Goal: Task Accomplishment & Management: Use online tool/utility

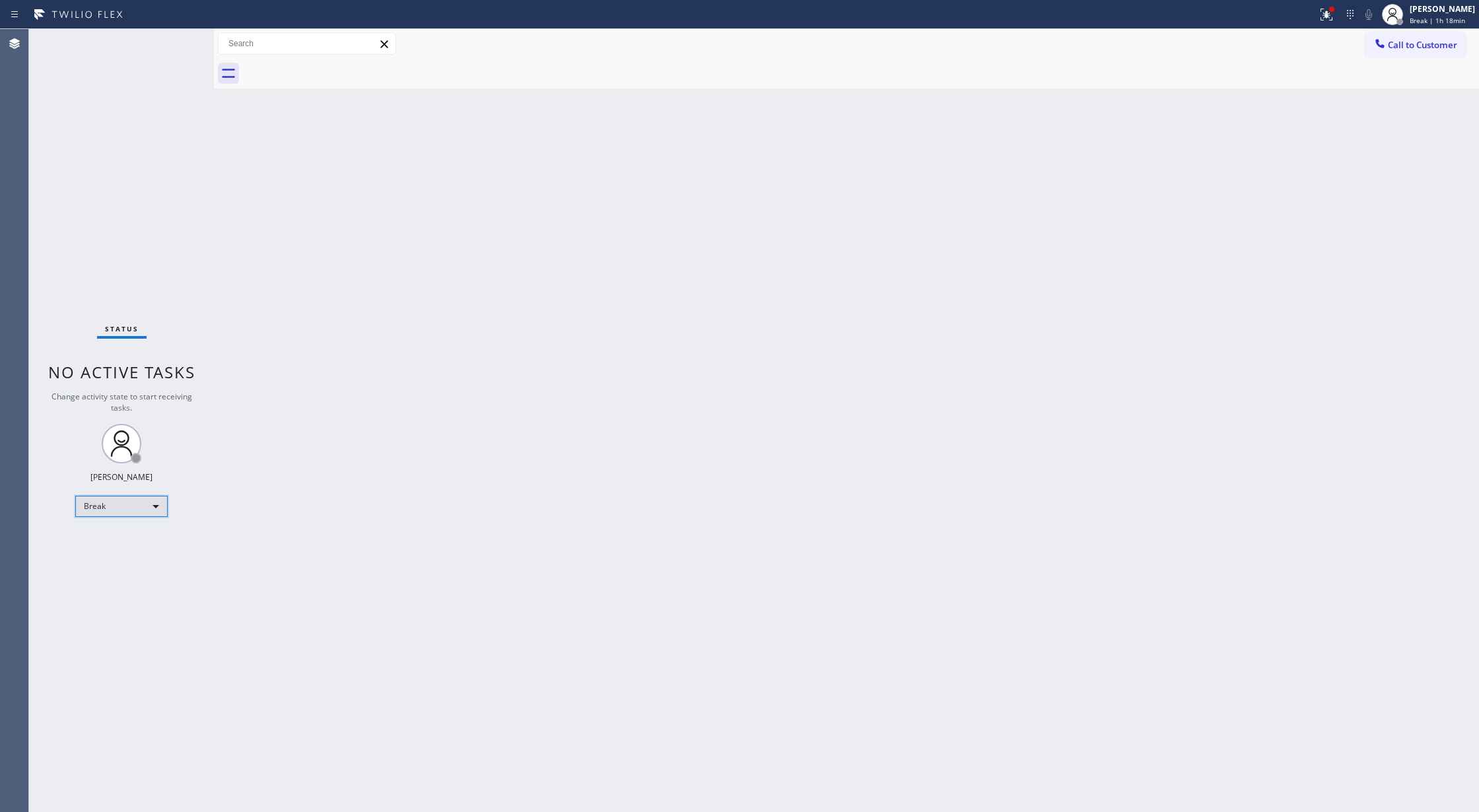
click at [129, 512] on div "Break" at bounding box center [122, 506] width 92 height 21
click at [124, 540] on li "Available" at bounding box center [120, 541] width 89 height 16
click at [178, 40] on div "Status No active tasks You are ready to start receiving tasks. [PERSON_NAME] Av…" at bounding box center [122, 420] width 185 height 783
click at [166, 45] on icon at bounding box center [172, 43] width 16 height 16
click at [172, 45] on div "Status No active tasks You are ready to start receiving tasks. [PERSON_NAME] Av…" at bounding box center [122, 420] width 185 height 783
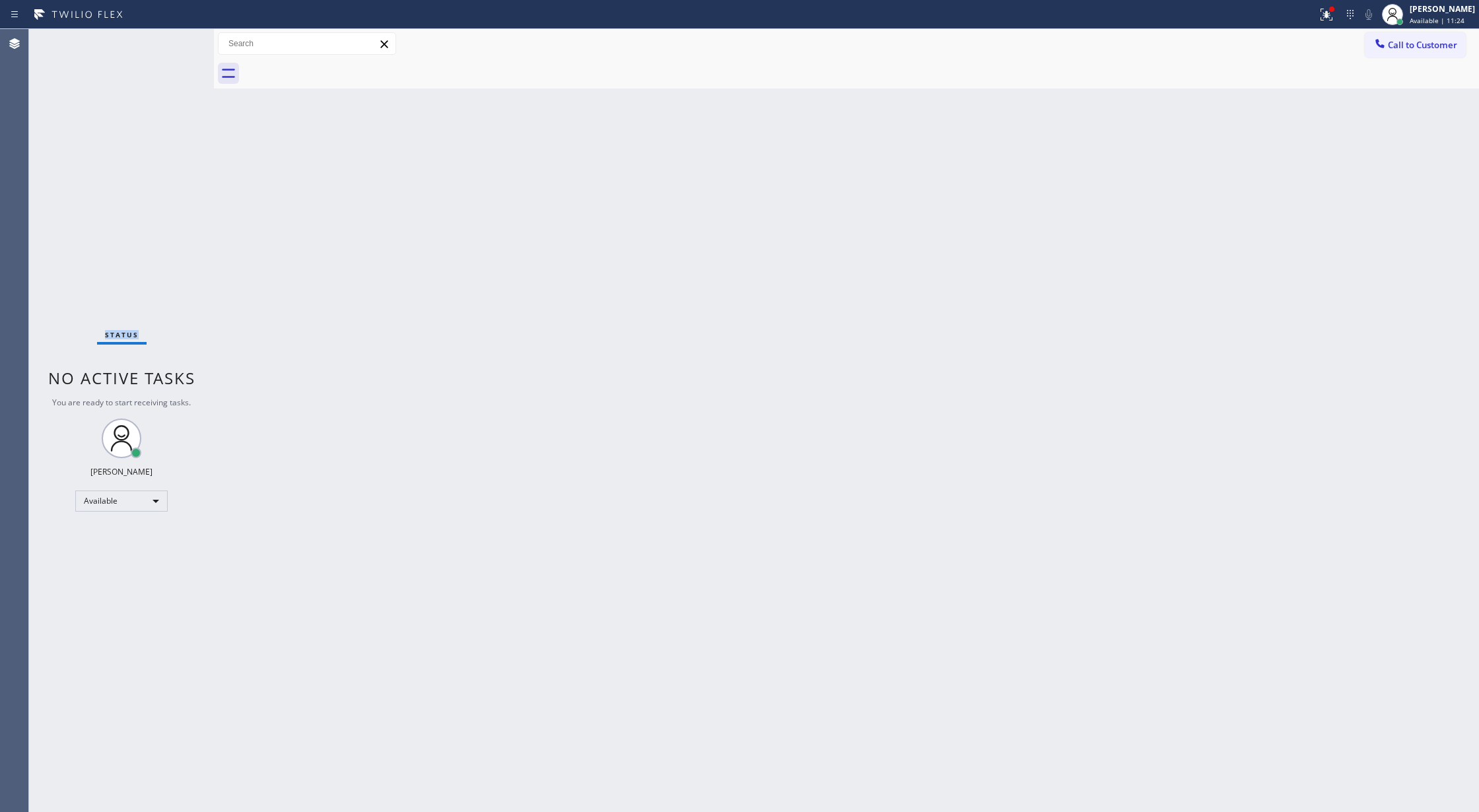
click at [172, 45] on div "Status No active tasks You are ready to start receiving tasks. [PERSON_NAME] Av…" at bounding box center [122, 420] width 185 height 783
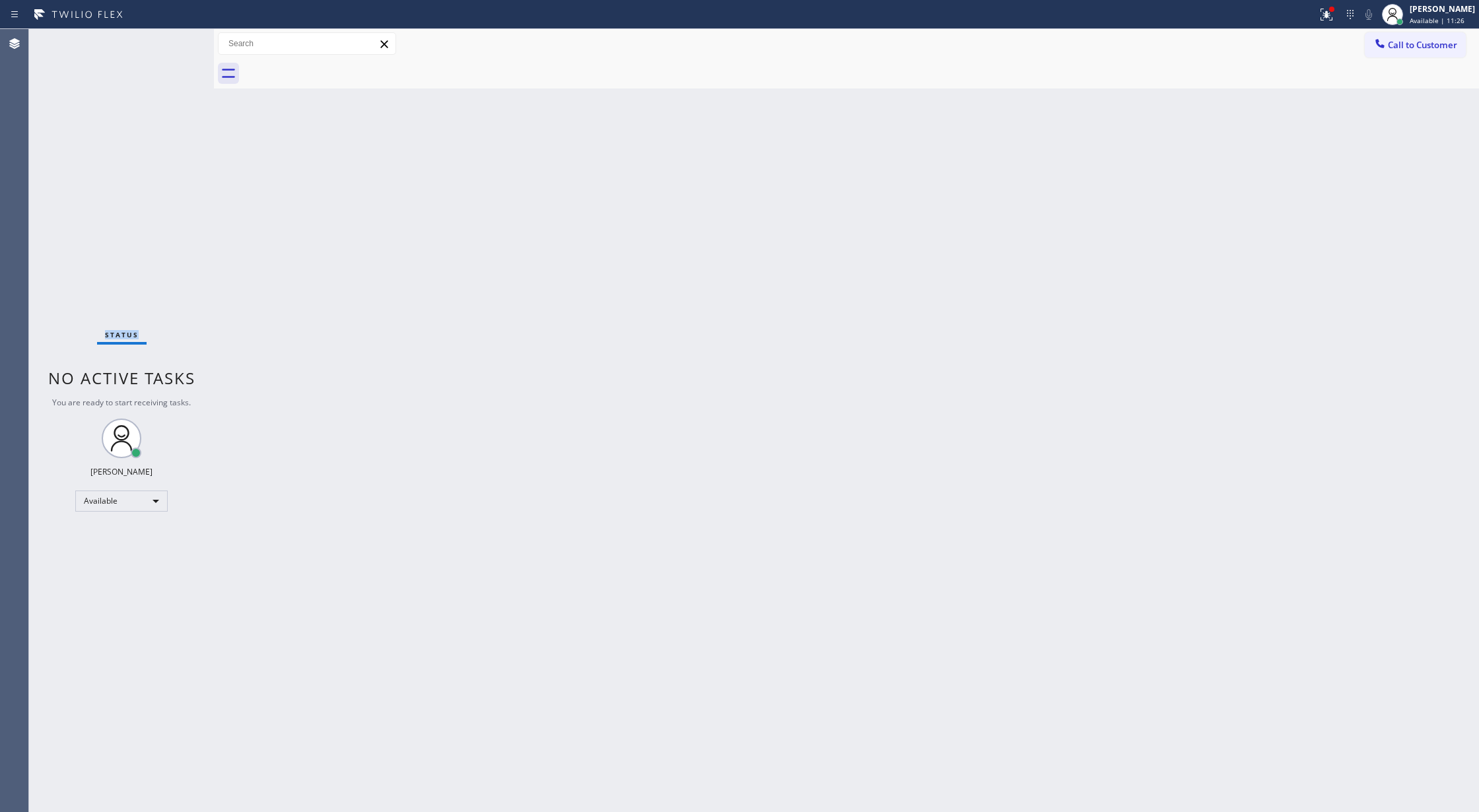
click at [172, 45] on div "Status No active tasks You are ready to start receiving tasks. [PERSON_NAME] Av…" at bounding box center [122, 420] width 185 height 783
drag, startPoint x: 177, startPoint y: 42, endPoint x: 170, endPoint y: 43, distance: 7.1
click at [177, 41] on div "Status No active tasks You are ready to start receiving tasks. [PERSON_NAME] Av…" at bounding box center [122, 420] width 185 height 783
click at [170, 43] on div "Status No active tasks You are ready to start receiving tasks. [PERSON_NAME] Av…" at bounding box center [122, 420] width 185 height 783
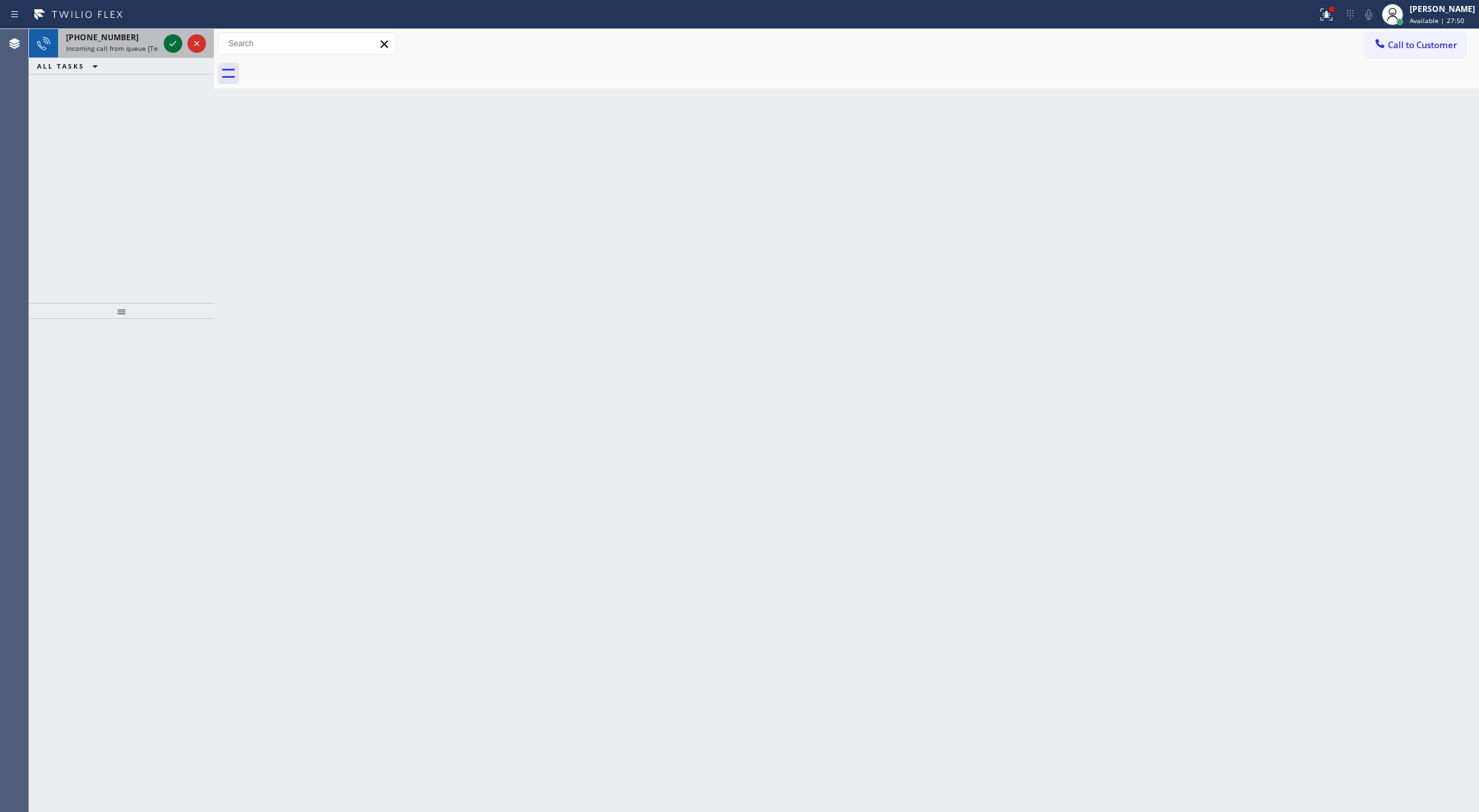
click at [173, 42] on icon at bounding box center [172, 43] width 16 height 16
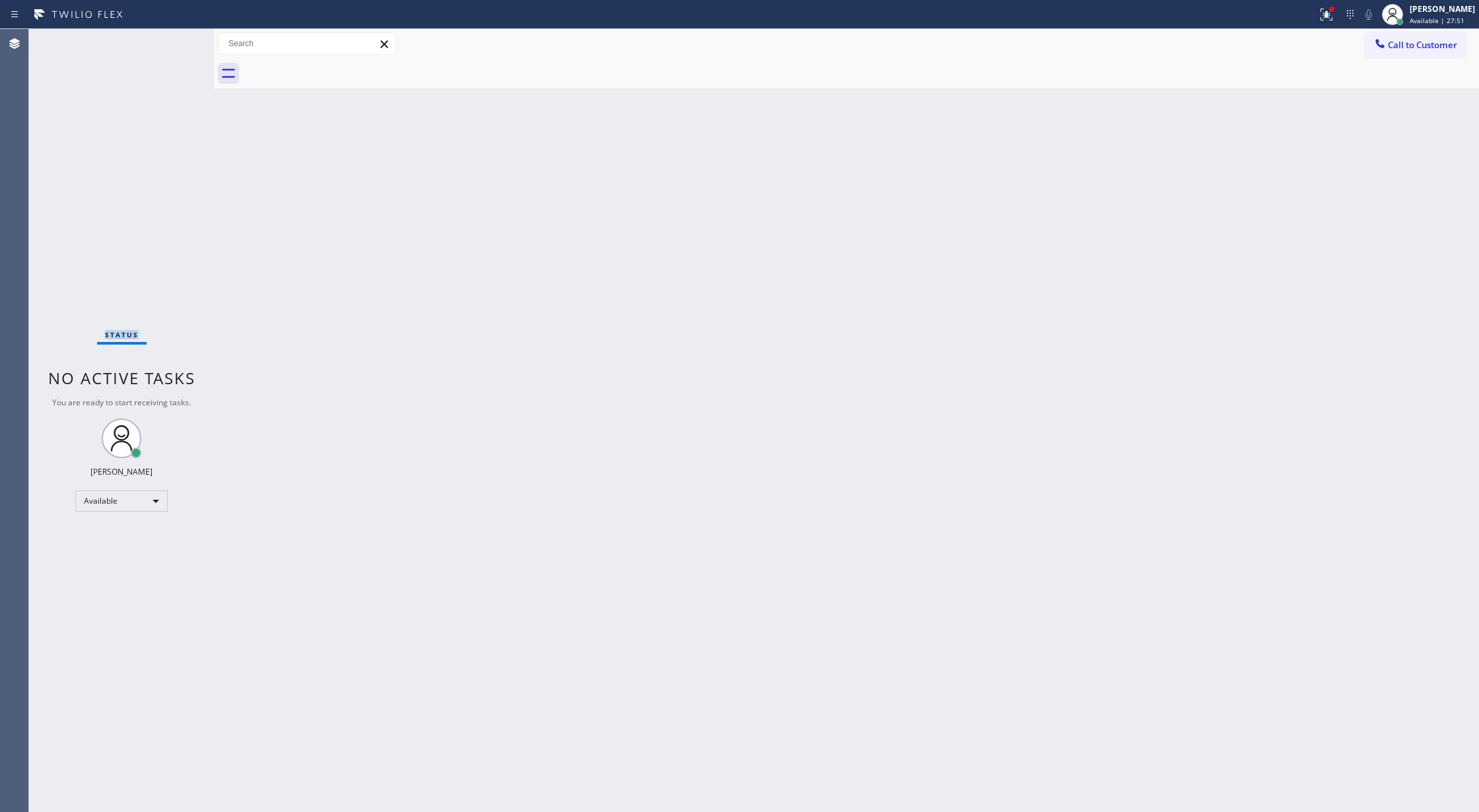
click at [175, 42] on div "Status No active tasks You are ready to start receiving tasks. [PERSON_NAME] Av…" at bounding box center [122, 420] width 185 height 783
click at [176, 38] on div "Status No active tasks You are ready to start receiving tasks. [PERSON_NAME] Av…" at bounding box center [122, 420] width 185 height 783
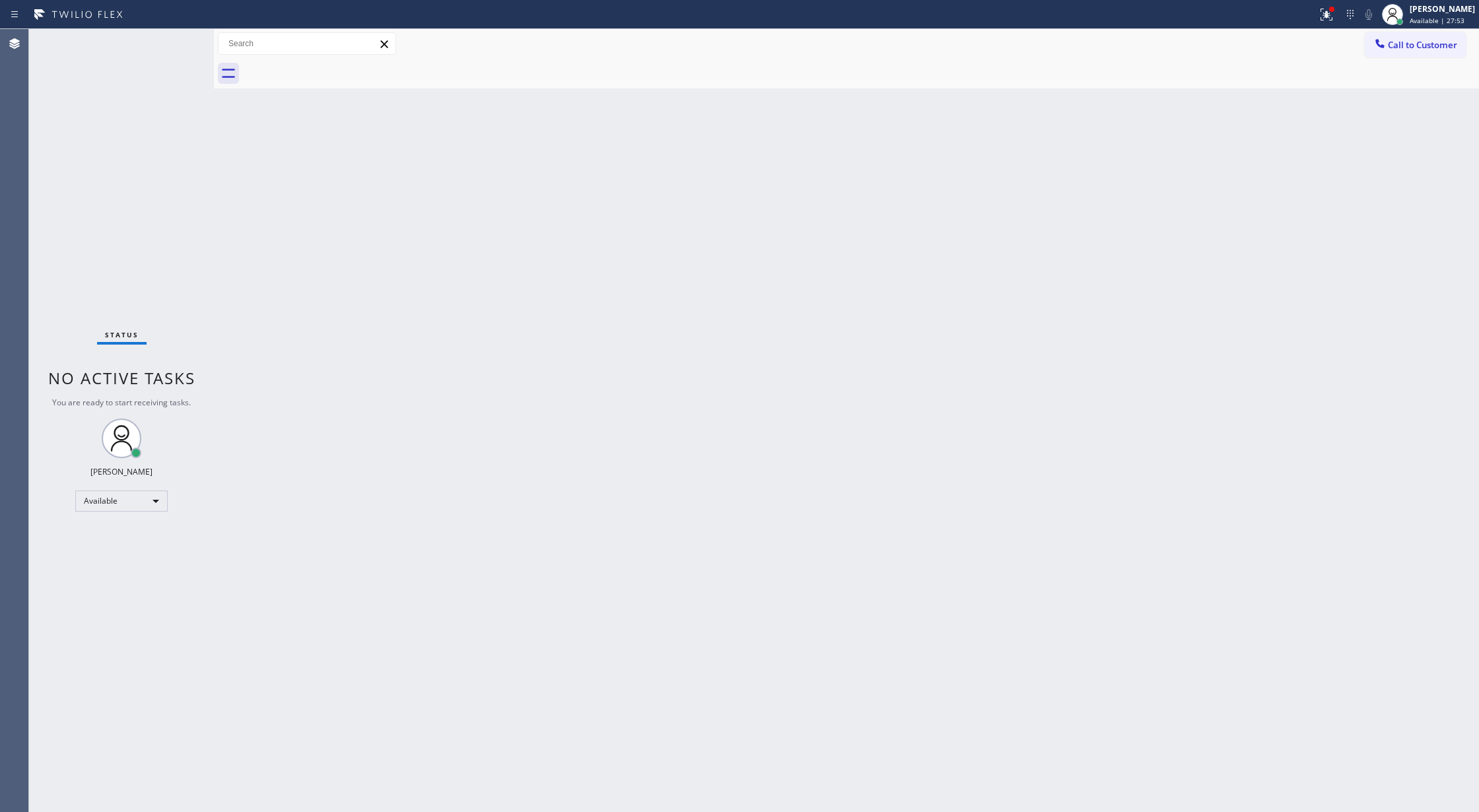
click at [176, 38] on div "Status No active tasks You are ready to start receiving tasks. [PERSON_NAME] Av…" at bounding box center [122, 420] width 185 height 783
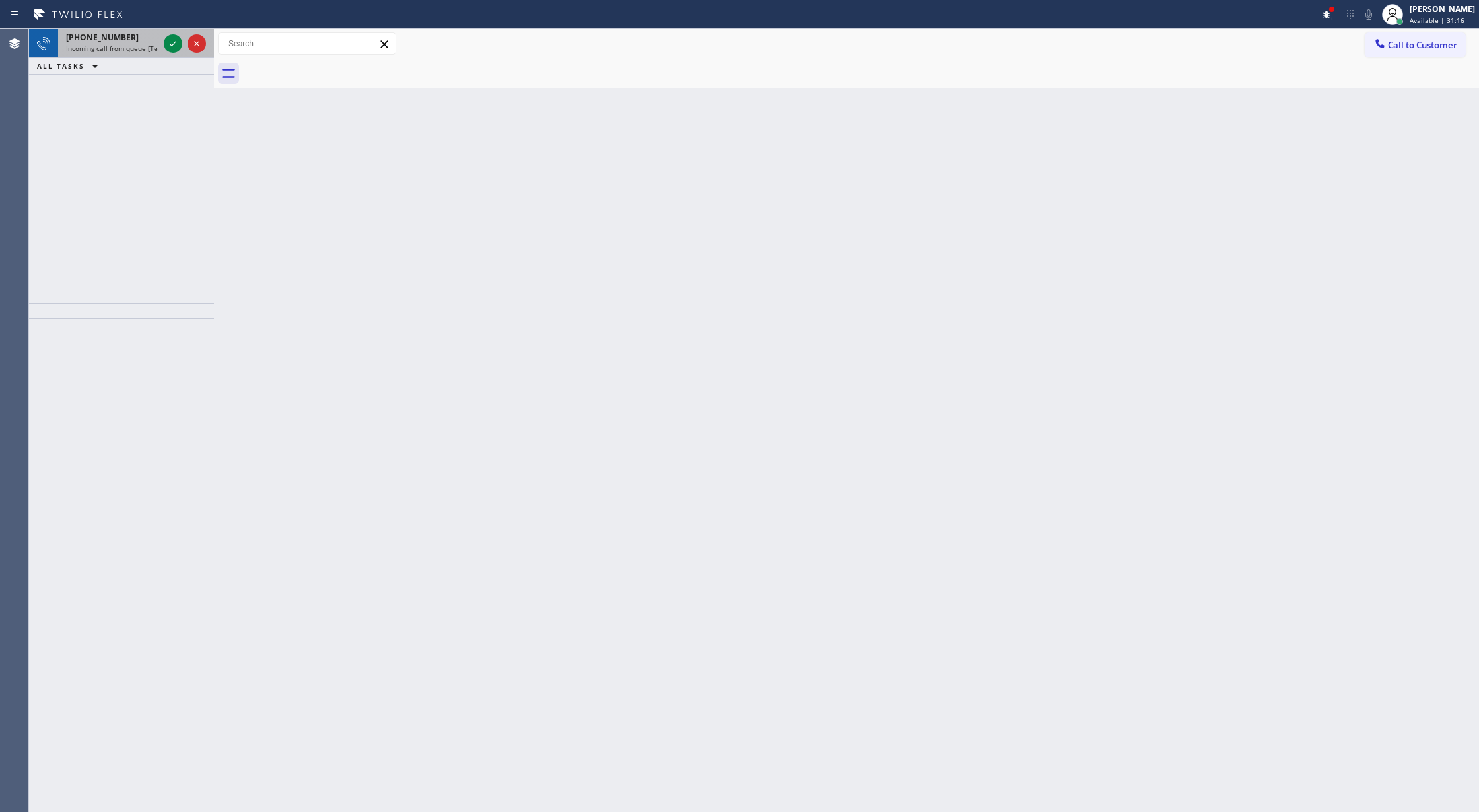
click at [180, 54] on div at bounding box center [185, 44] width 48 height 29
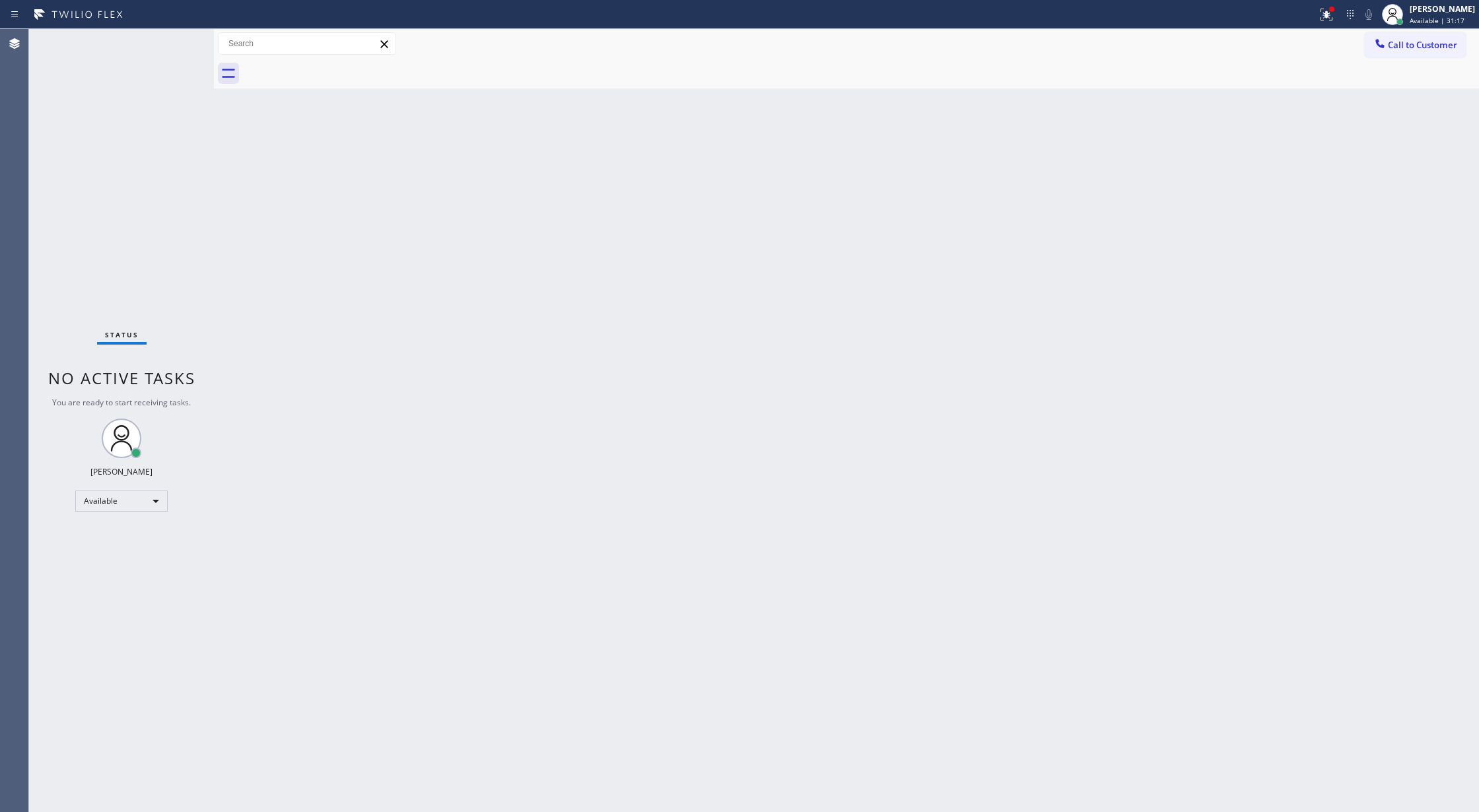
click at [173, 51] on div "Status No active tasks You are ready to start receiving tasks. [PERSON_NAME] Av…" at bounding box center [122, 420] width 185 height 783
click at [174, 50] on div "Status No active tasks You are ready to start receiving tasks. [PERSON_NAME] Av…" at bounding box center [122, 420] width 185 height 783
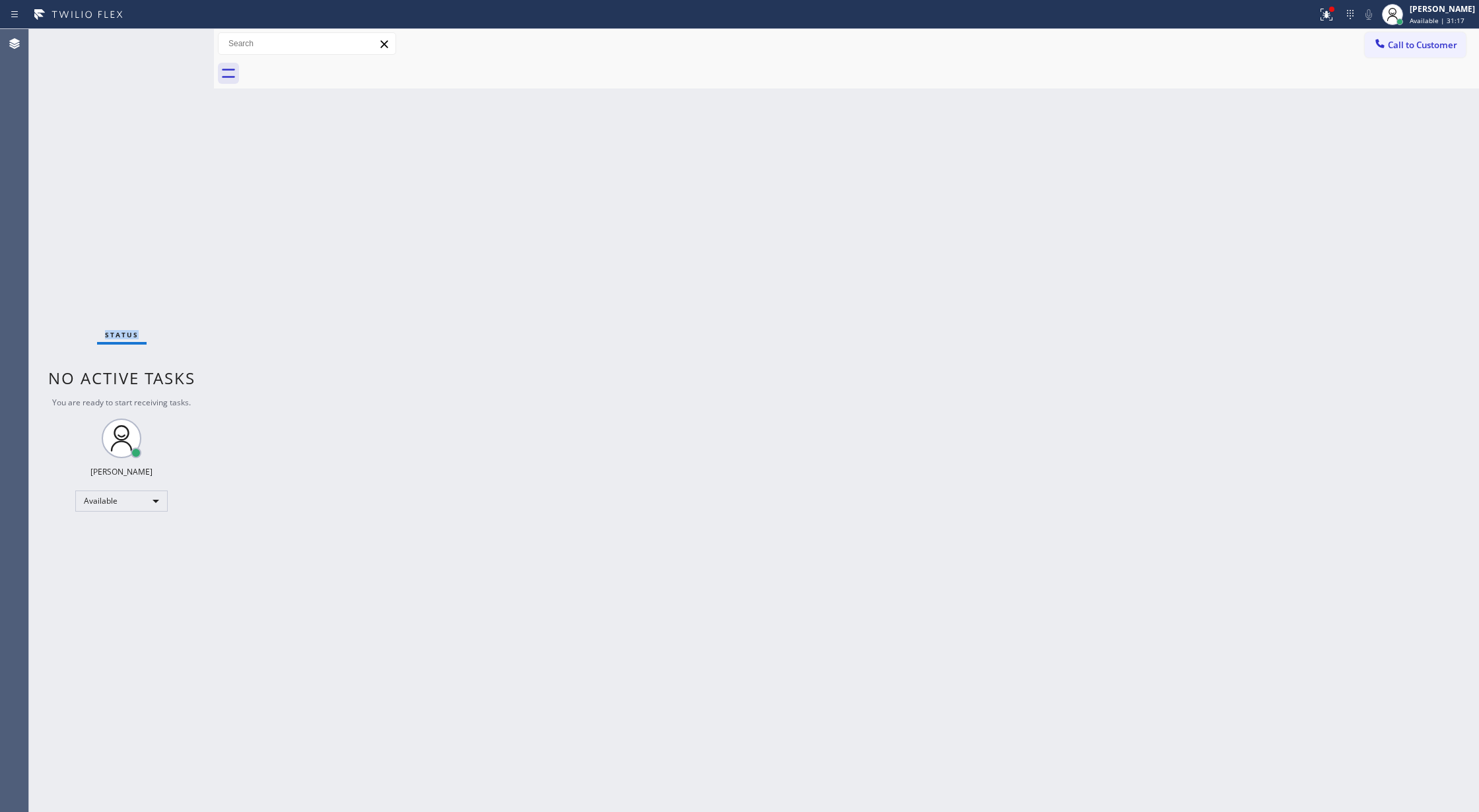
click at [174, 50] on div "Status No active tasks You are ready to start receiving tasks. [PERSON_NAME] Av…" at bounding box center [122, 420] width 185 height 783
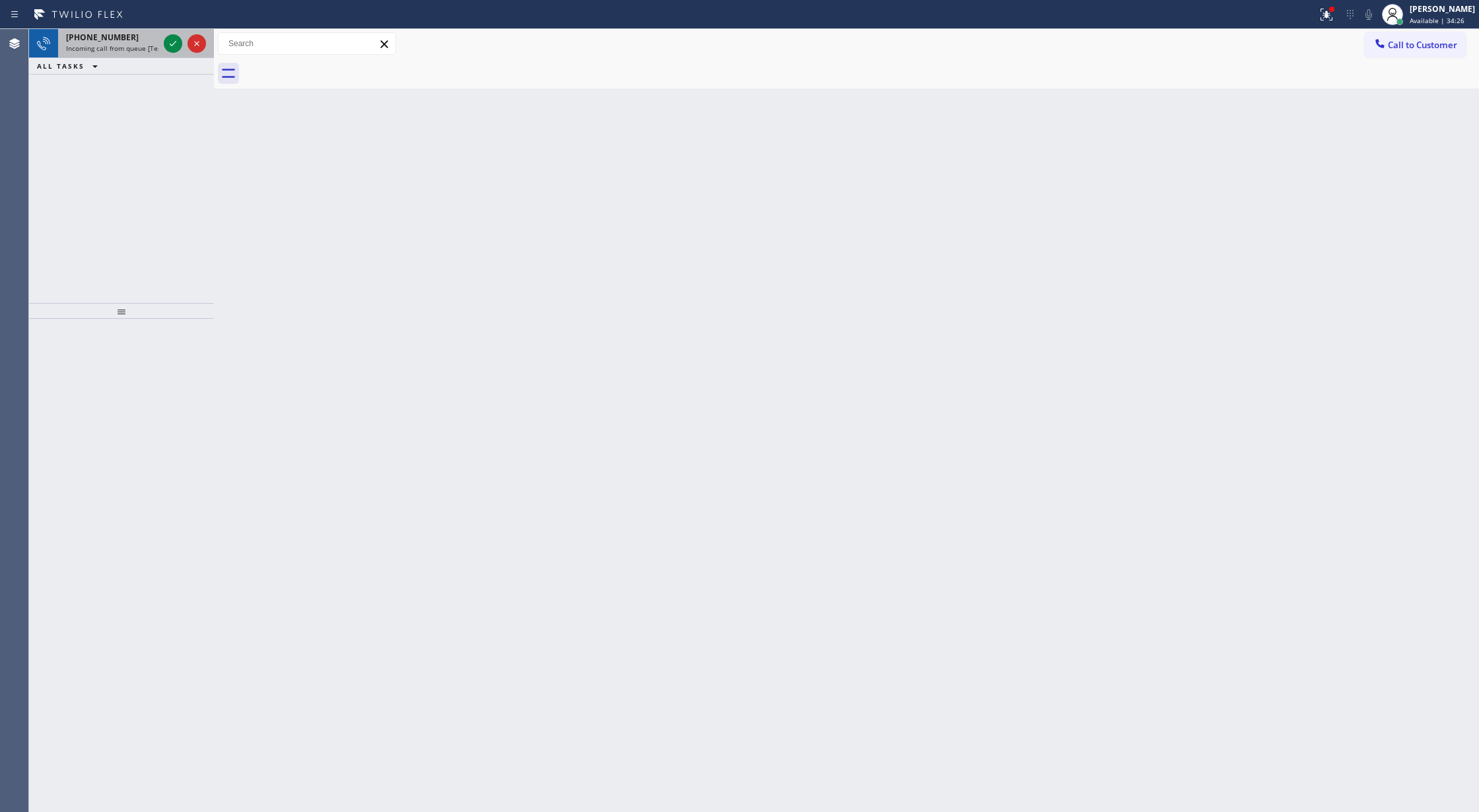
click at [167, 51] on div at bounding box center [185, 44] width 48 height 29
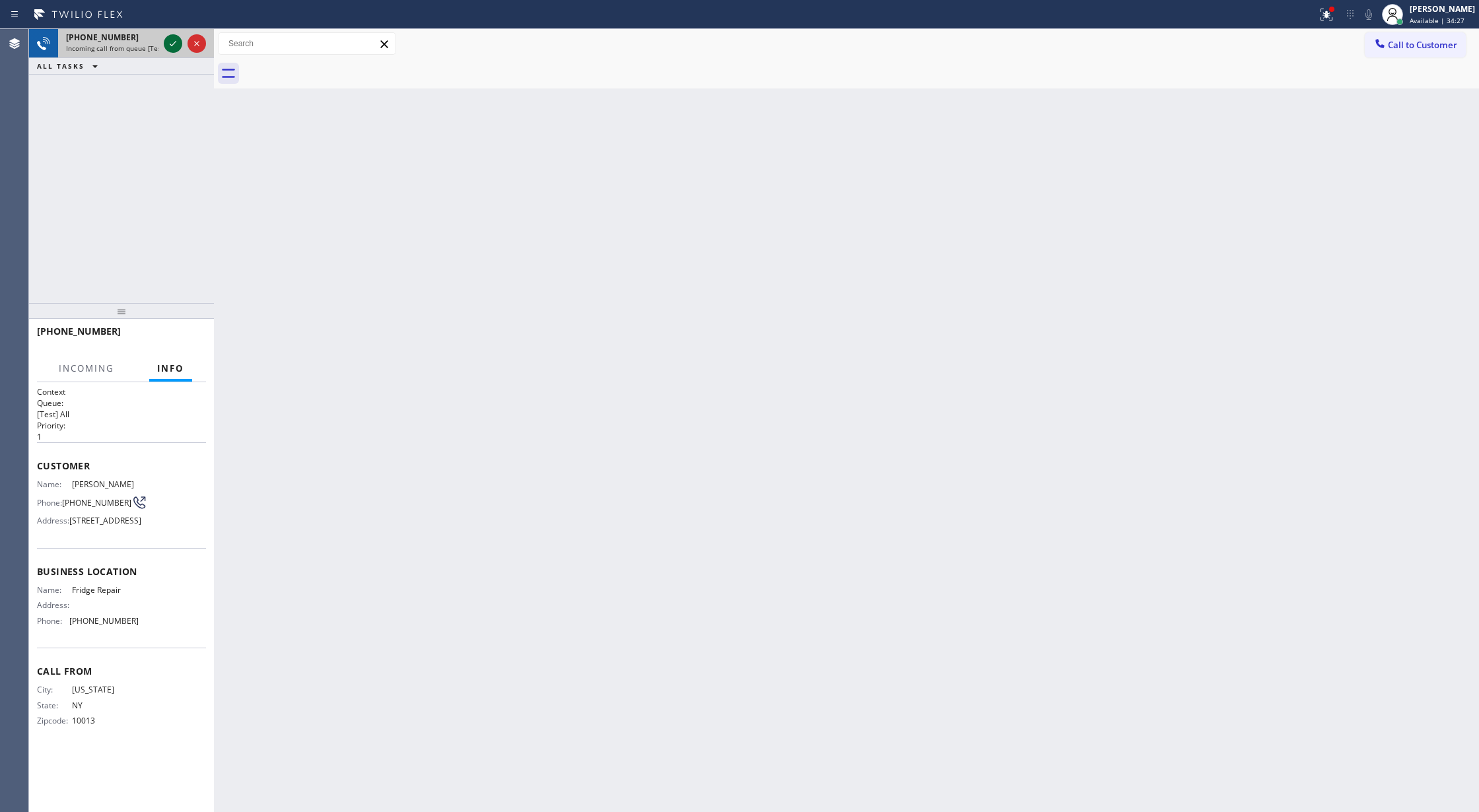
click at [169, 45] on icon at bounding box center [172, 43] width 16 height 16
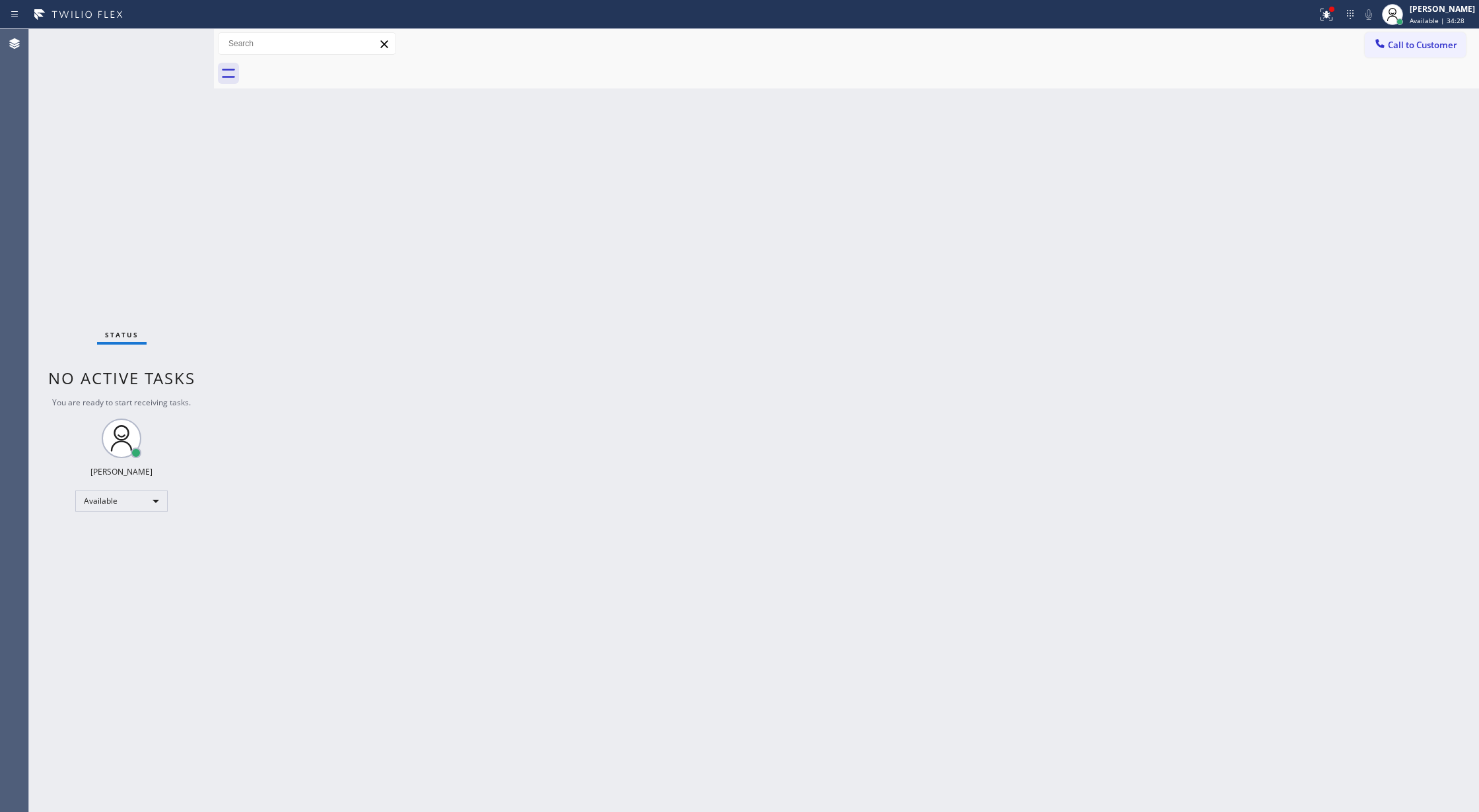
click at [169, 45] on div "Status No active tasks You are ready to start receiving tasks. [PERSON_NAME] Av…" at bounding box center [122, 420] width 185 height 783
click at [171, 43] on div "Status No active tasks You are ready to start receiving tasks. [PERSON_NAME] Av…" at bounding box center [122, 420] width 185 height 783
drag, startPoint x: 173, startPoint y: 37, endPoint x: 171, endPoint y: 20, distance: 17.1
click at [173, 34] on div "Status No active tasks You are ready to start receiving tasks. [PERSON_NAME] Av…" at bounding box center [122, 420] width 185 height 783
click at [171, 20] on div at bounding box center [658, 14] width 1307 height 21
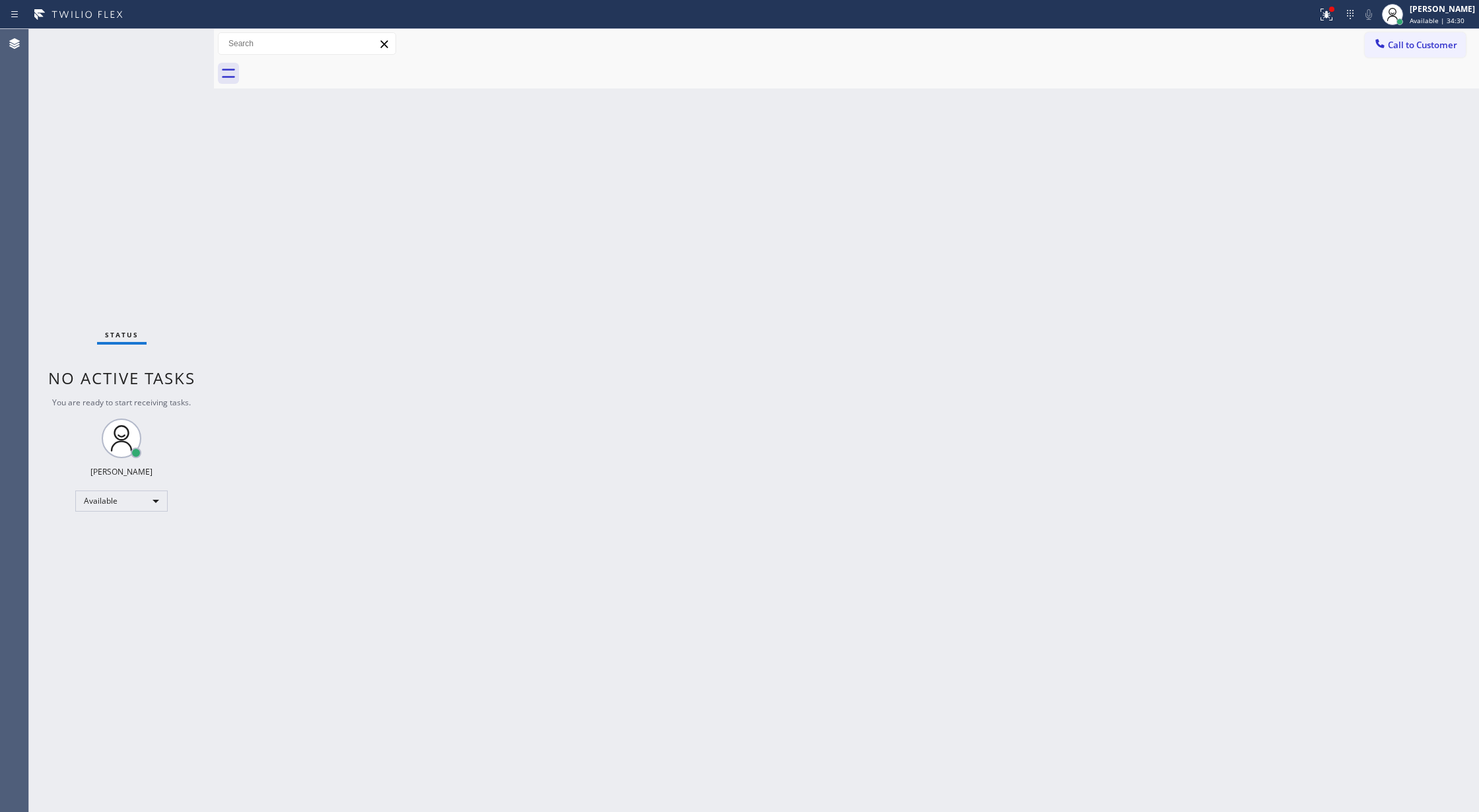
click at [169, 42] on div "Status No active tasks You are ready to start receiving tasks. [PERSON_NAME] Av…" at bounding box center [122, 420] width 185 height 783
click at [162, 42] on div "Status No active tasks You are ready to start receiving tasks. [PERSON_NAME] Av…" at bounding box center [122, 420] width 185 height 783
click at [165, 42] on div "Status No active tasks You are ready to start receiving tasks. [PERSON_NAME] Av…" at bounding box center [122, 420] width 185 height 783
click at [175, 40] on div "Status No active tasks You are ready to start receiving tasks. [PERSON_NAME] Av…" at bounding box center [122, 420] width 185 height 783
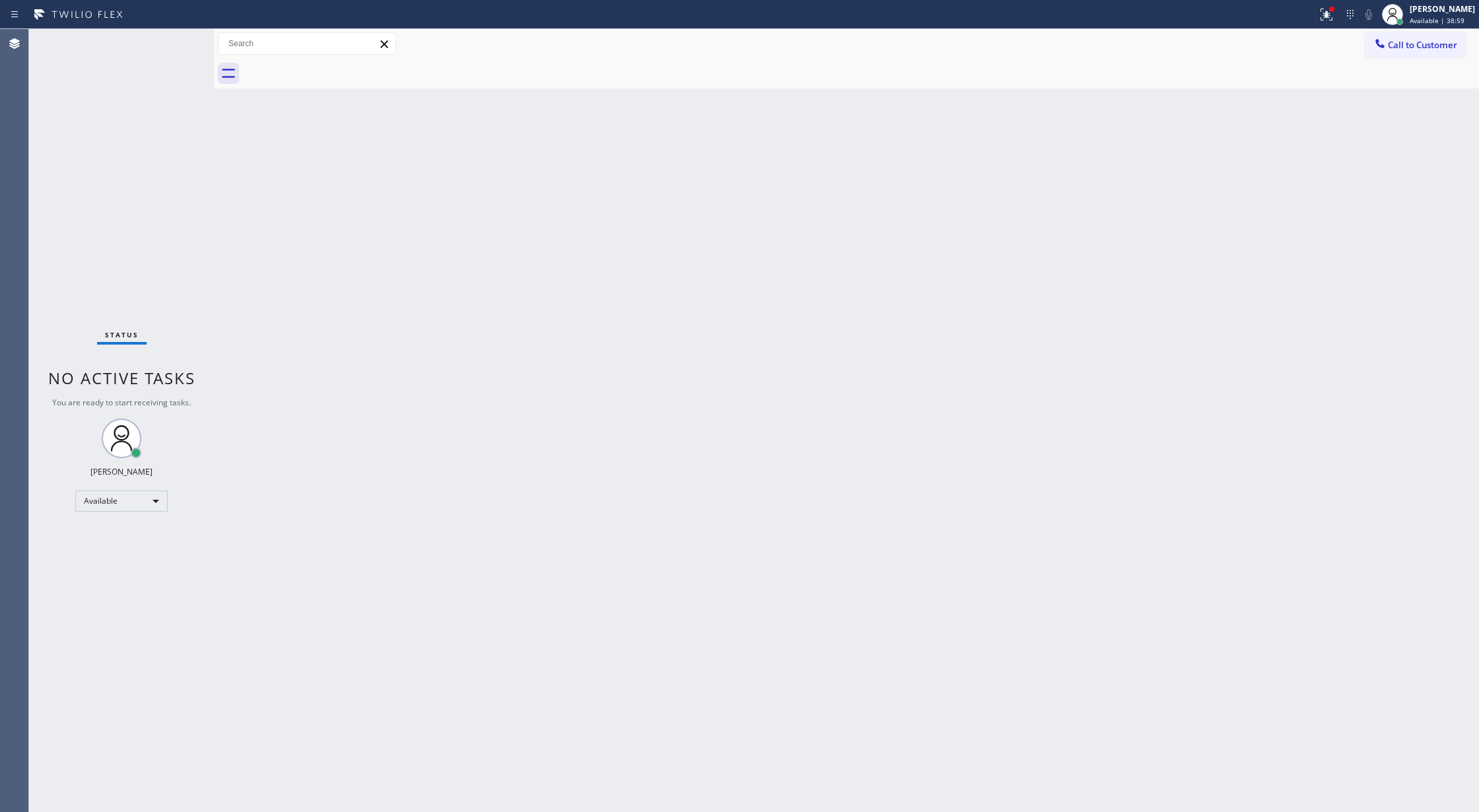
click at [182, 39] on div "Status No active tasks You are ready to start receiving tasks. [PERSON_NAME] Av…" at bounding box center [122, 420] width 185 height 783
click at [174, 37] on div "Status No active tasks You are ready to start receiving tasks. [PERSON_NAME] Av…" at bounding box center [122, 420] width 185 height 783
click at [167, 40] on div "Status No active tasks You are ready to start receiving tasks. [PERSON_NAME] Av…" at bounding box center [122, 420] width 185 height 783
click at [177, 38] on div "Status No active tasks You are ready to start receiving tasks. [PERSON_NAME] Av…" at bounding box center [122, 420] width 185 height 783
click at [177, 41] on icon at bounding box center [172, 43] width 16 height 16
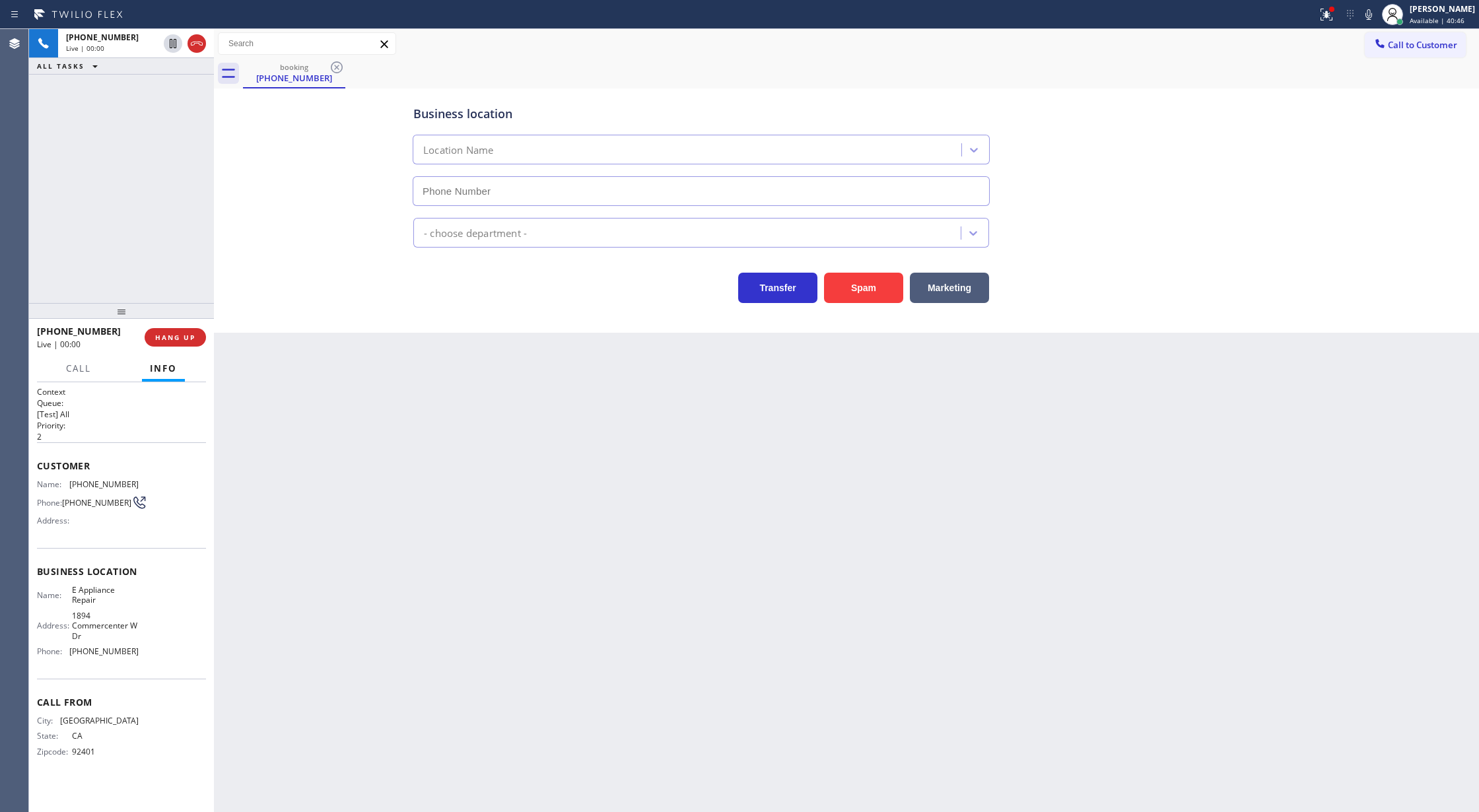
type input "[PHONE_NUMBER]"
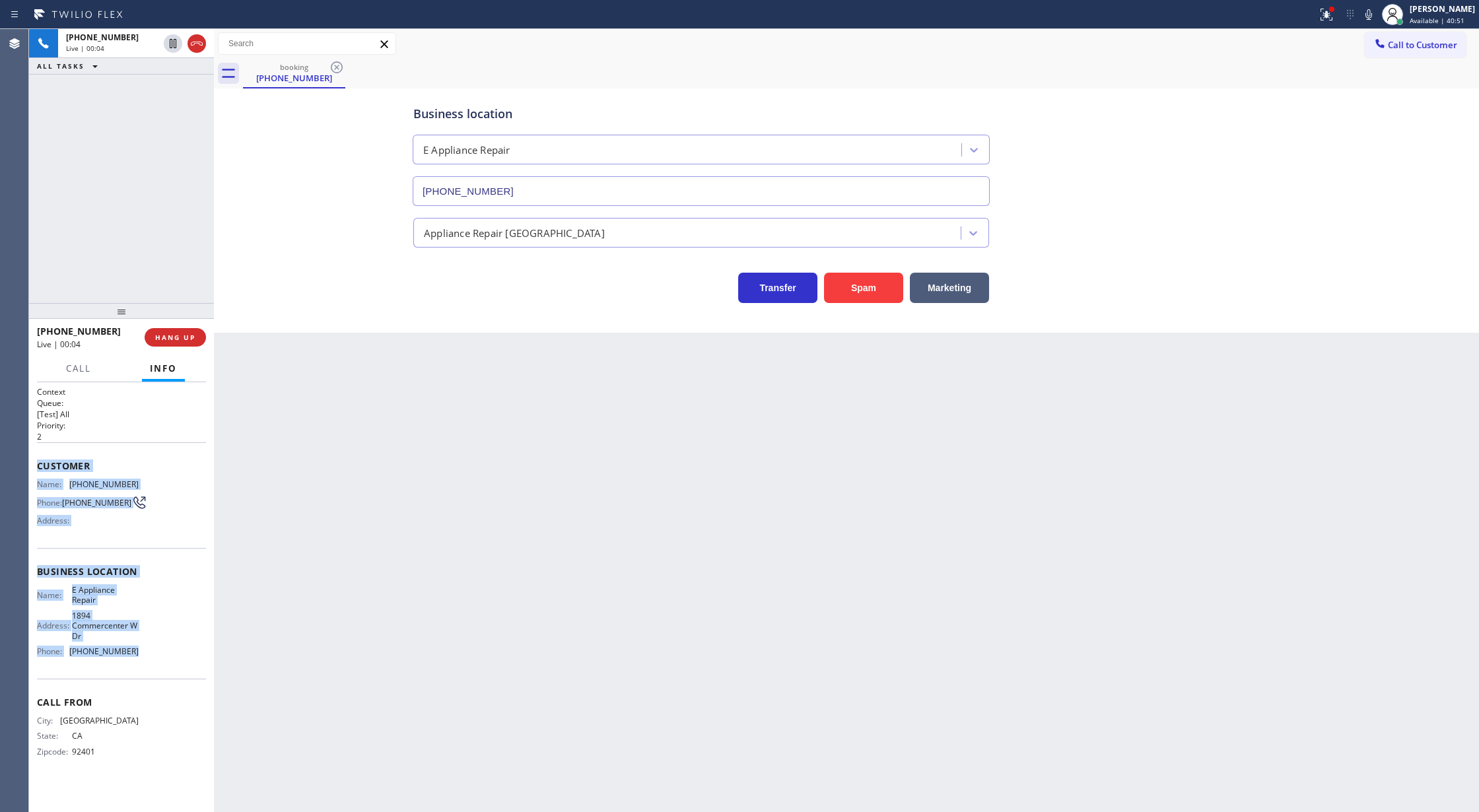
copy div "Customer Name: [PHONE_NUMBER] Phone: [PHONE_NUMBER] Address: Business location …"
drag, startPoint x: 33, startPoint y: 463, endPoint x: 143, endPoint y: 662, distance: 227.4
click at [143, 662] on div "Context Queue: [Test] All Priority: 2 Customer Name: [PHONE_NUMBER] Phone: [PHO…" at bounding box center [122, 598] width 185 height 430
click at [172, 340] on span "COMPLETE" at bounding box center [172, 337] width 45 height 9
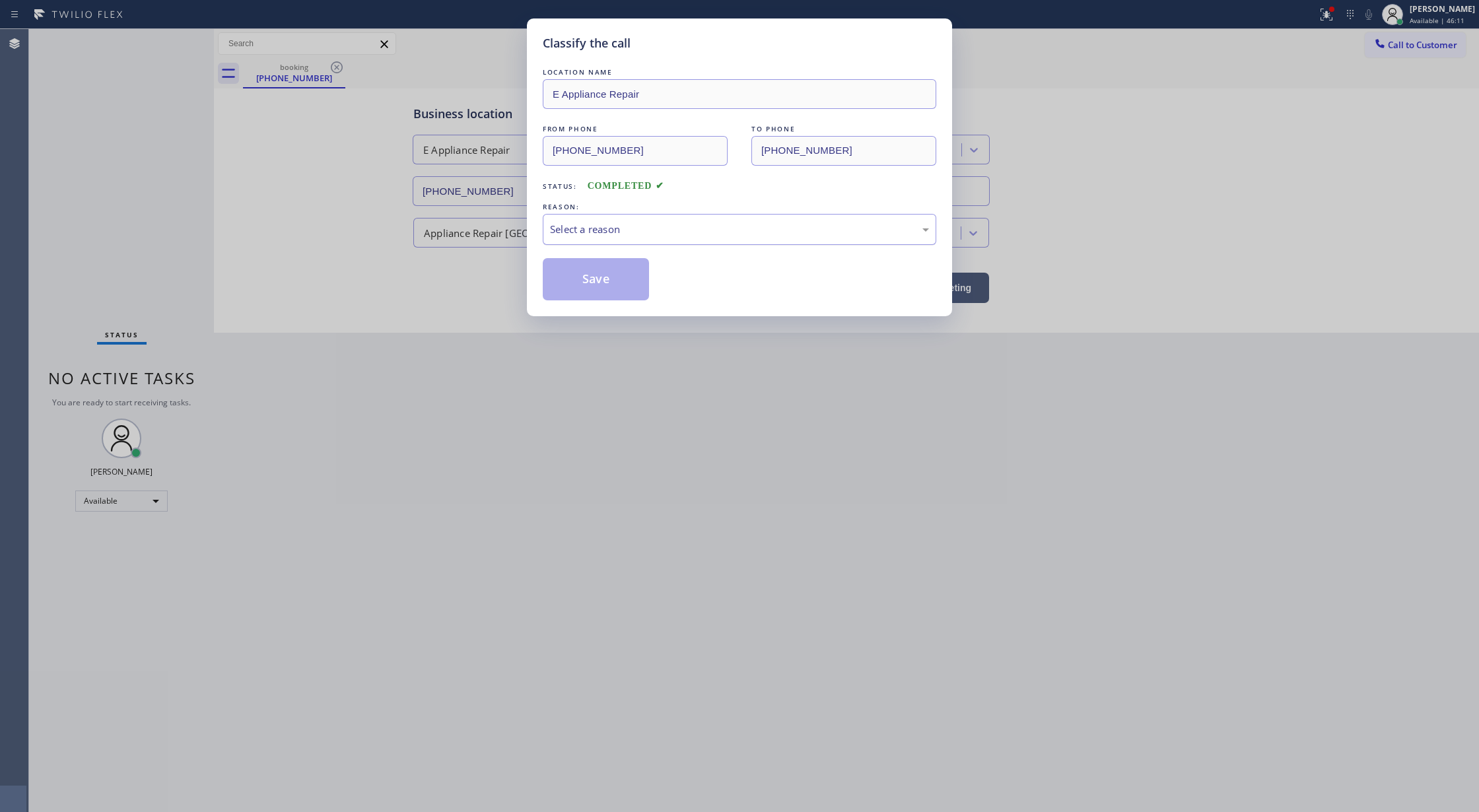
click at [569, 229] on div "Select a reason" at bounding box center [739, 229] width 379 height 15
click at [581, 272] on button "Save" at bounding box center [596, 279] width 106 height 42
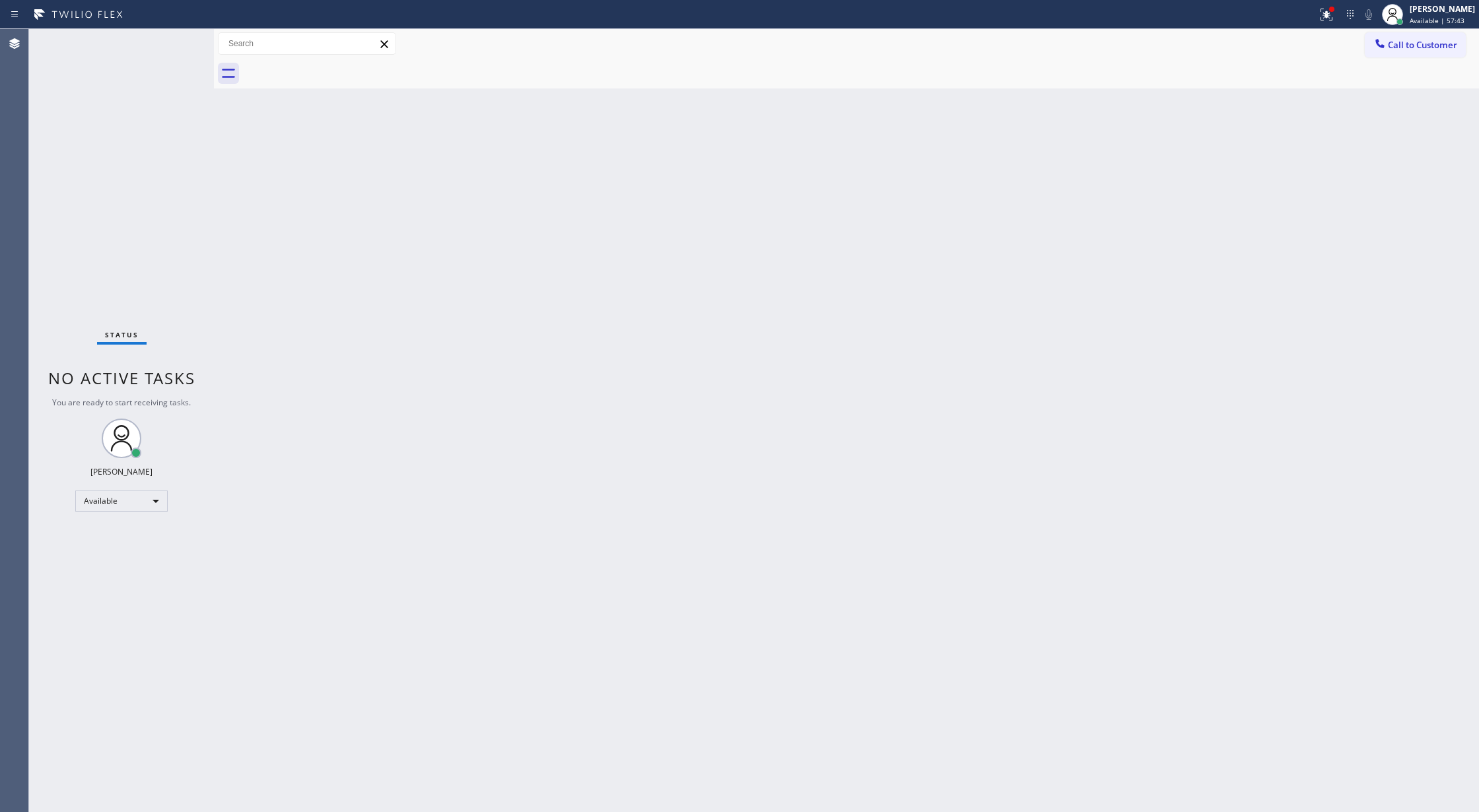
click at [172, 45] on div "Status No active tasks You are ready to start receiving tasks. [PERSON_NAME] Av…" at bounding box center [122, 420] width 185 height 783
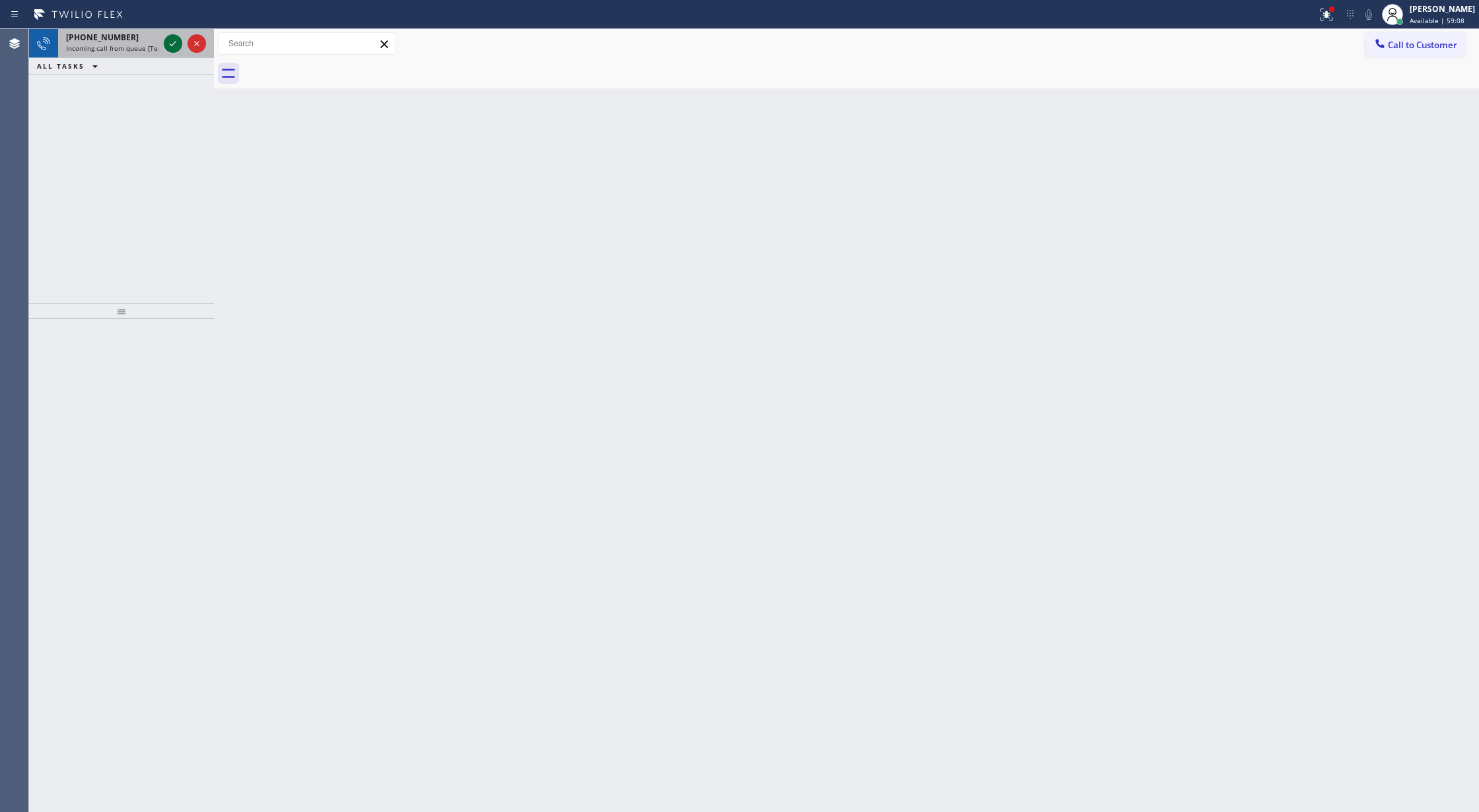
click at [167, 39] on icon at bounding box center [172, 43] width 16 height 16
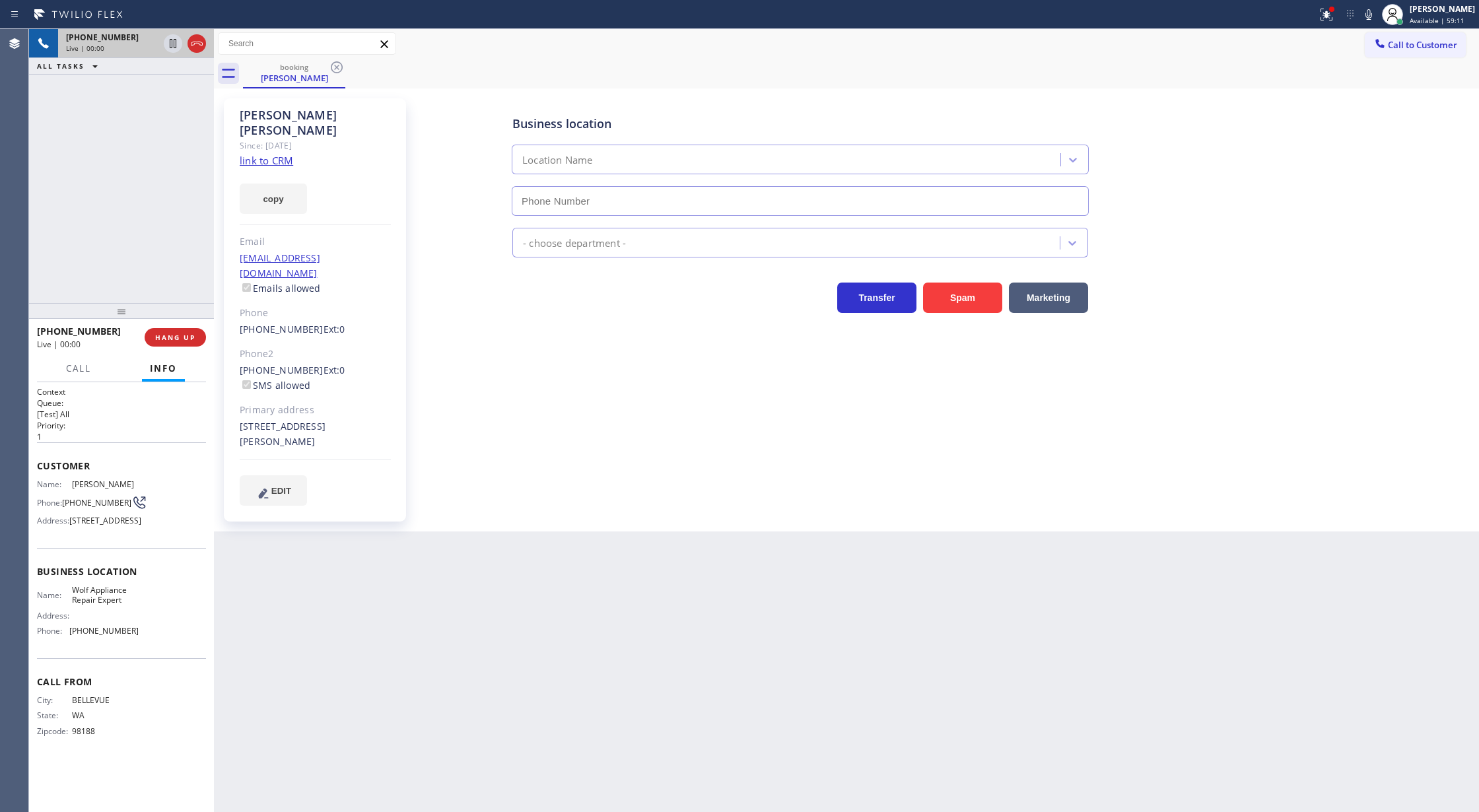
type input "[PHONE_NUMBER]"
click at [270, 154] on link "link to CRM" at bounding box center [267, 161] width 54 height 13
click at [165, 329] on button "COMPLETE" at bounding box center [172, 337] width 66 height 18
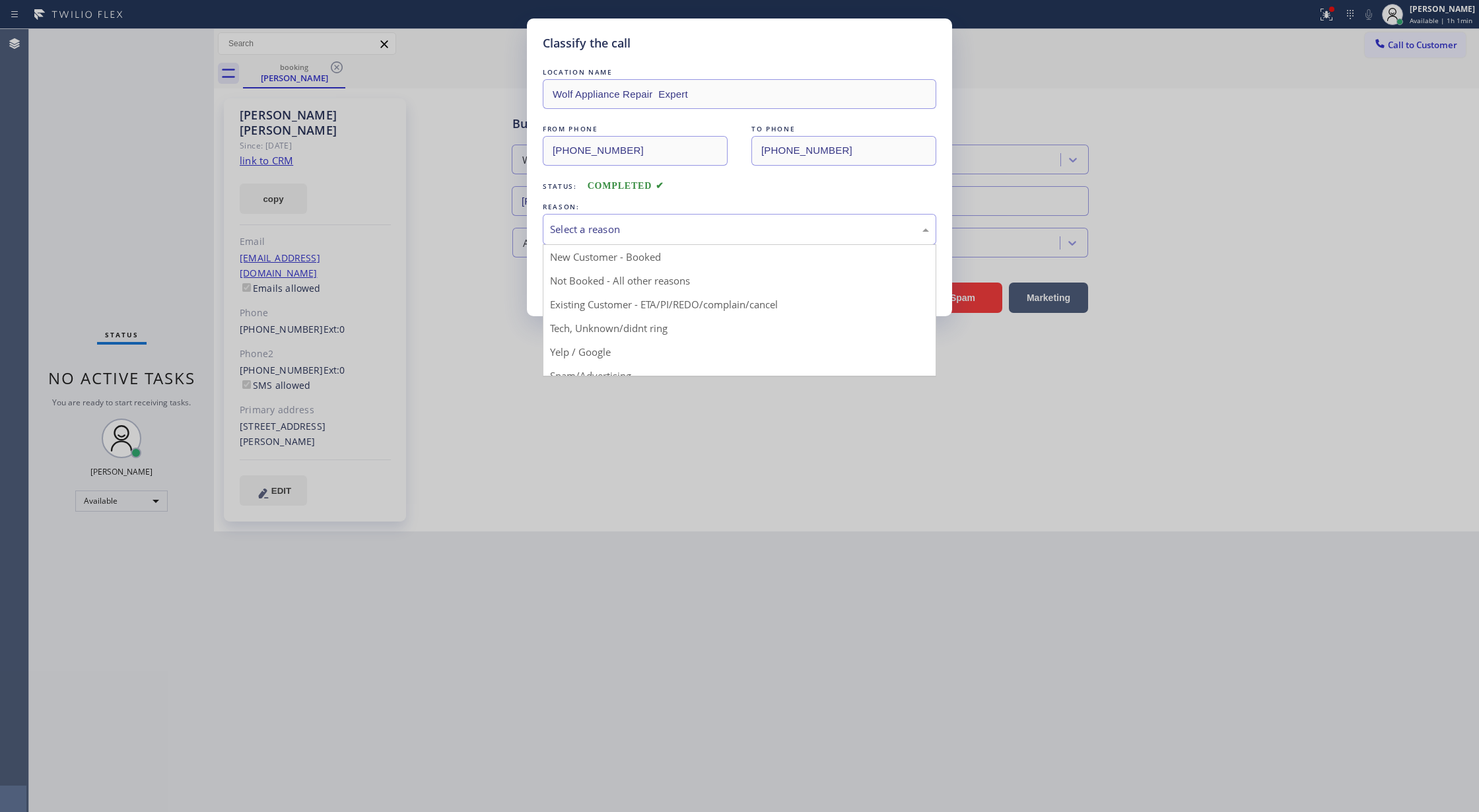
click at [619, 235] on div "Select a reason" at bounding box center [739, 229] width 379 height 15
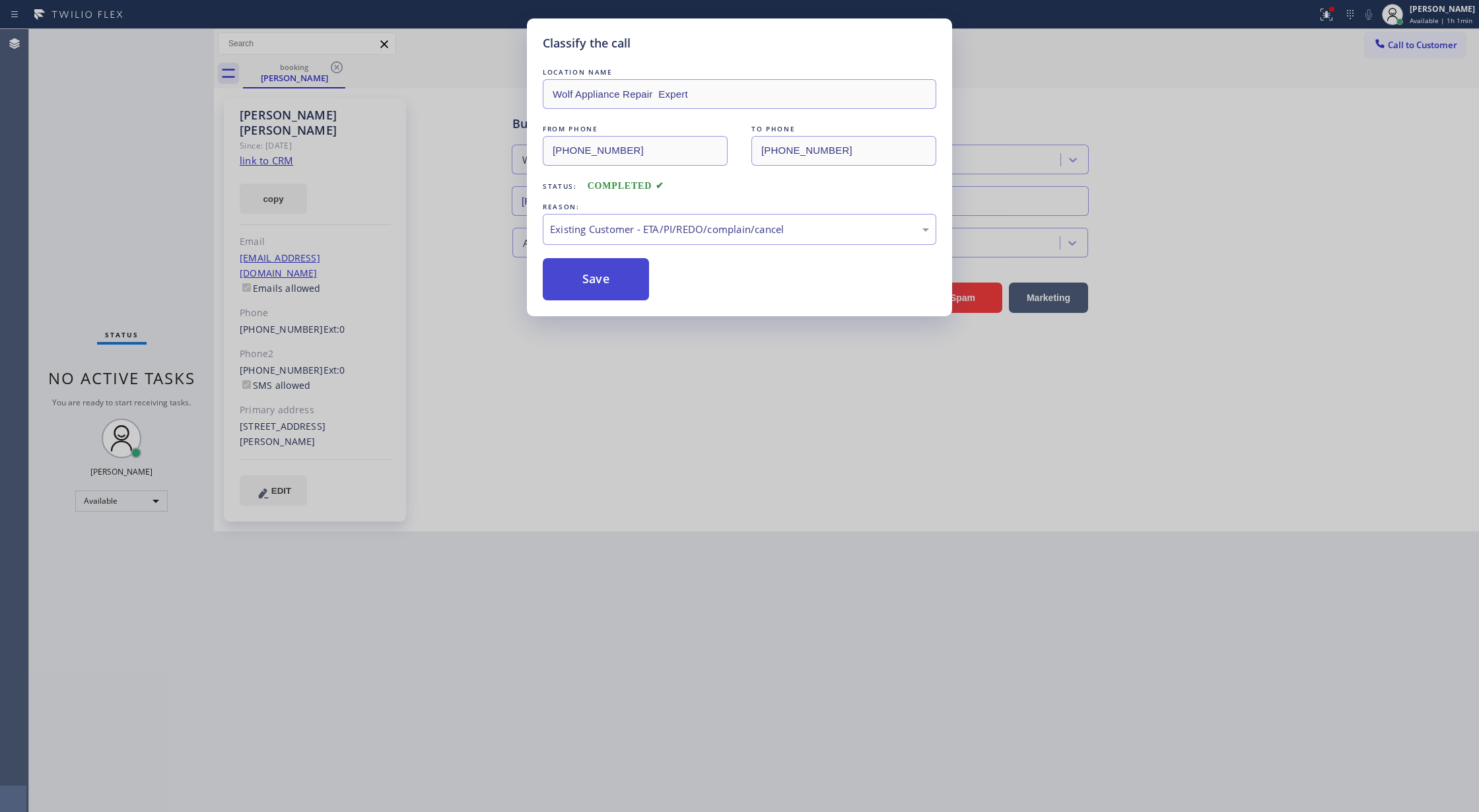
click at [582, 278] on button "Save" at bounding box center [596, 279] width 106 height 42
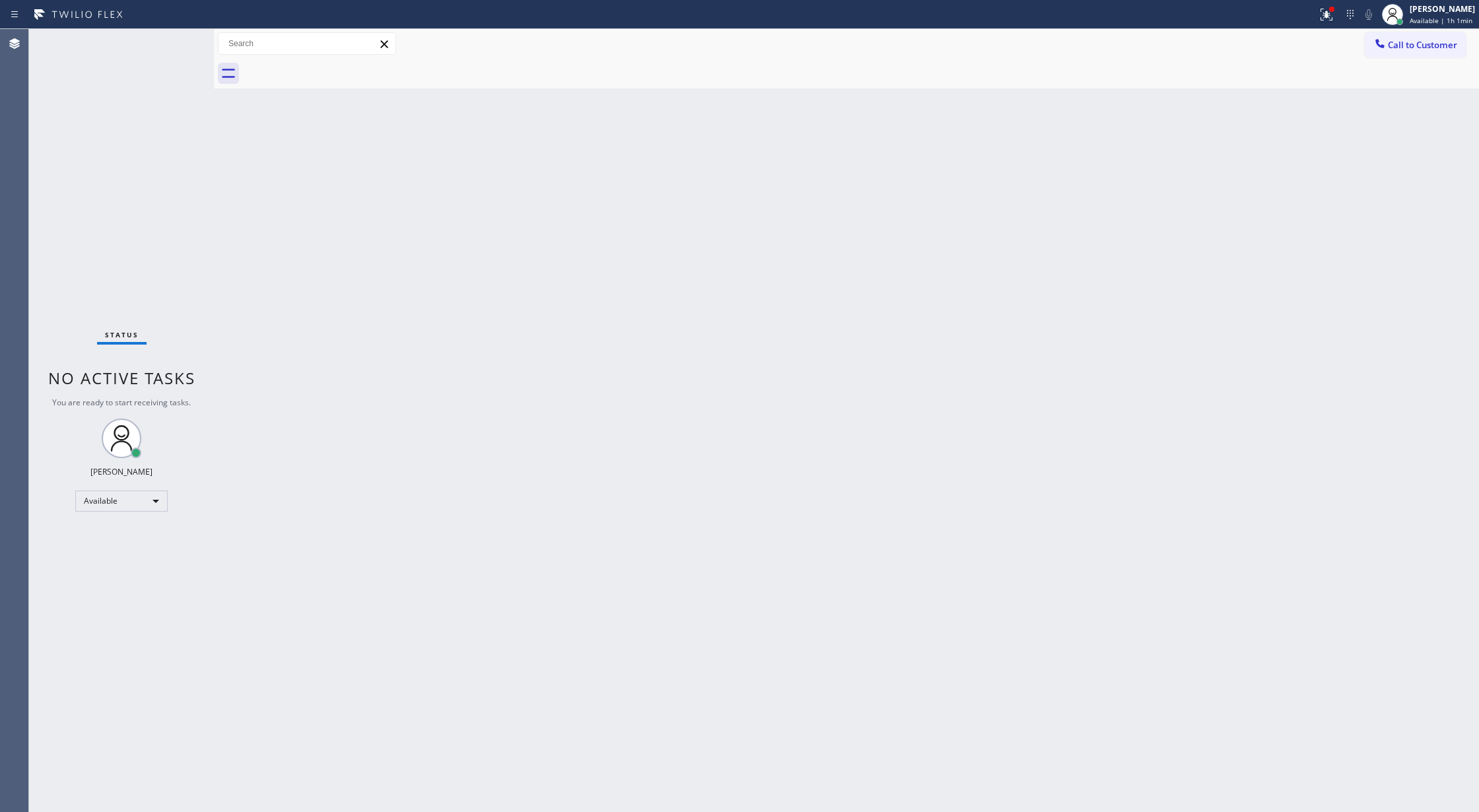
click at [186, 39] on div "Status No active tasks You are ready to start receiving tasks. [PERSON_NAME] Av…" at bounding box center [122, 420] width 185 height 783
click at [177, 38] on div "Status No active tasks You are ready to start receiving tasks. [PERSON_NAME] Av…" at bounding box center [122, 420] width 185 height 783
click at [176, 35] on div "Status No active tasks You are ready to start receiving tasks. [PERSON_NAME] Av…" at bounding box center [122, 420] width 185 height 783
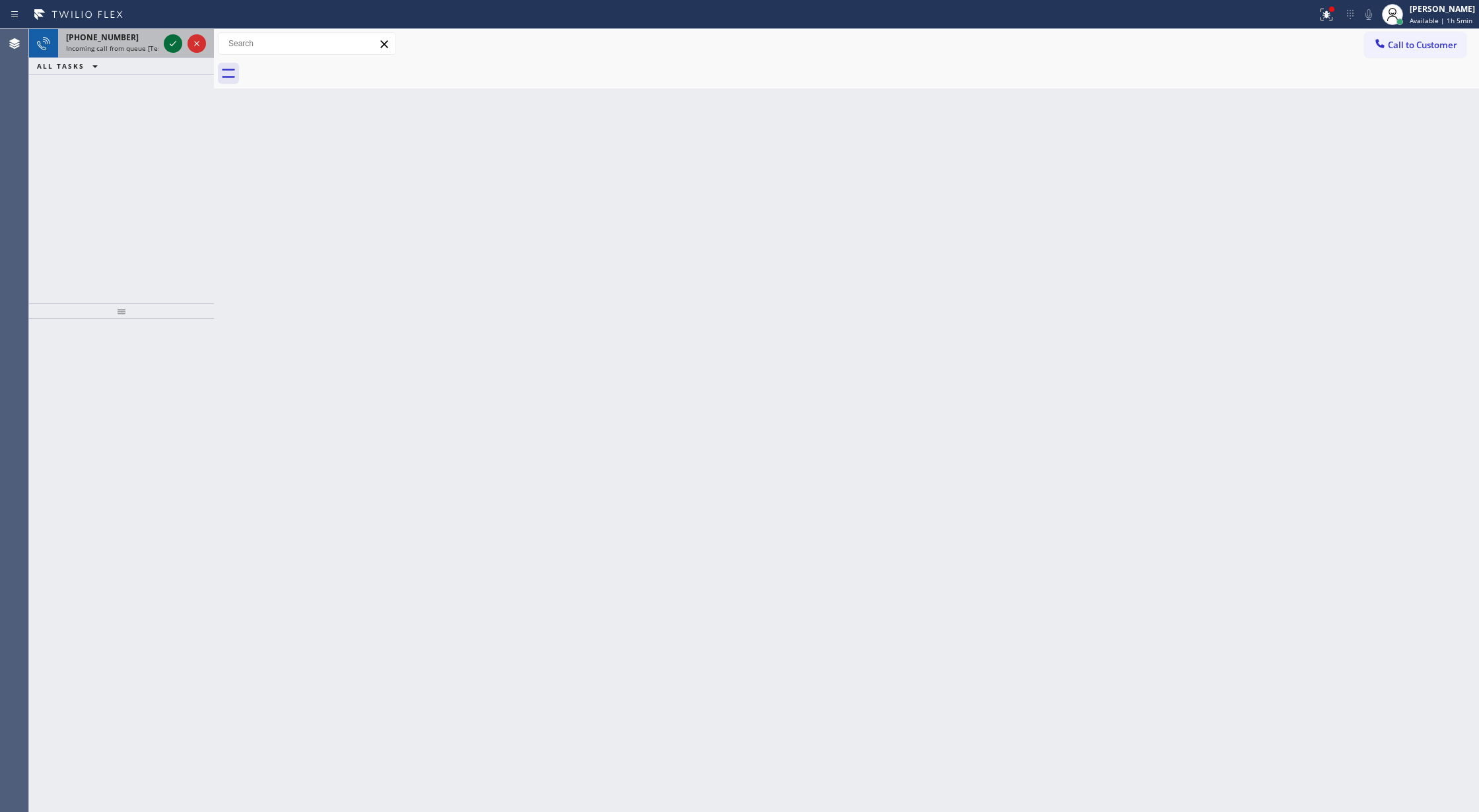
click at [176, 35] on icon at bounding box center [172, 43] width 16 height 16
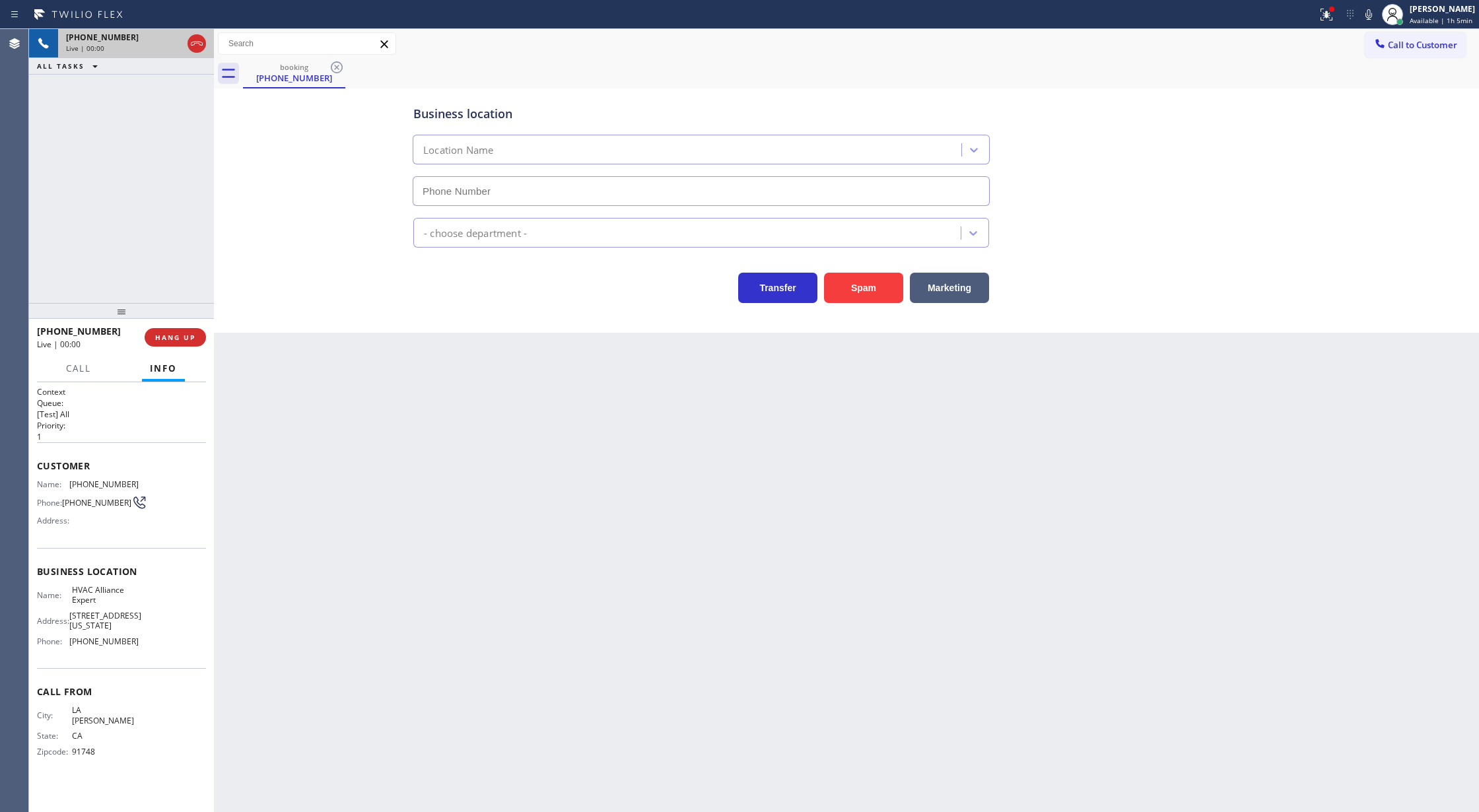
type input "[PHONE_NUMBER]"
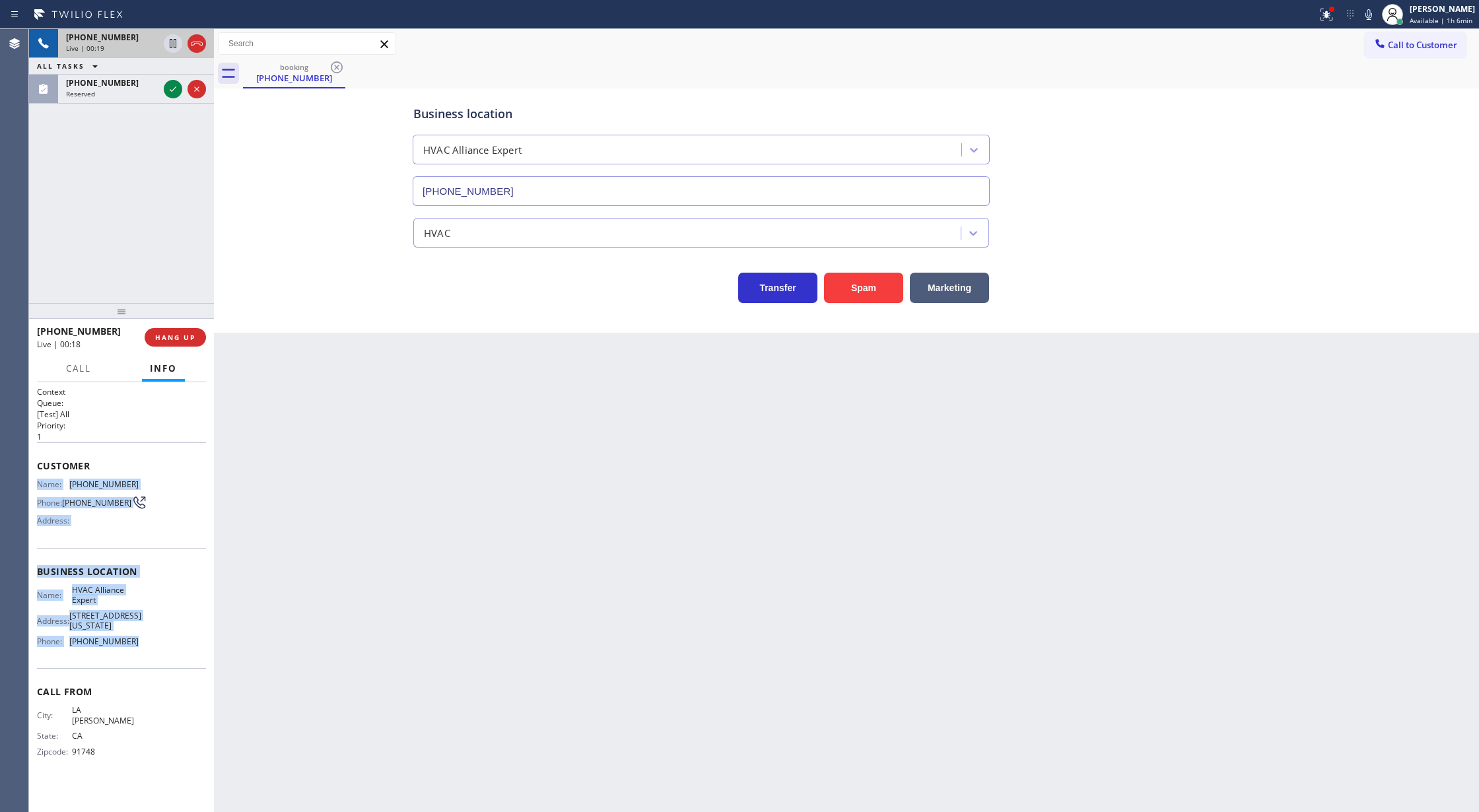
drag, startPoint x: 35, startPoint y: 477, endPoint x: 164, endPoint y: 636, distance: 204.7
click at [164, 636] on div "Context Queue: [Test] All Priority: 1 Customer Name: [PHONE_NUMBER] Phone: [PHO…" at bounding box center [122, 598] width 185 height 430
click at [125, 471] on span "Customer" at bounding box center [121, 466] width 169 height 13
copy div "Customer Name: [PHONE_NUMBER] Phone: [PHONE_NUMBER] Address: Business location …"
drag, startPoint x: 33, startPoint y: 460, endPoint x: 140, endPoint y: 639, distance: 208.5
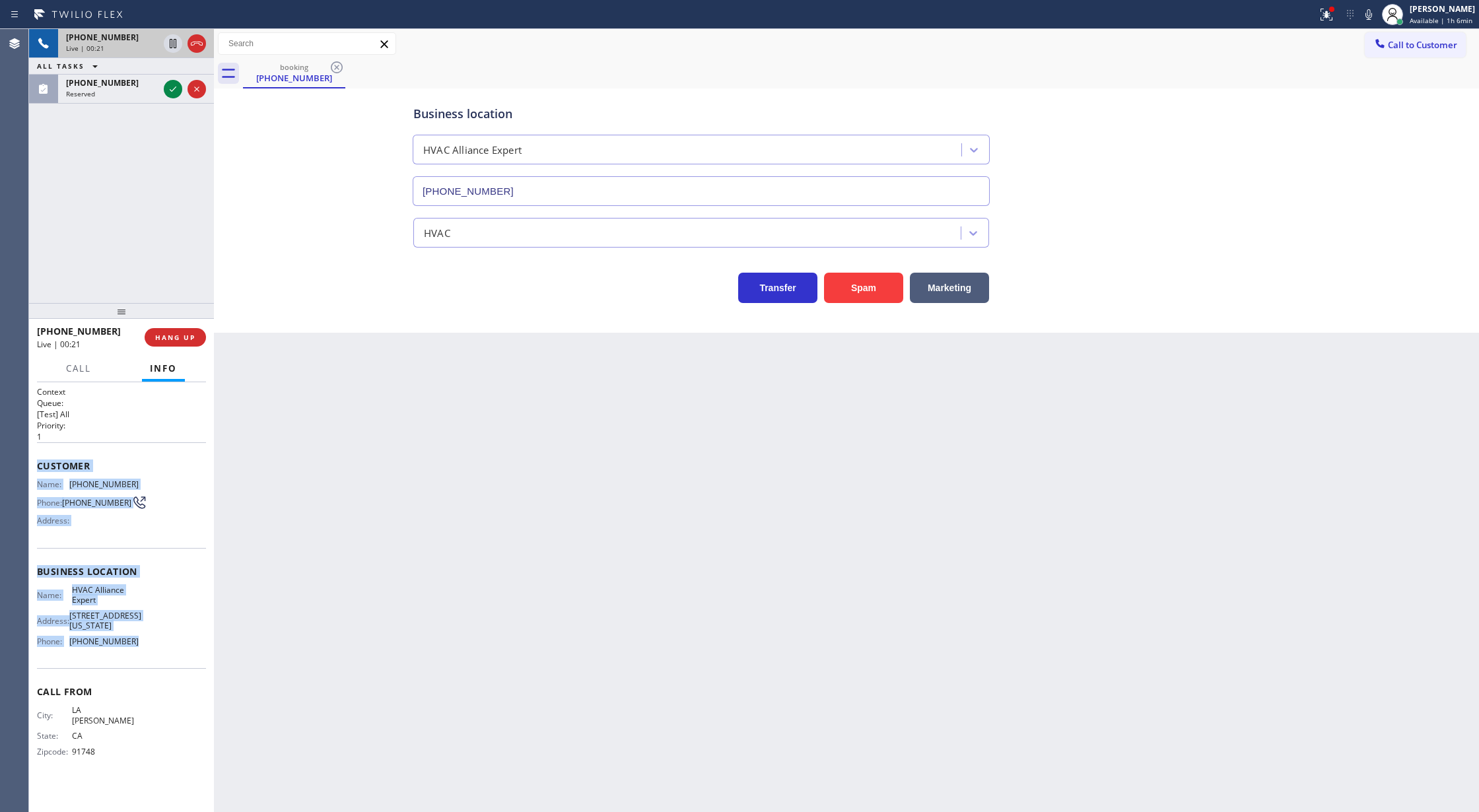
click at [140, 639] on div "Context Queue: [Test] All Priority: 1 Customer Name: [PHONE_NUMBER] Phone: [PHO…" at bounding box center [122, 598] width 185 height 430
click at [173, 96] on icon at bounding box center [172, 89] width 16 height 16
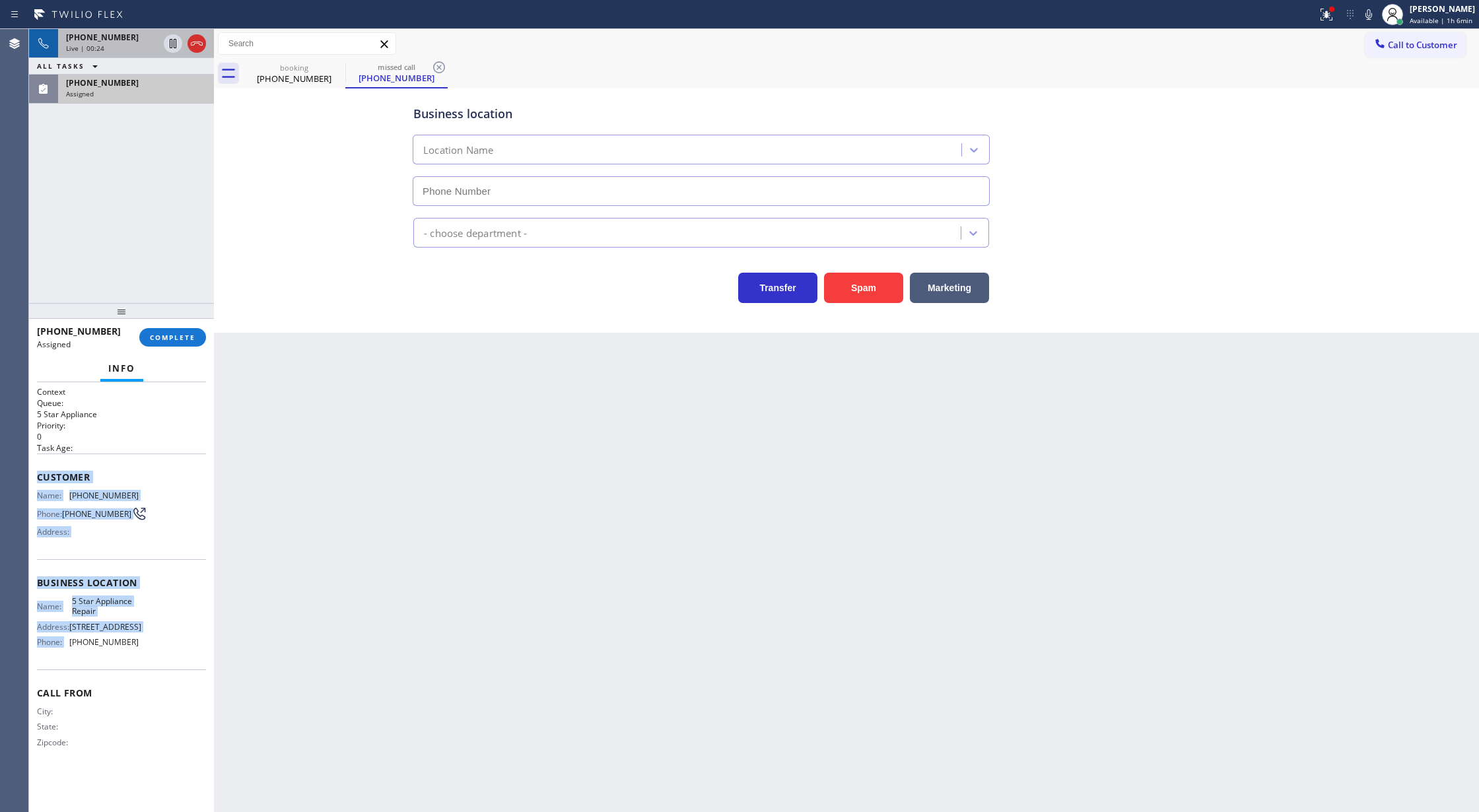
type input "[PHONE_NUMBER]"
click at [177, 335] on span "COMPLETE" at bounding box center [172, 337] width 45 height 9
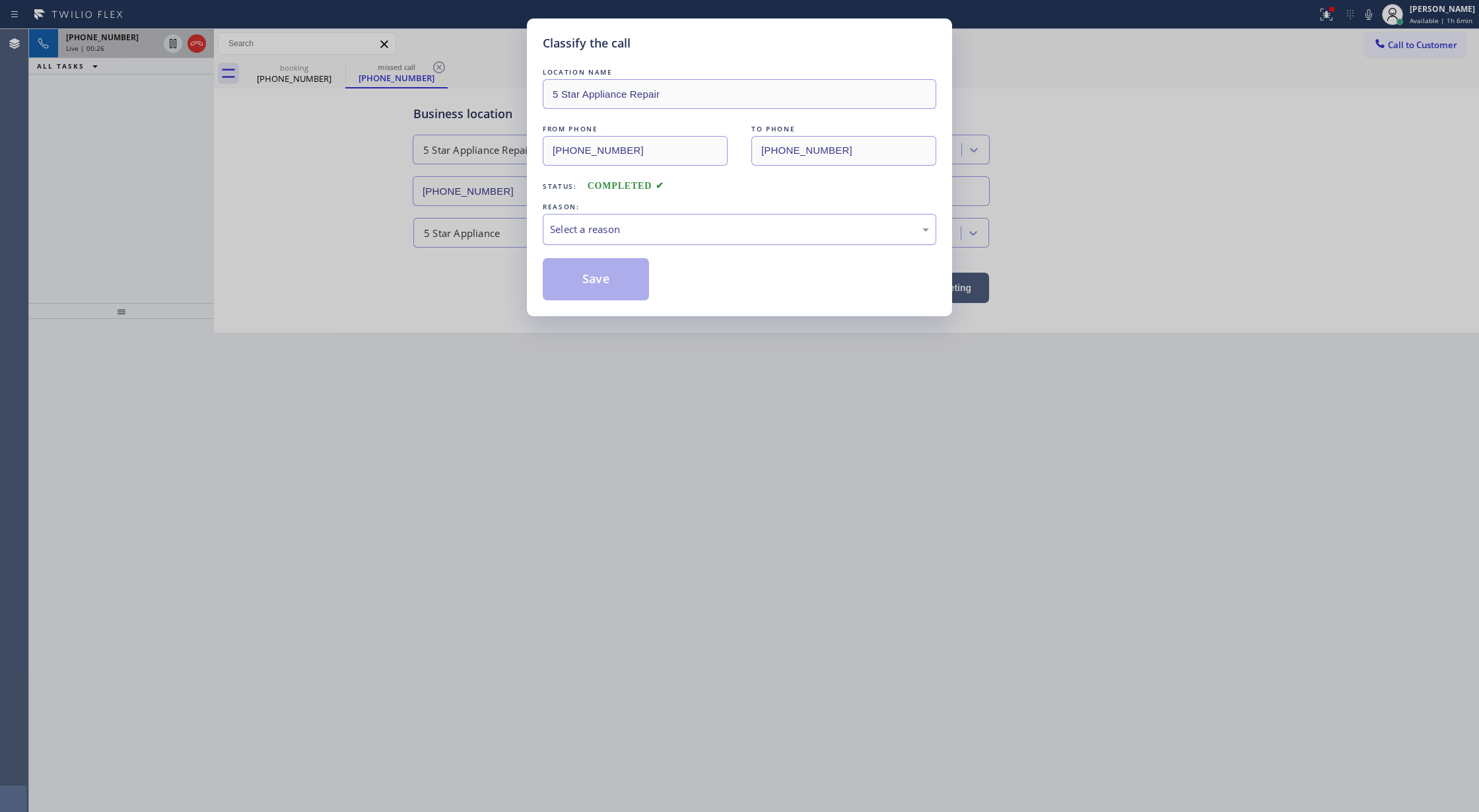
click at [676, 232] on div "Select a reason" at bounding box center [739, 229] width 379 height 15
click at [597, 282] on button "Save" at bounding box center [596, 279] width 106 height 42
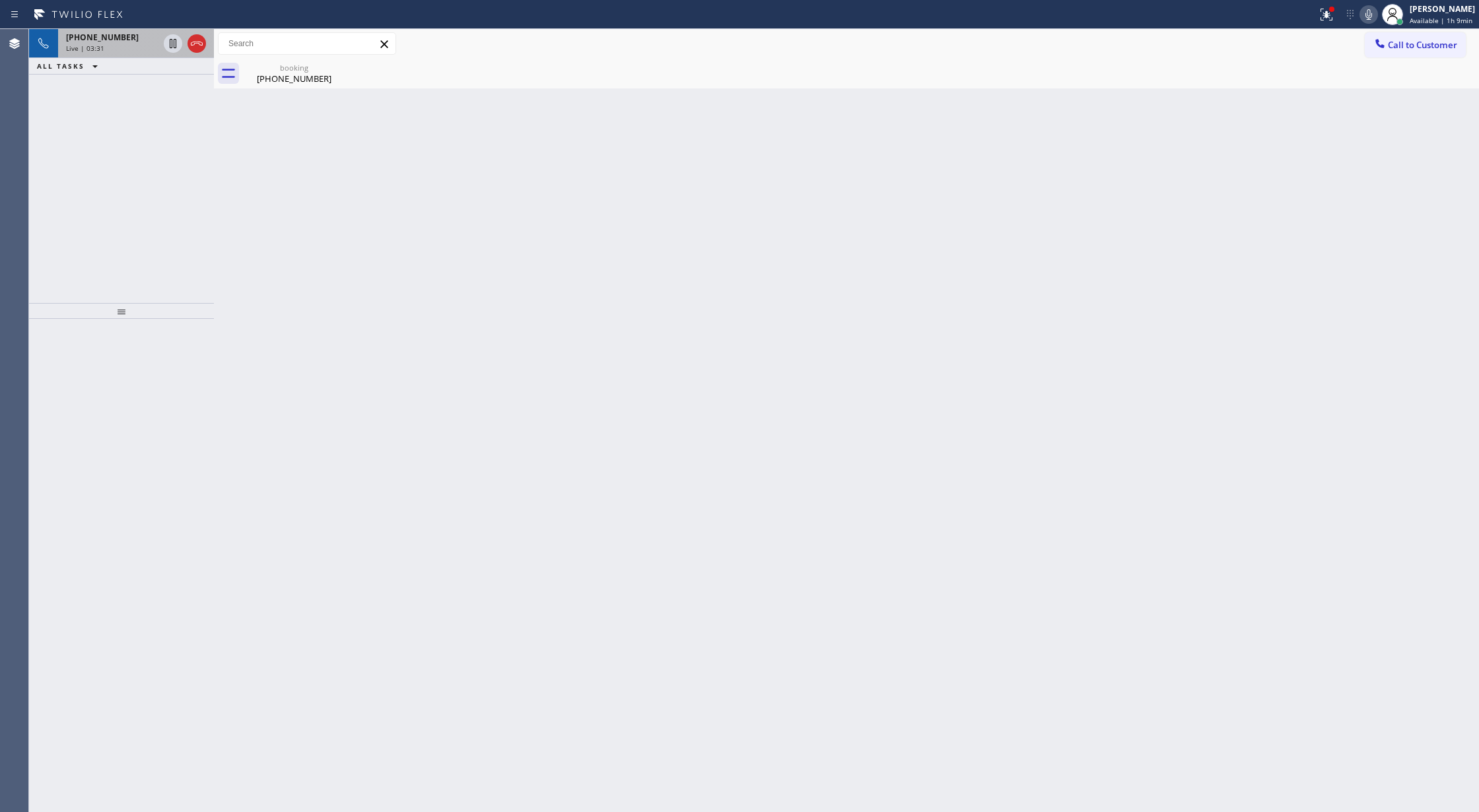
click at [1375, 13] on icon at bounding box center [1369, 14] width 16 height 16
click at [1376, 11] on icon at bounding box center [1367, 14] width 16 height 16
drag, startPoint x: 197, startPoint y: 39, endPoint x: 160, endPoint y: 0, distance: 53.8
click at [197, 39] on icon at bounding box center [197, 43] width 16 height 16
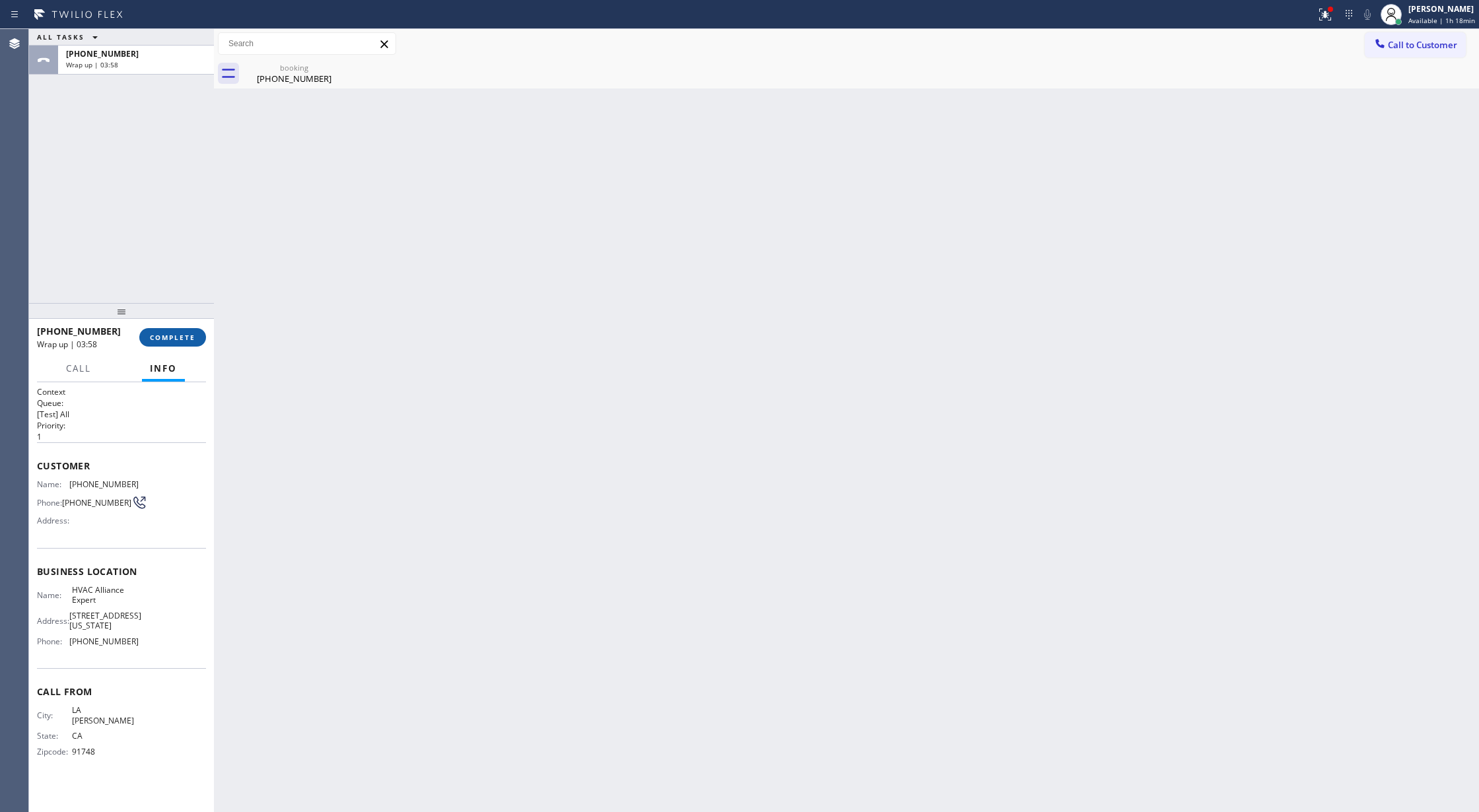
click at [181, 331] on button "COMPLETE" at bounding box center [172, 337] width 66 height 18
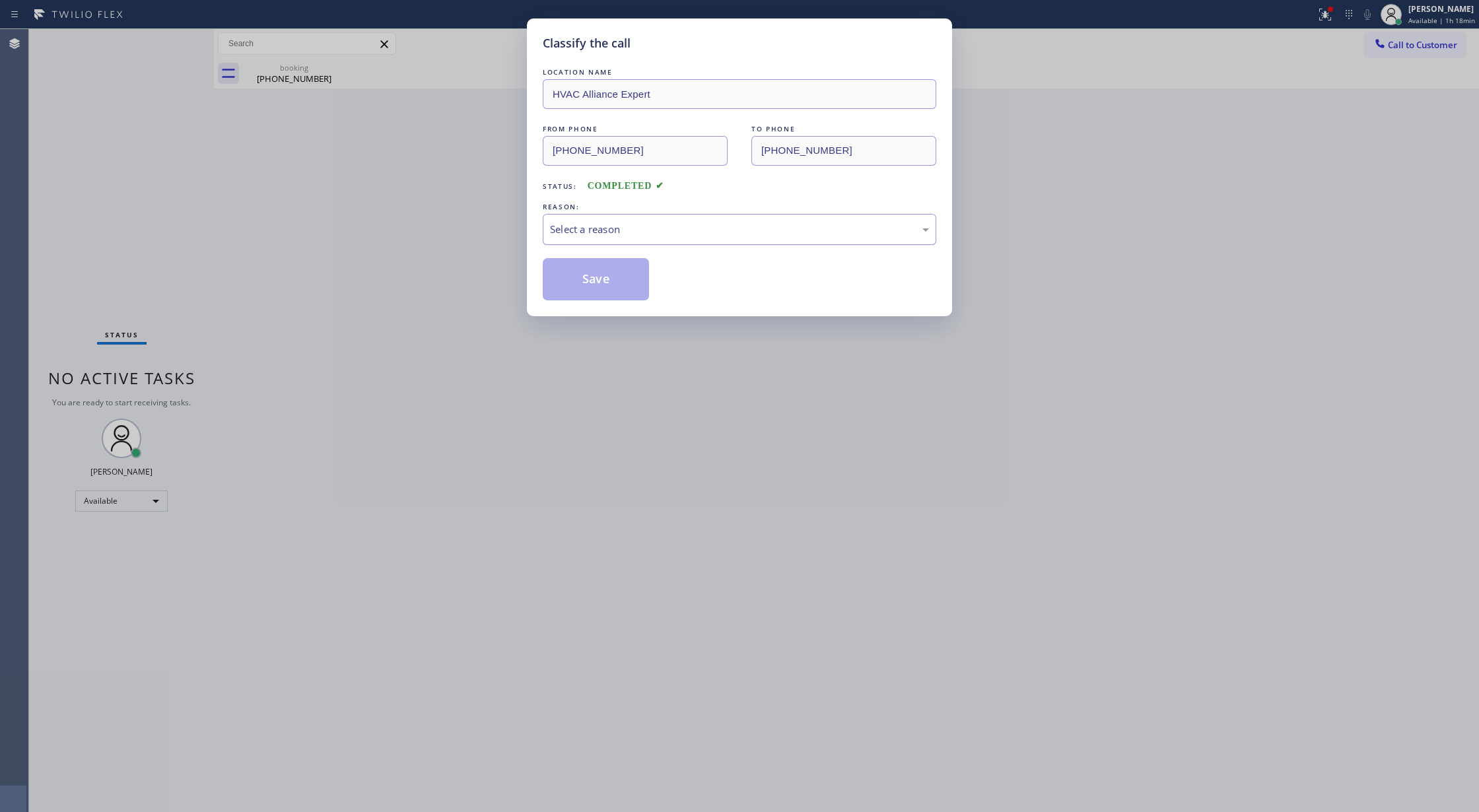
click at [639, 223] on div "Select a reason" at bounding box center [739, 229] width 379 height 15
click at [581, 292] on button "Save" at bounding box center [596, 279] width 106 height 42
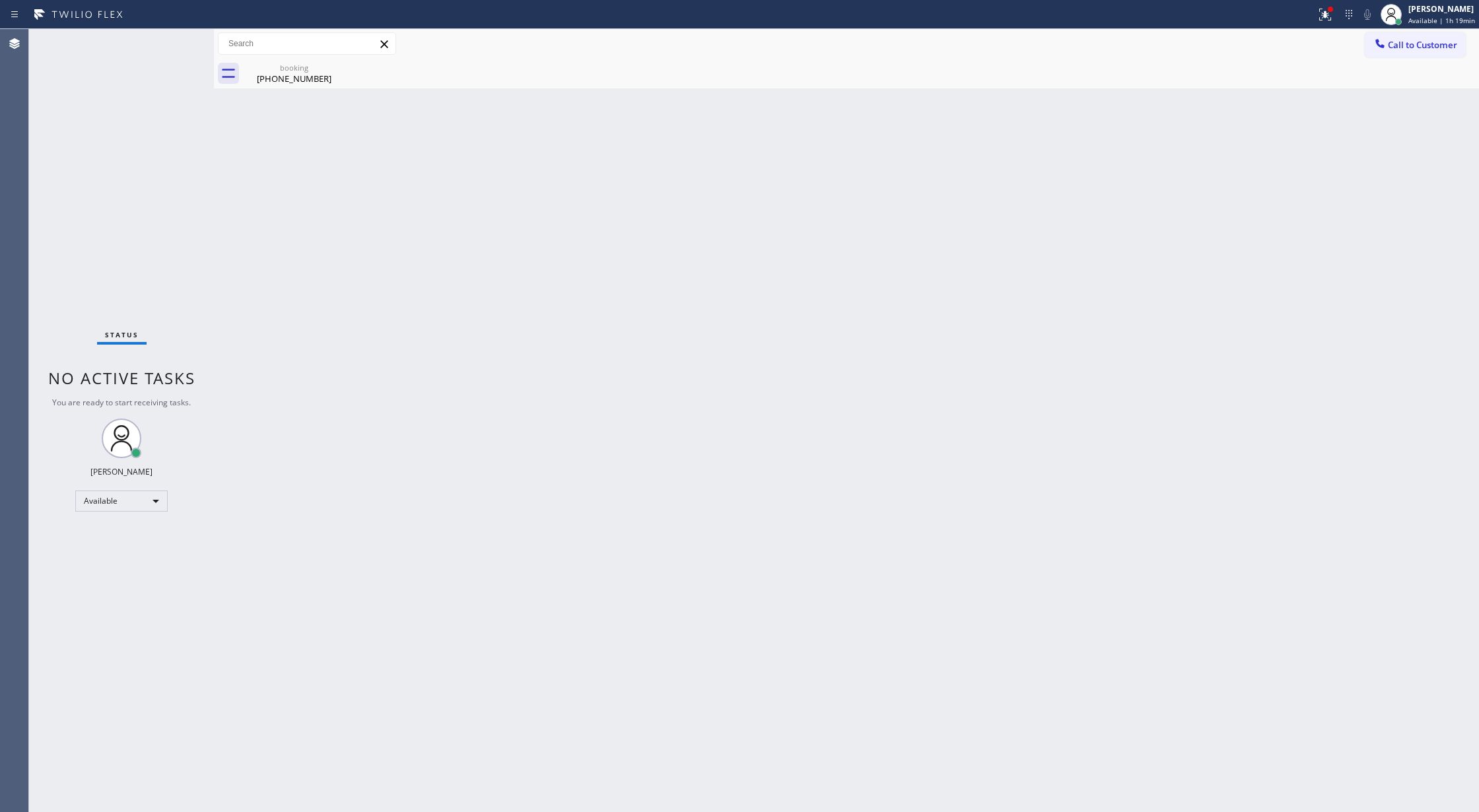
click at [178, 40] on div "Status No active tasks You are ready to start receiving tasks. [PERSON_NAME] Av…" at bounding box center [122, 420] width 185 height 783
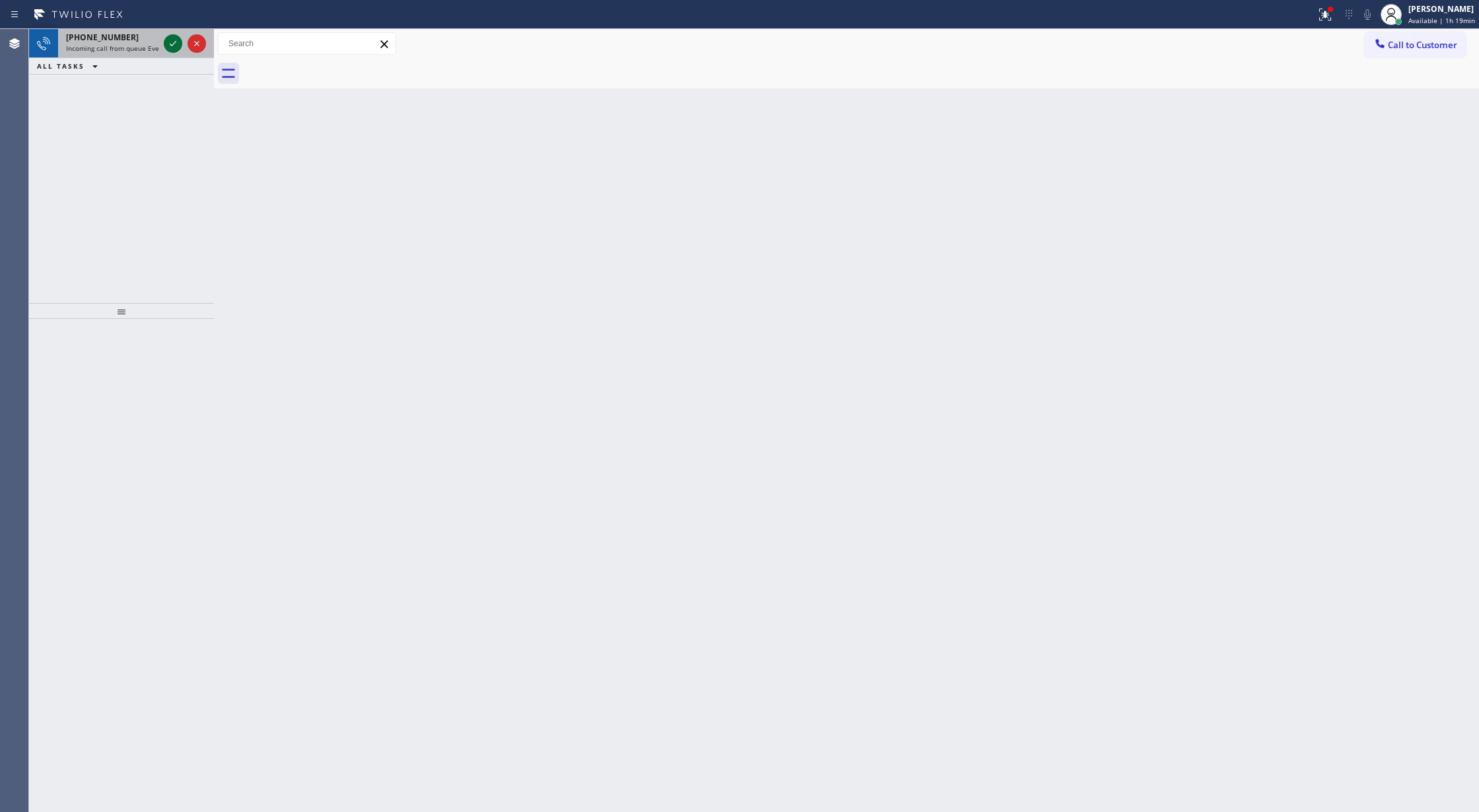
click at [172, 40] on icon at bounding box center [172, 43] width 16 height 16
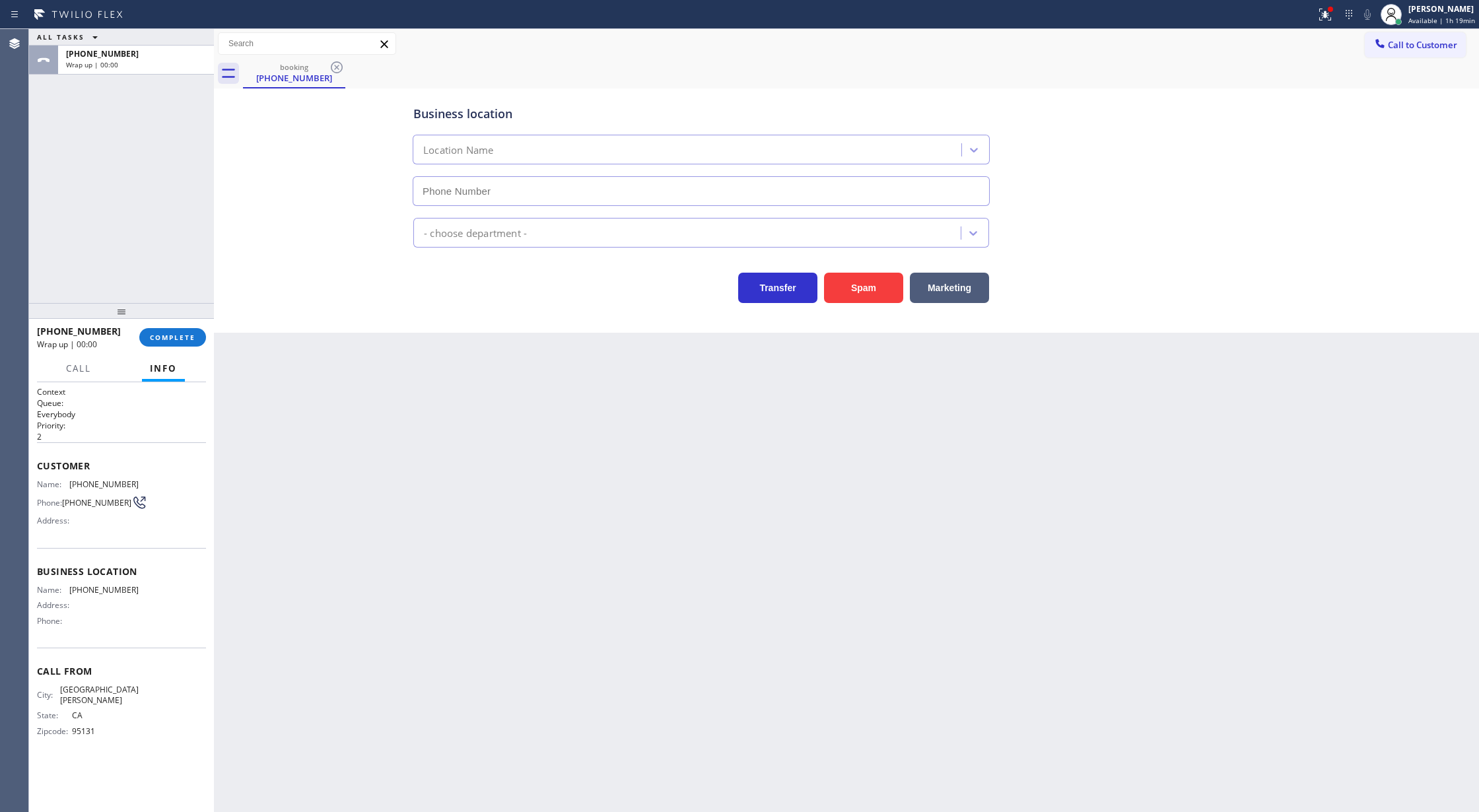
drag, startPoint x: 170, startPoint y: 335, endPoint x: 233, endPoint y: 341, distance: 63.3
click at [170, 335] on span "COMPLETE" at bounding box center [172, 337] width 45 height 9
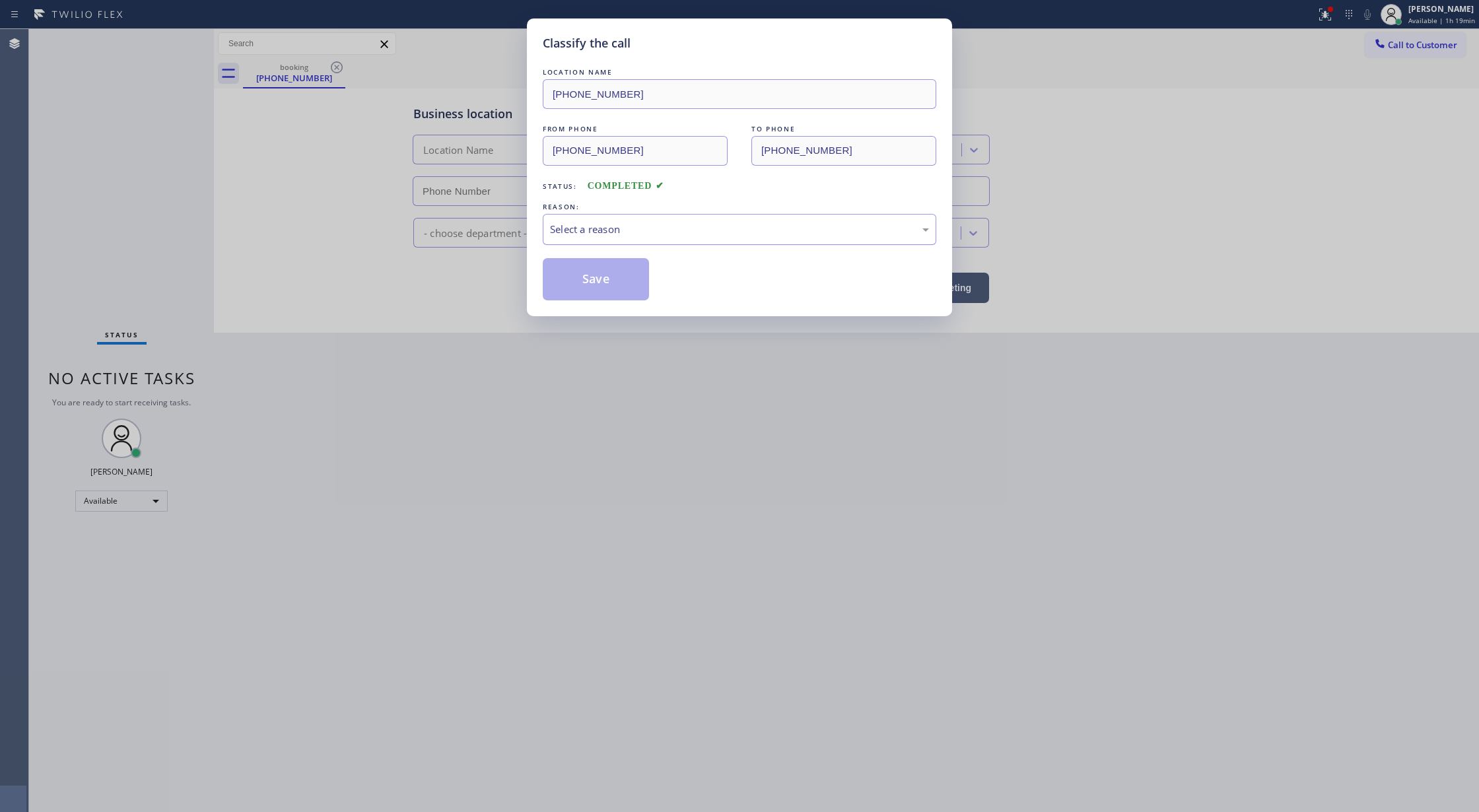
click at [576, 222] on div "Select a reason" at bounding box center [739, 229] width 379 height 15
click at [595, 281] on button "Save" at bounding box center [596, 279] width 106 height 42
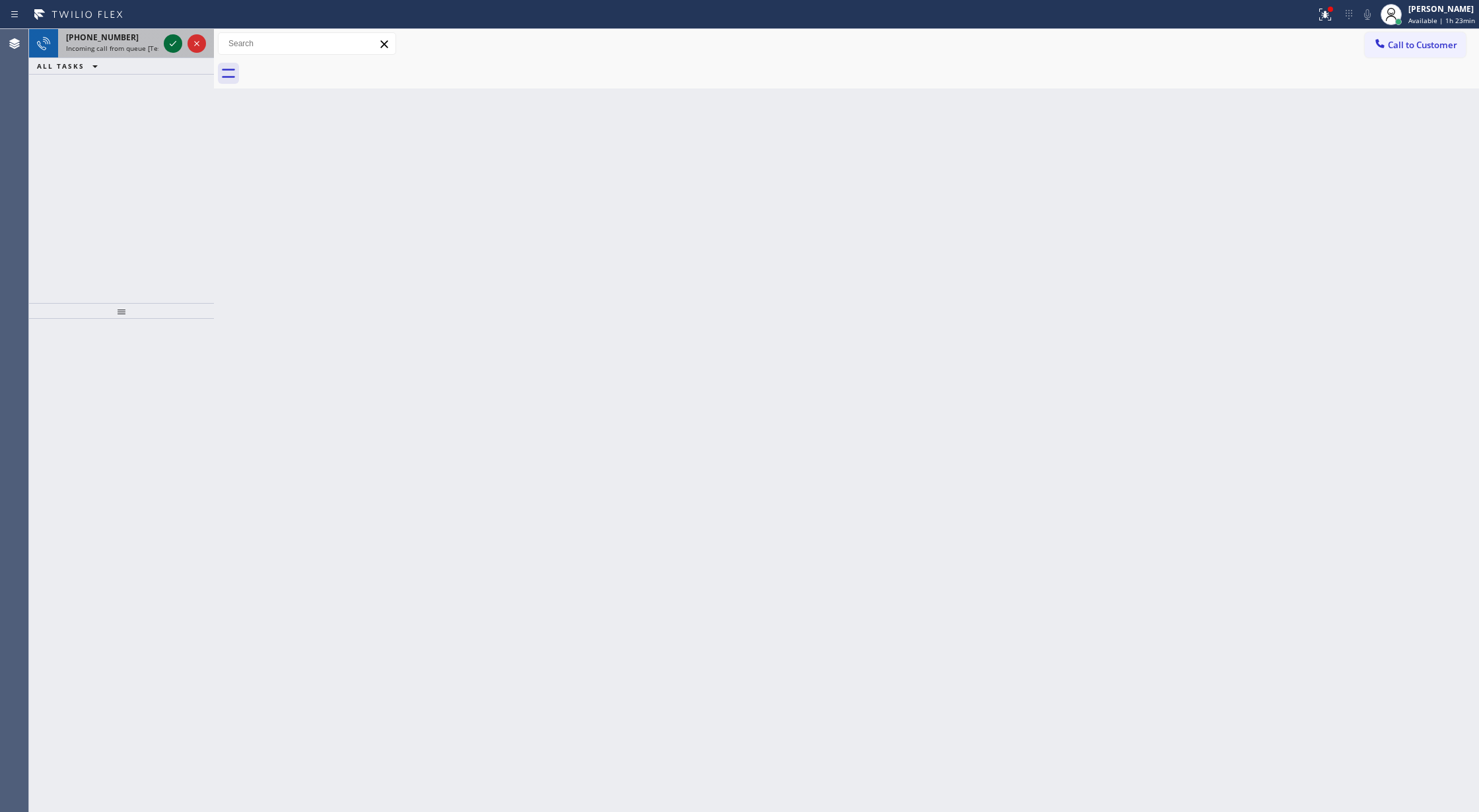
click at [172, 40] on icon at bounding box center [172, 43] width 16 height 16
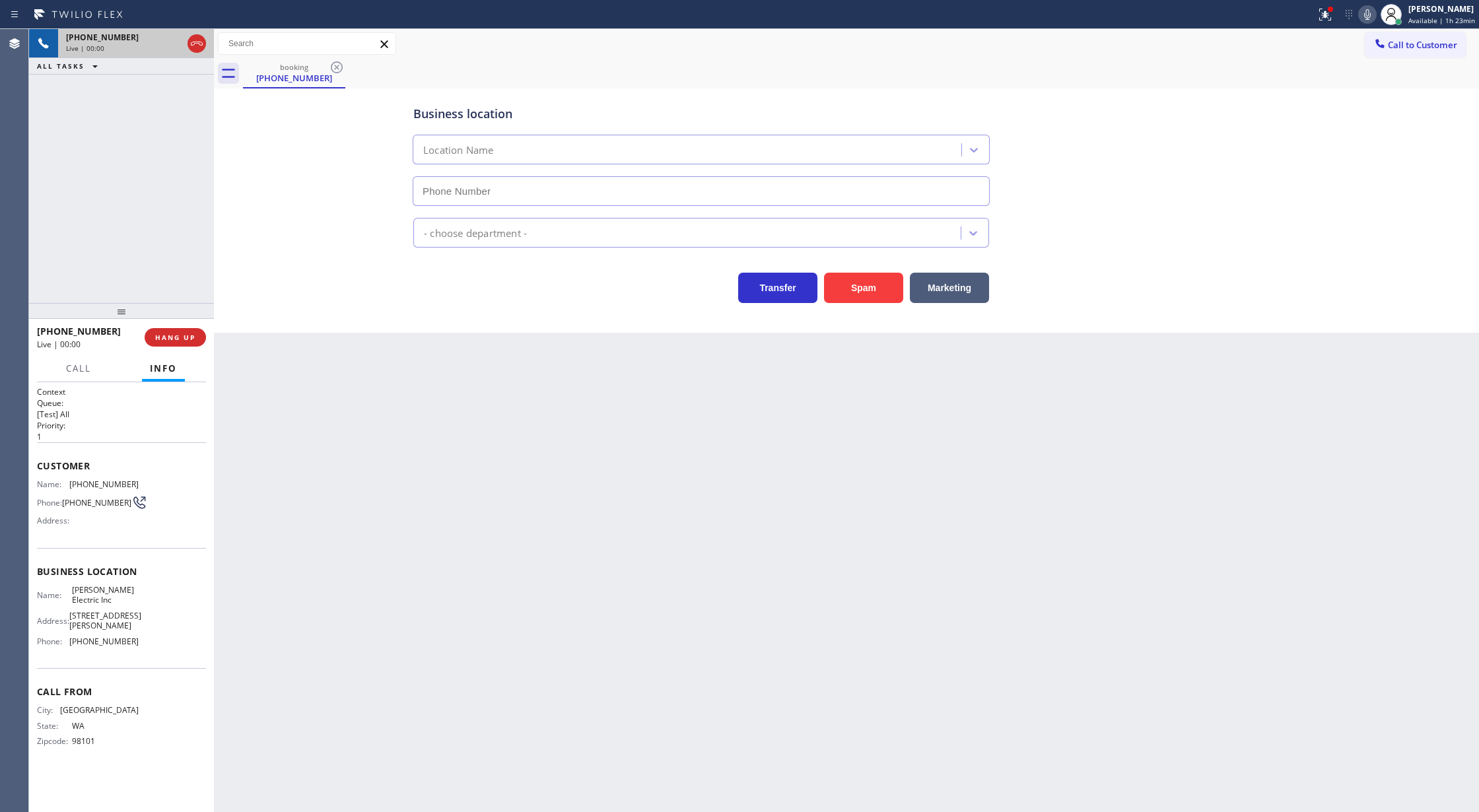
type input "[PHONE_NUMBER]"
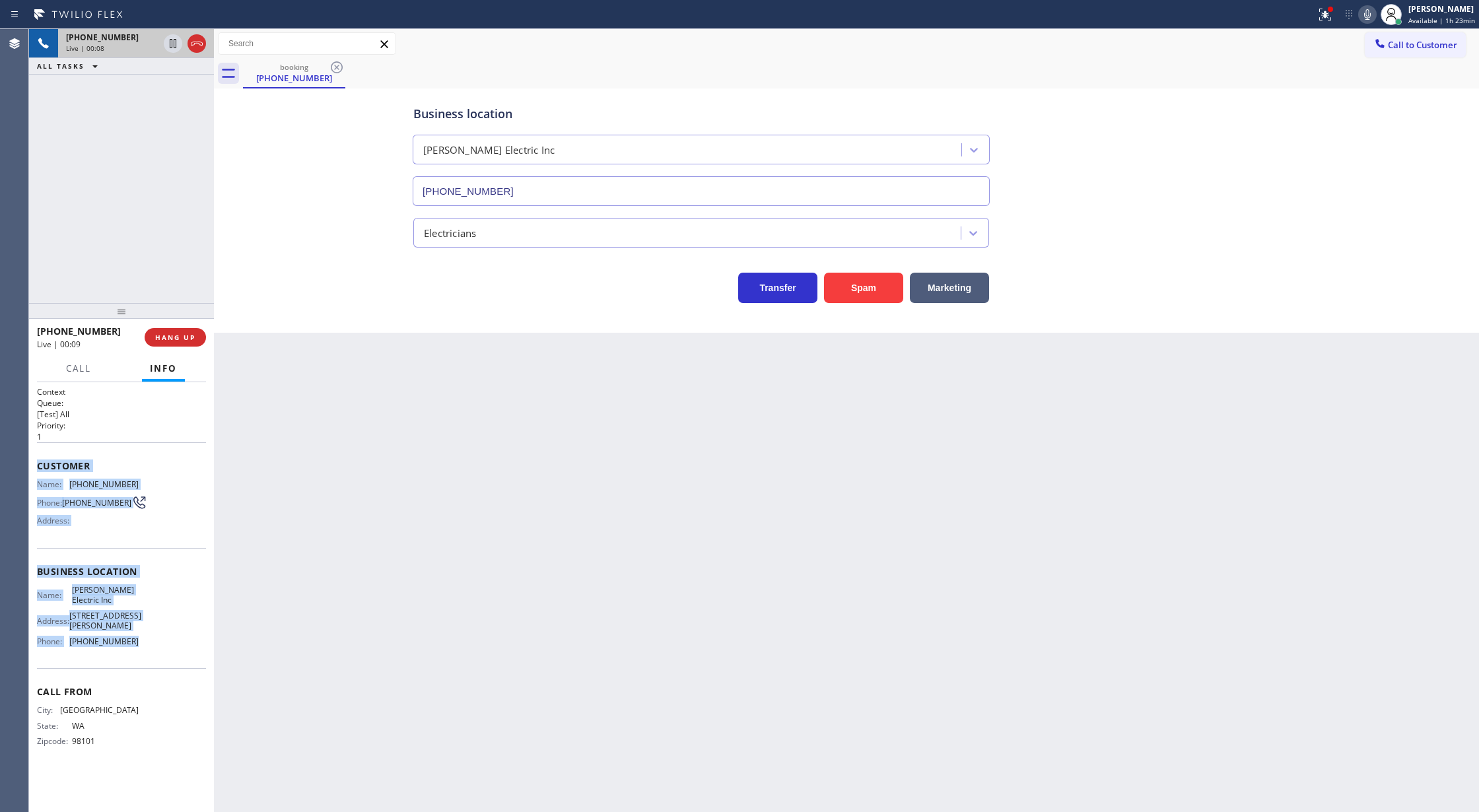
drag, startPoint x: 35, startPoint y: 466, endPoint x: 146, endPoint y: 662, distance: 225.2
click at [146, 662] on div "Context Queue: [Test] All Priority: 1 Customer Name: [PHONE_NUMBER] Phone: [PHO…" at bounding box center [122, 598] width 185 height 430
copy div "Customer Name: [PHONE_NUMBER] Phone: [PHONE_NUMBER] Address: Business location …"
drag, startPoint x: 193, startPoint y: 45, endPoint x: 197, endPoint y: 71, distance: 26.3
click at [193, 45] on icon at bounding box center [197, 43] width 16 height 16
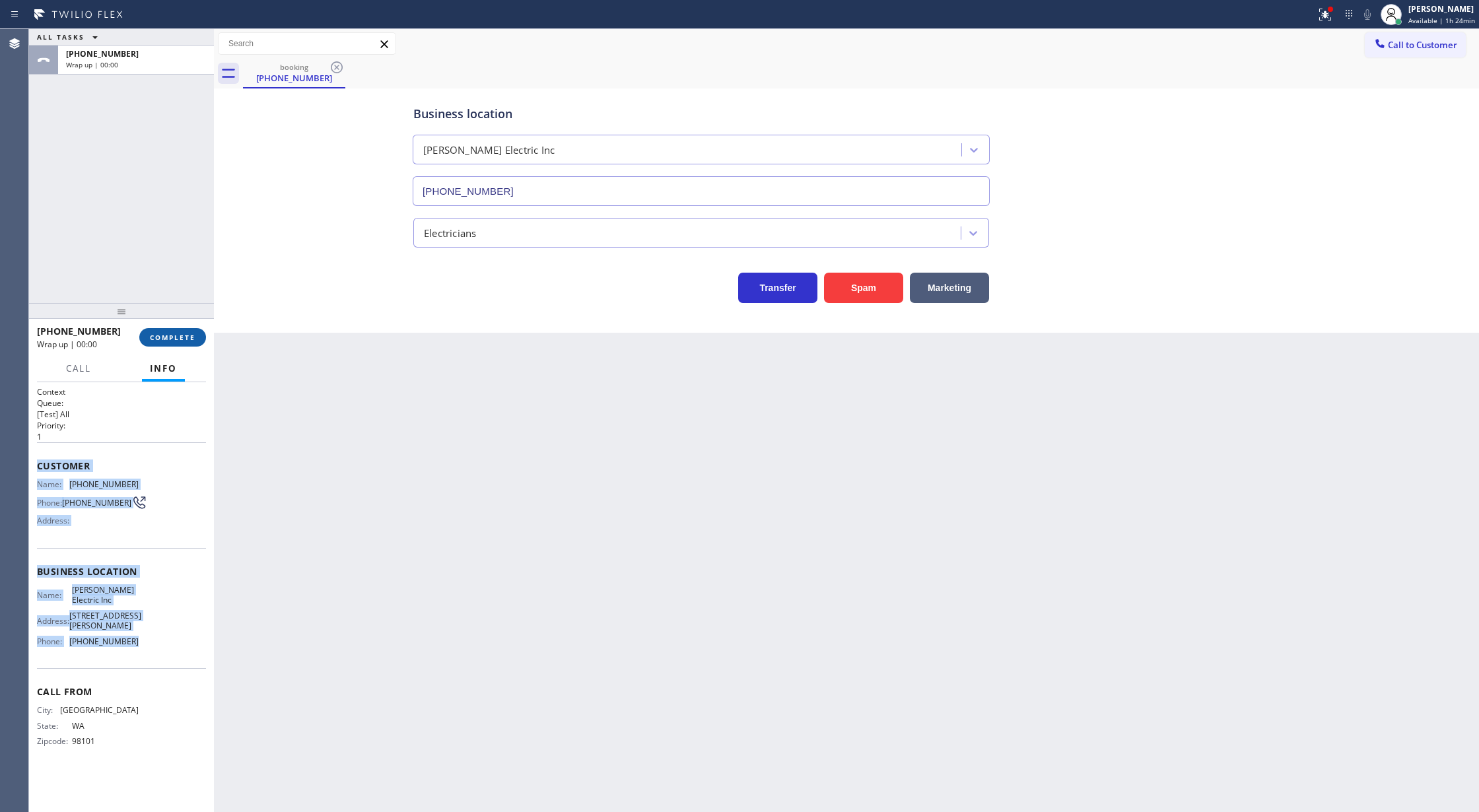
click at [167, 343] on button "COMPLETE" at bounding box center [172, 337] width 66 height 18
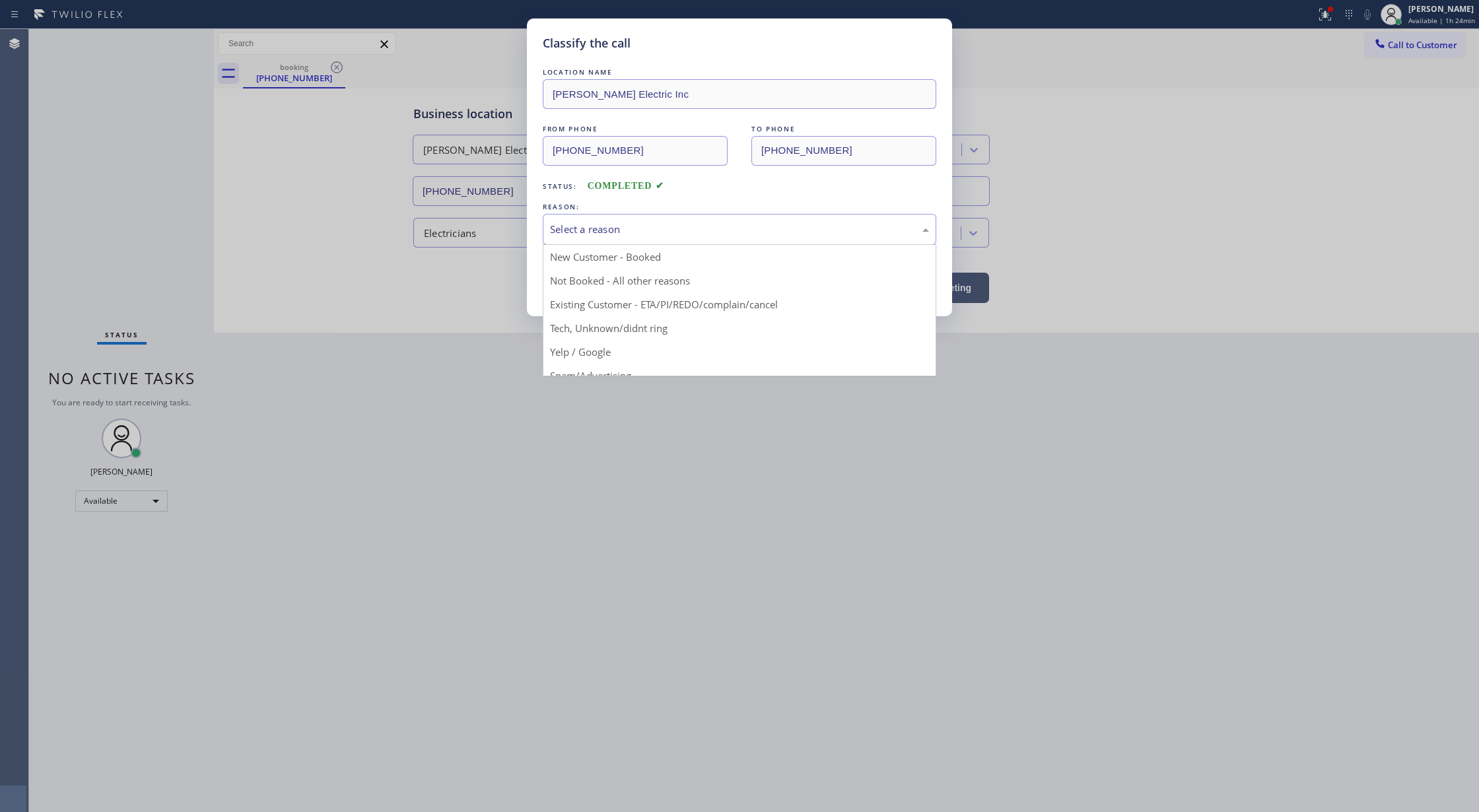
click at [605, 235] on div "Select a reason" at bounding box center [739, 229] width 379 height 15
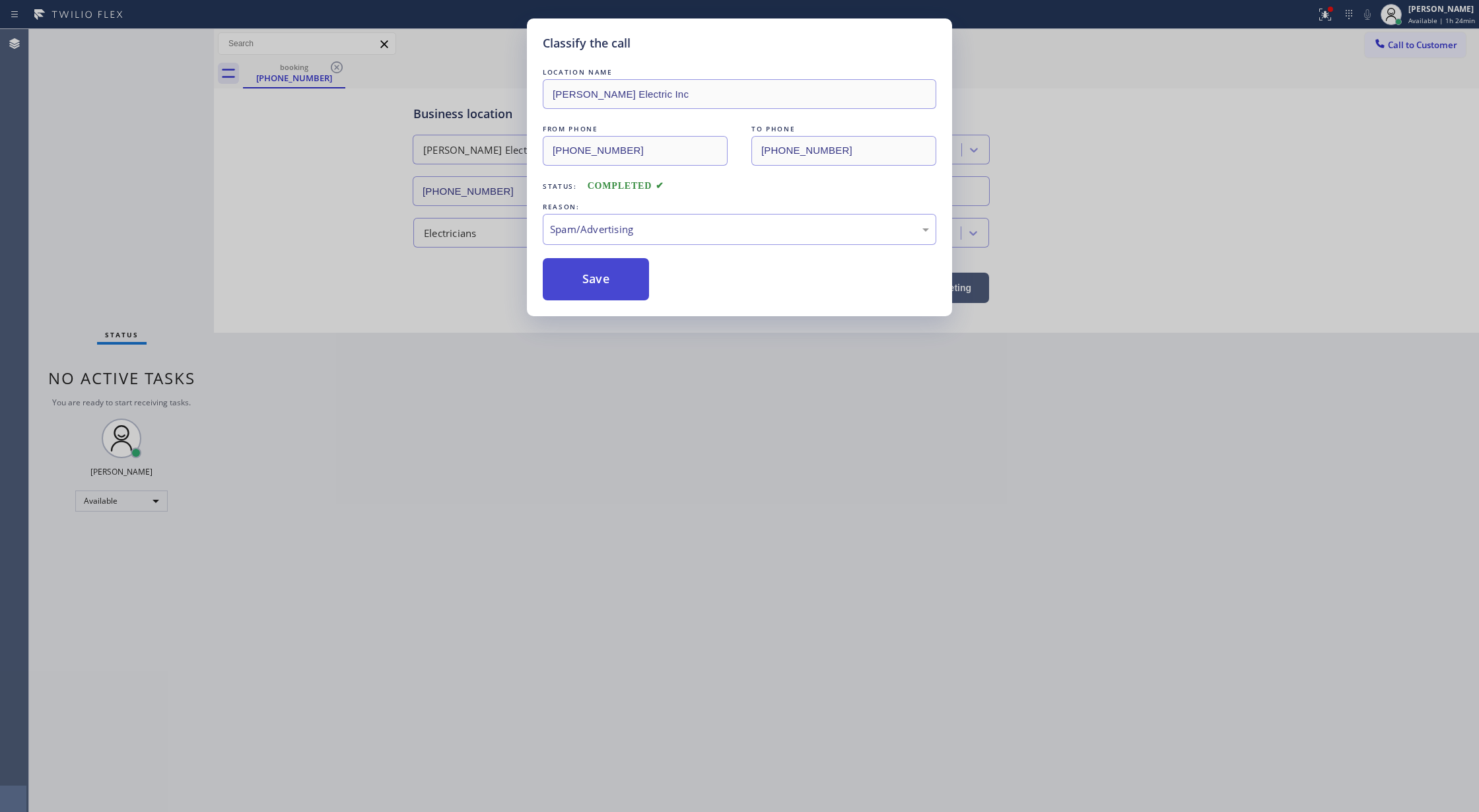
click at [592, 283] on button "Save" at bounding box center [596, 279] width 106 height 42
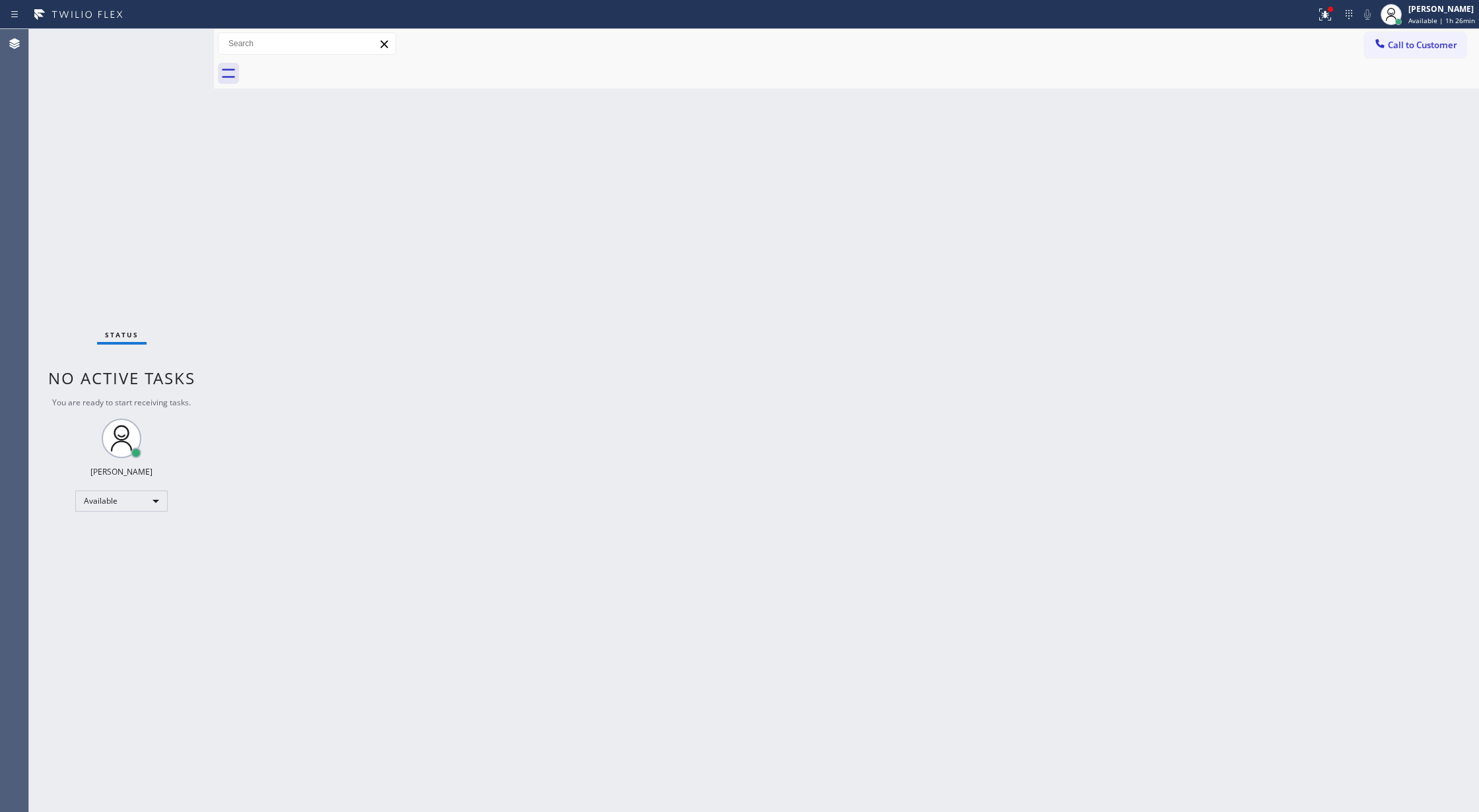
click at [181, 38] on div "Status No active tasks You are ready to start receiving tasks. [PERSON_NAME] Av…" at bounding box center [122, 420] width 185 height 783
click at [177, 45] on div "Status No active tasks You are ready to start receiving tasks. [PERSON_NAME] Av…" at bounding box center [122, 420] width 185 height 783
click at [177, 41] on div "Status No active tasks You are ready to start receiving tasks. [PERSON_NAME] Av…" at bounding box center [122, 420] width 185 height 783
click at [140, 507] on div "Available" at bounding box center [122, 500] width 92 height 21
click at [128, 569] on li "Break" at bounding box center [120, 569] width 89 height 16
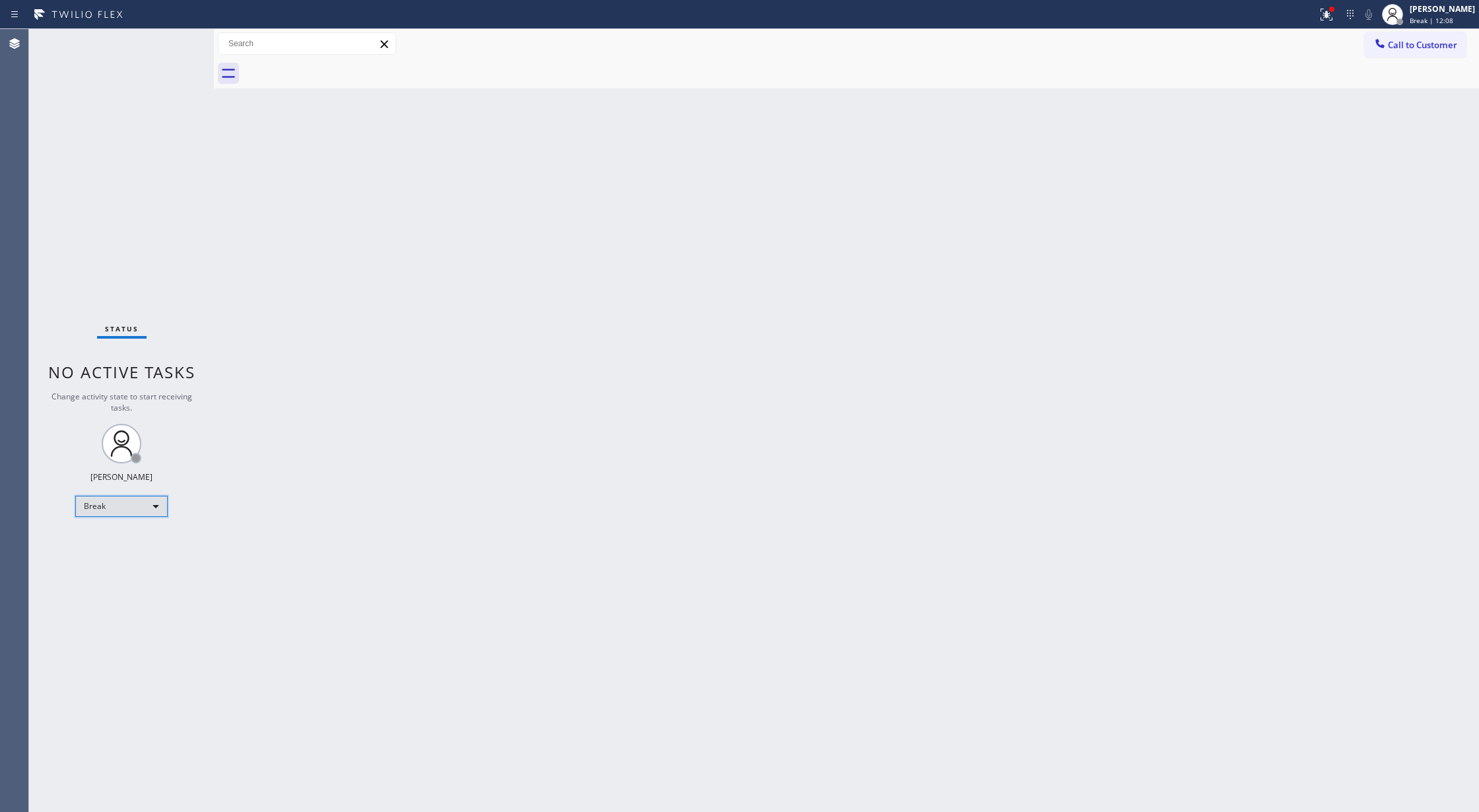
click at [124, 499] on div "Break" at bounding box center [122, 506] width 92 height 21
click at [127, 540] on li "Available" at bounding box center [120, 541] width 89 height 16
drag, startPoint x: 292, startPoint y: 309, endPoint x: 246, endPoint y: 180, distance: 137.0
click at [291, 309] on div "Back to Dashboard Change Sender ID Customers Technicians Select a contact Outbo…" at bounding box center [846, 420] width 1265 height 783
click at [175, 46] on div "Status No active tasks You are ready to start receiving tasks. [PERSON_NAME] Av…" at bounding box center [122, 420] width 185 height 783
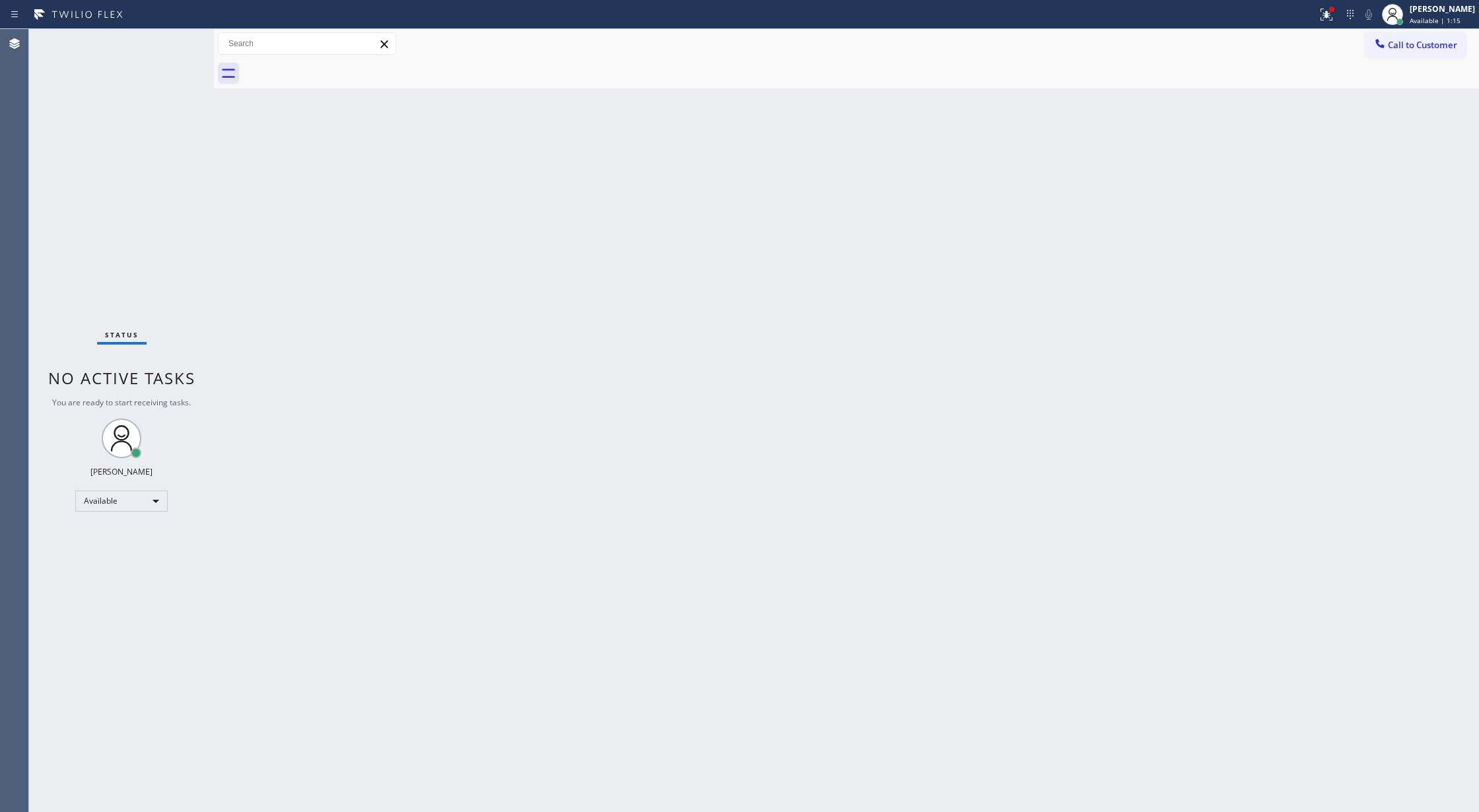
click at [171, 40] on div "Status No active tasks You are ready to start receiving tasks. [PERSON_NAME] Av…" at bounding box center [122, 420] width 185 height 783
click at [180, 40] on div "Status No active tasks You are ready to start receiving tasks. [PERSON_NAME] Av…" at bounding box center [122, 420] width 185 height 783
click at [178, 39] on div "Status No active tasks You are ready to start receiving tasks. [PERSON_NAME] Av…" at bounding box center [122, 420] width 185 height 783
click at [177, 40] on div "Status No active tasks You are ready to start receiving tasks. [PERSON_NAME] Av…" at bounding box center [122, 420] width 185 height 783
click at [173, 37] on div "Status No active tasks You are ready to start receiving tasks. [PERSON_NAME] Av…" at bounding box center [122, 420] width 185 height 783
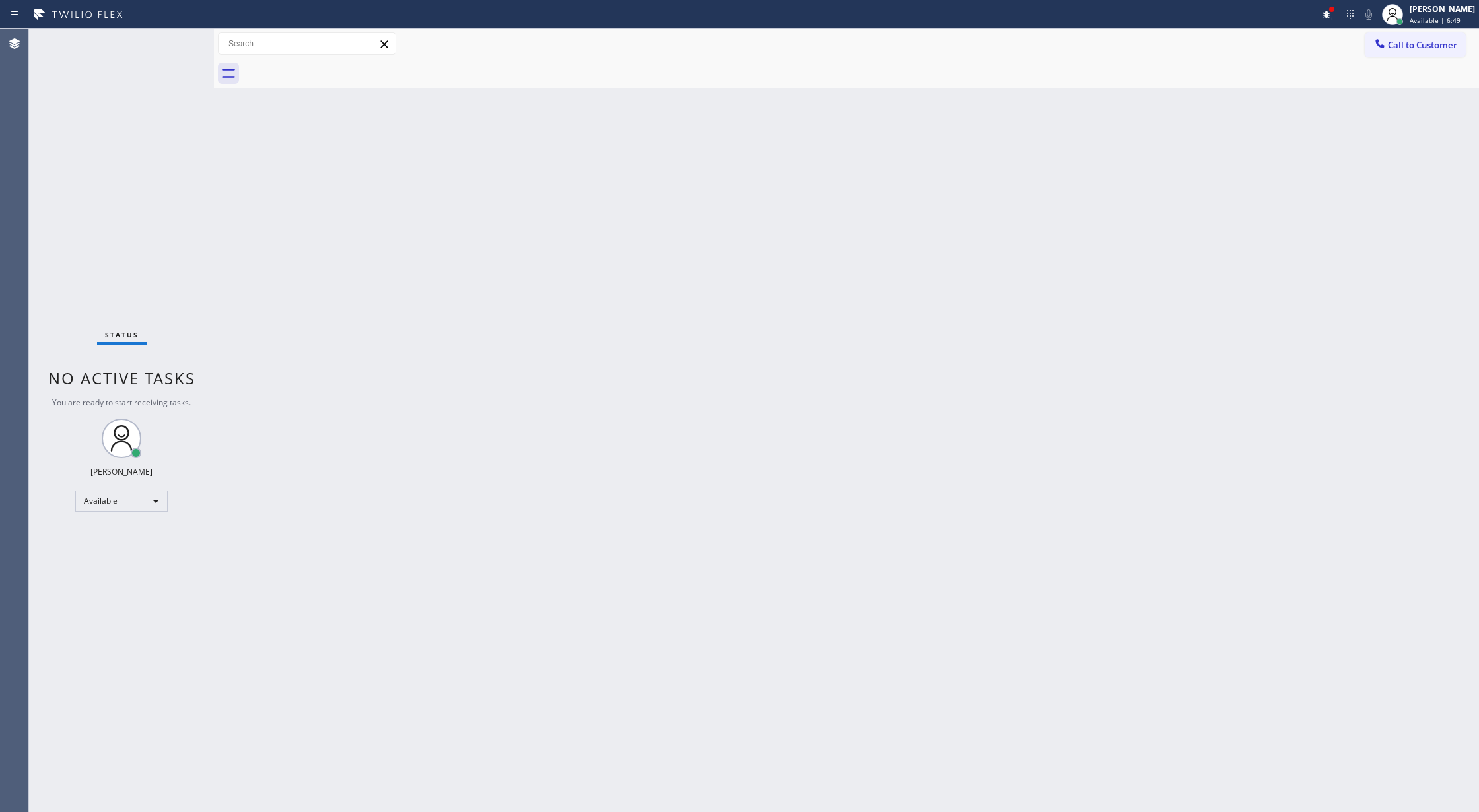
click at [156, 41] on div "Status No active tasks You are ready to start receiving tasks. [PERSON_NAME] Av…" at bounding box center [122, 420] width 185 height 783
click at [166, 45] on div "Status No active tasks You are ready to start receiving tasks. [PERSON_NAME] Av…" at bounding box center [122, 420] width 185 height 783
click at [167, 45] on div "Status No active tasks You are ready to start receiving tasks. [PERSON_NAME] Av…" at bounding box center [122, 420] width 185 height 783
click at [180, 41] on div "Status No active tasks You are ready to start receiving tasks. [PERSON_NAME] Av…" at bounding box center [122, 420] width 185 height 783
click at [177, 44] on div "Status No active tasks You are ready to start receiving tasks. [PERSON_NAME] Av…" at bounding box center [122, 420] width 185 height 783
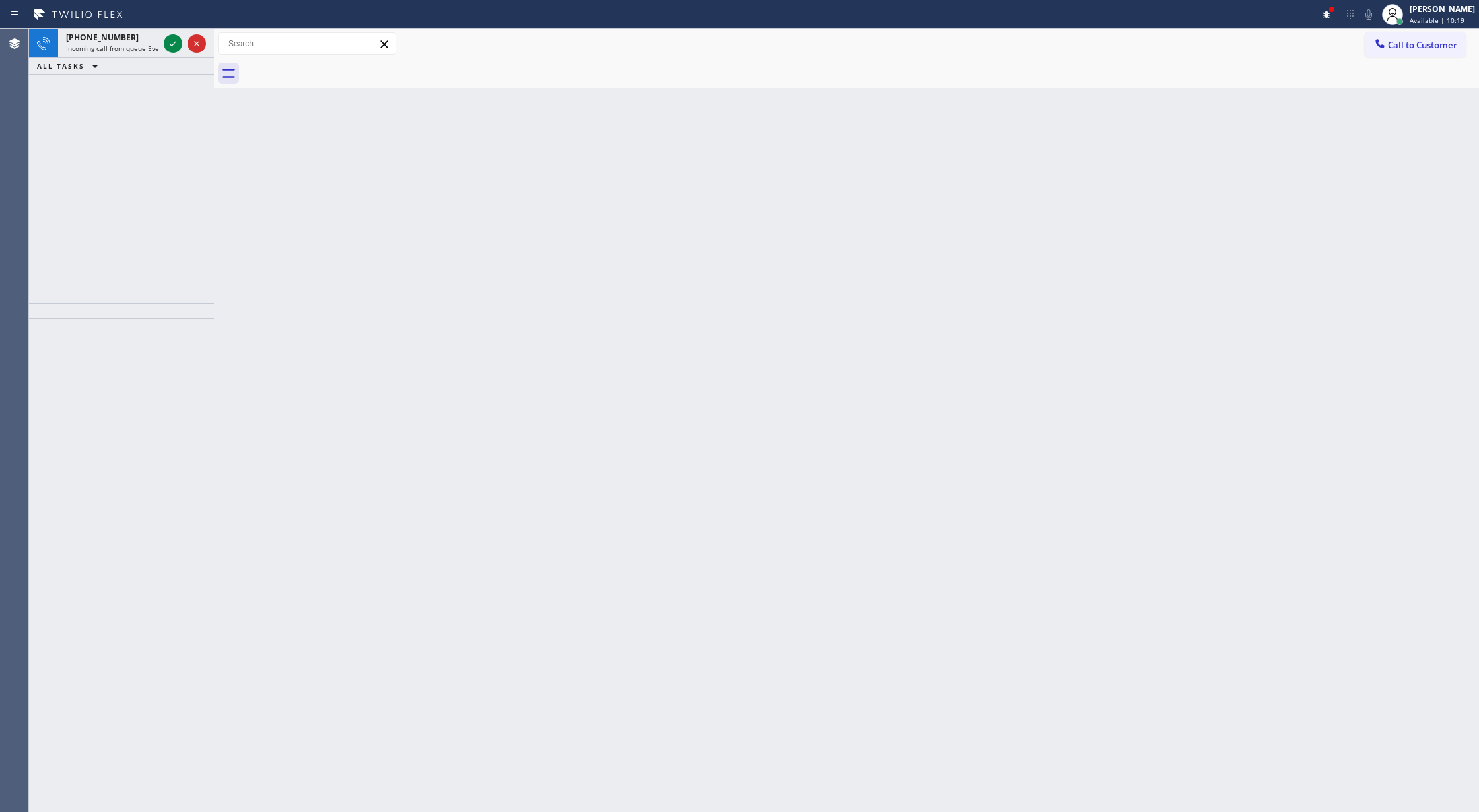
click at [159, 69] on div "ALL TASKS ALL TASKS ACTIVE TASKS TASKS IN WRAP UP" at bounding box center [122, 66] width 185 height 17
click at [165, 40] on icon at bounding box center [172, 43] width 16 height 16
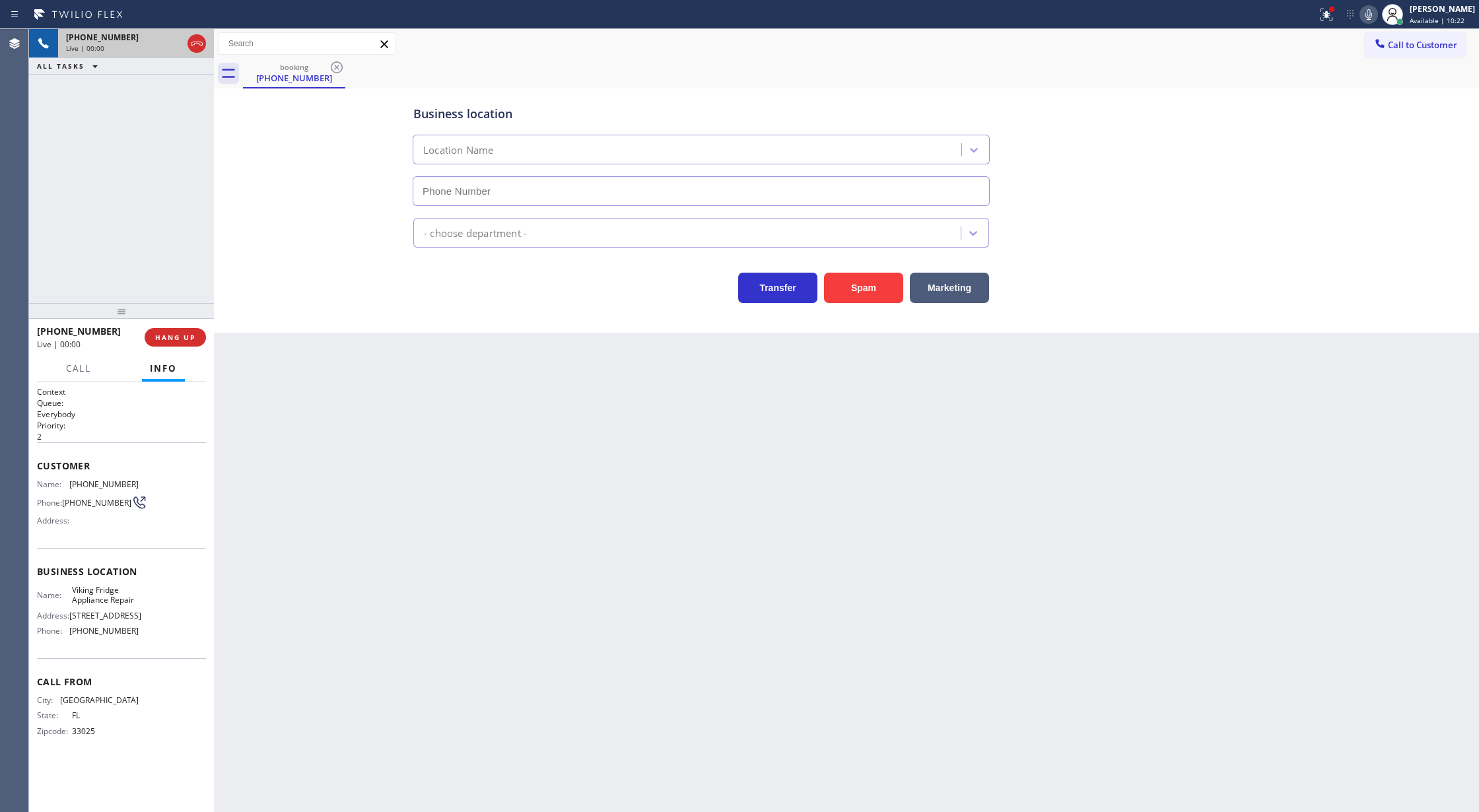
type input "[PHONE_NUMBER]"
click at [165, 343] on button "COMPLETE" at bounding box center [172, 337] width 66 height 18
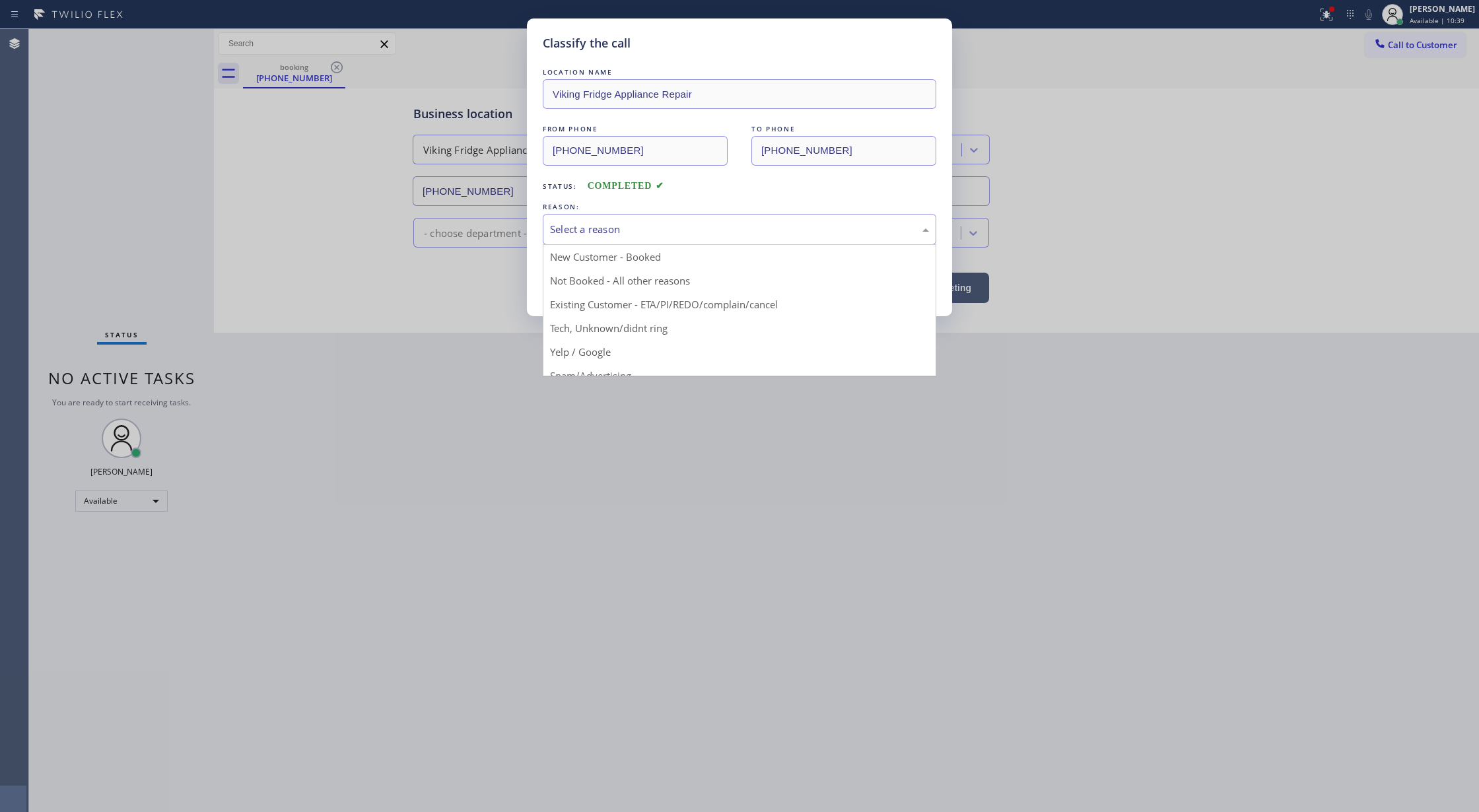
click at [608, 234] on div "Select a reason" at bounding box center [739, 229] width 379 height 15
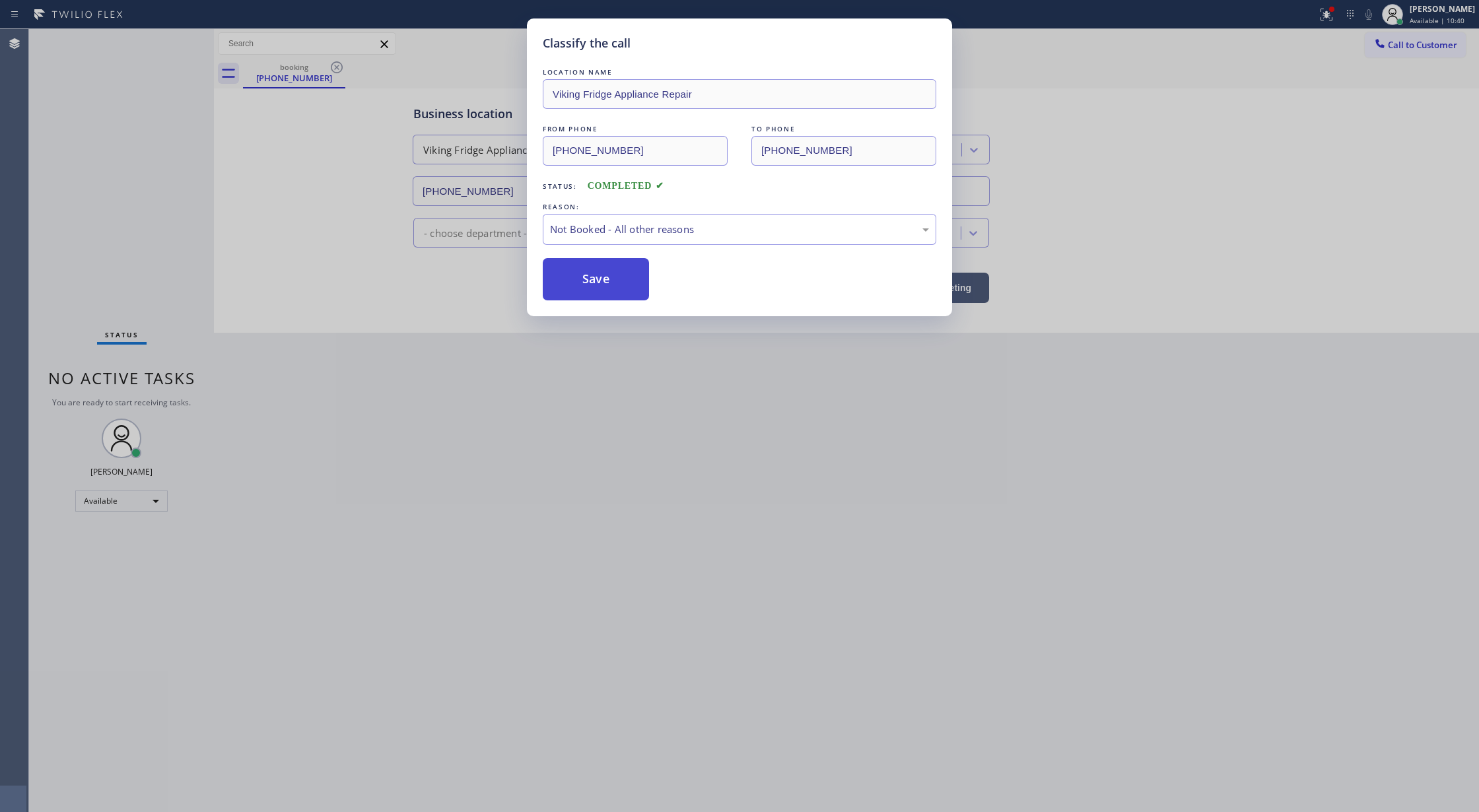
click at [578, 285] on button "Save" at bounding box center [596, 279] width 106 height 42
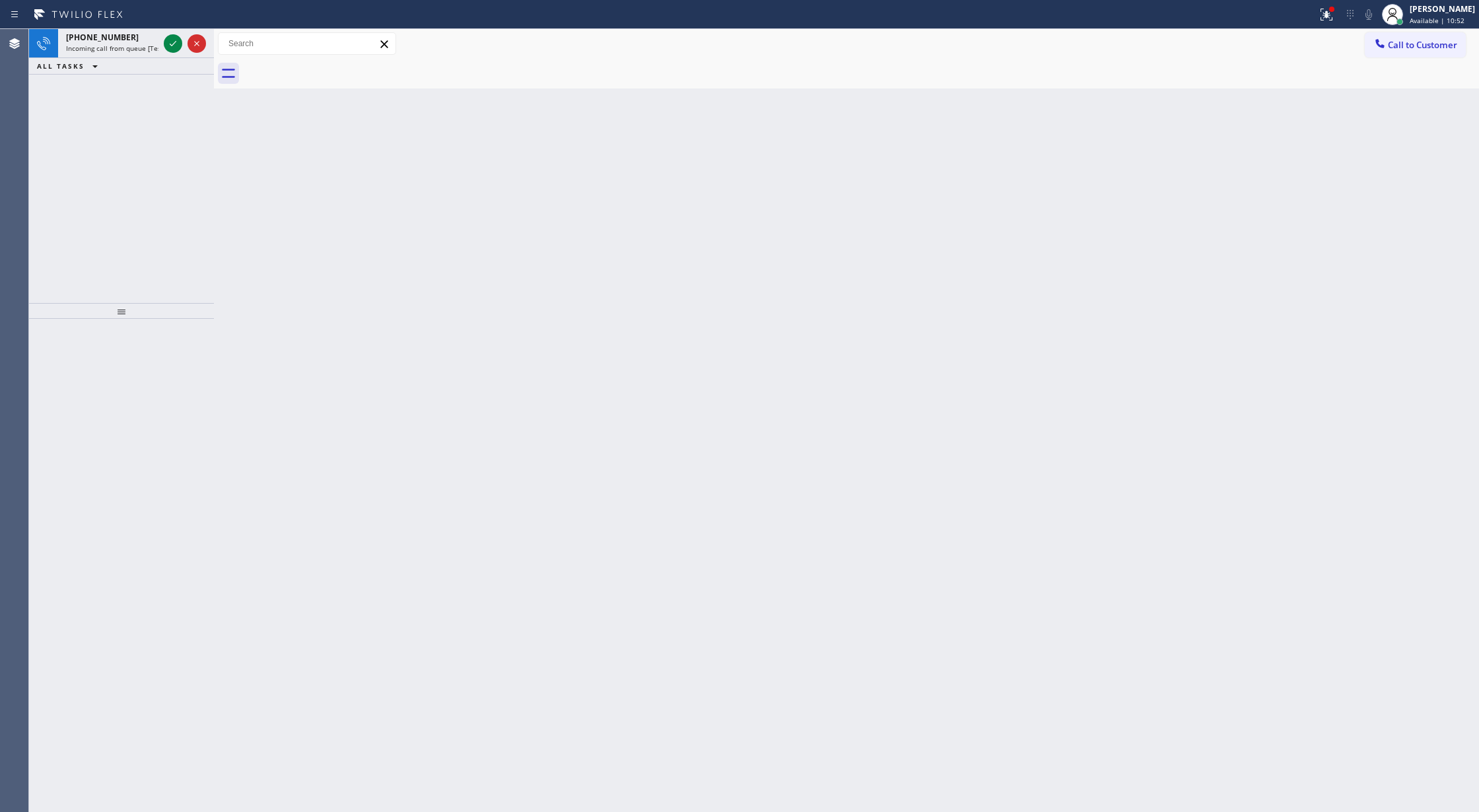
click at [564, 293] on div "Back to Dashboard Change Sender ID Customers Technicians Select a contact Outbo…" at bounding box center [846, 420] width 1265 height 783
click at [167, 45] on icon at bounding box center [172, 43] width 16 height 16
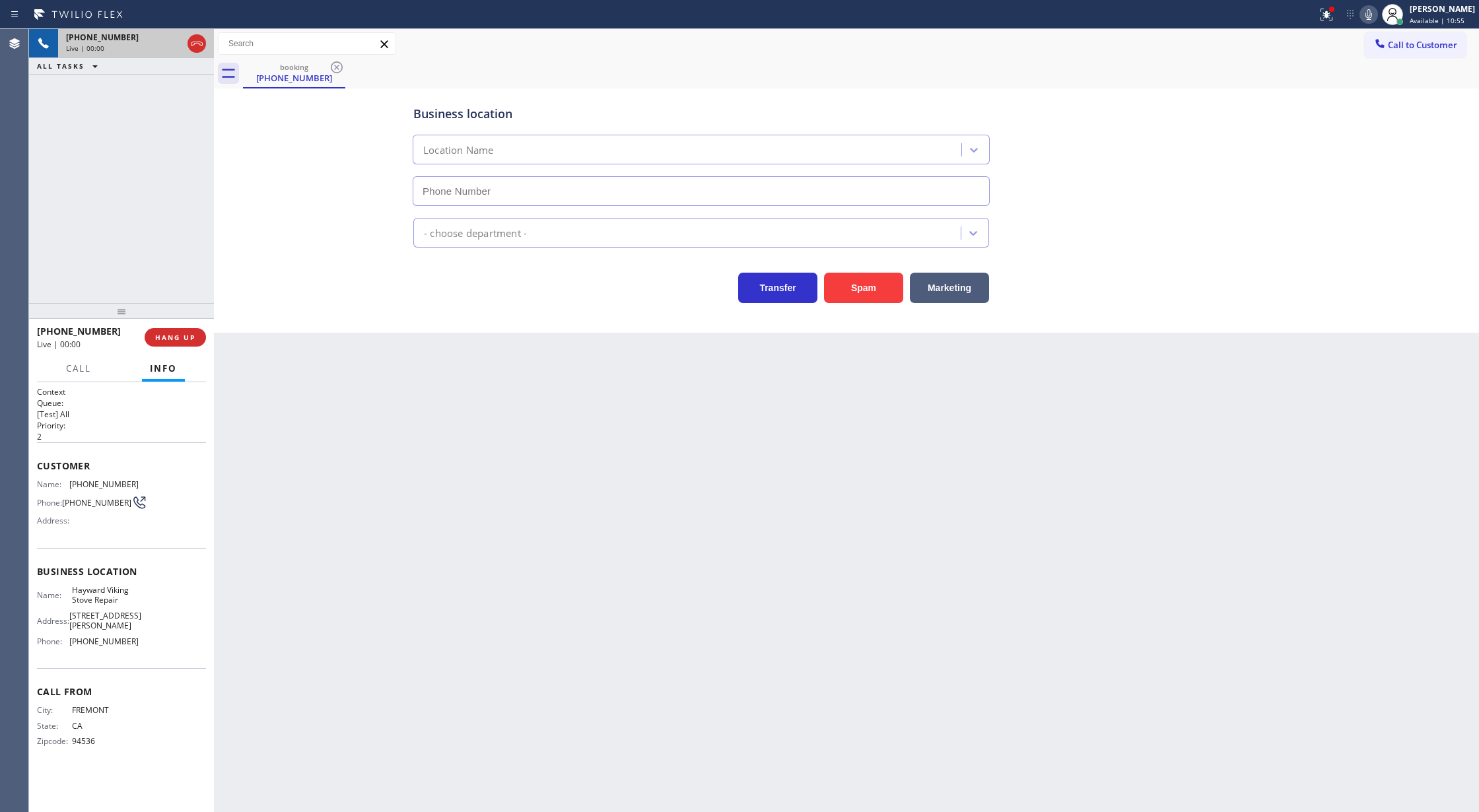
type input "[PHONE_NUMBER]"
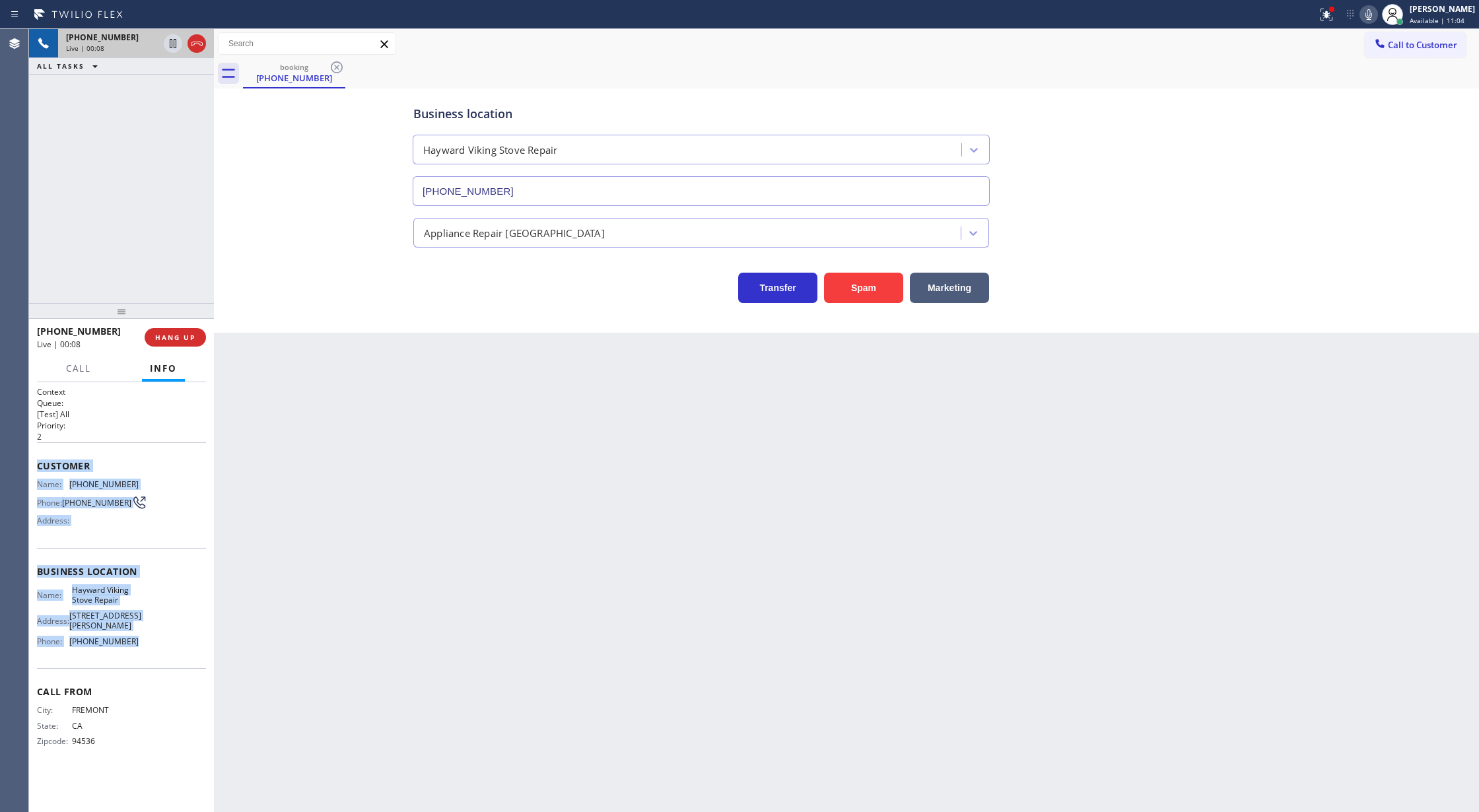
drag, startPoint x: 33, startPoint y: 466, endPoint x: 133, endPoint y: 629, distance: 191.2
click at [133, 629] on div "Context Queue: [Test] All Priority: 2 Customer Name: [PHONE_NUMBER] Phone: [PHO…" at bounding box center [122, 598] width 185 height 430
copy div "Customer Name: [PHONE_NUMBER] Phone: [PHONE_NUMBER] Address: Business location …"
click at [195, 45] on icon at bounding box center [197, 43] width 16 height 16
click at [161, 334] on span "COMPLETE" at bounding box center [172, 337] width 45 height 9
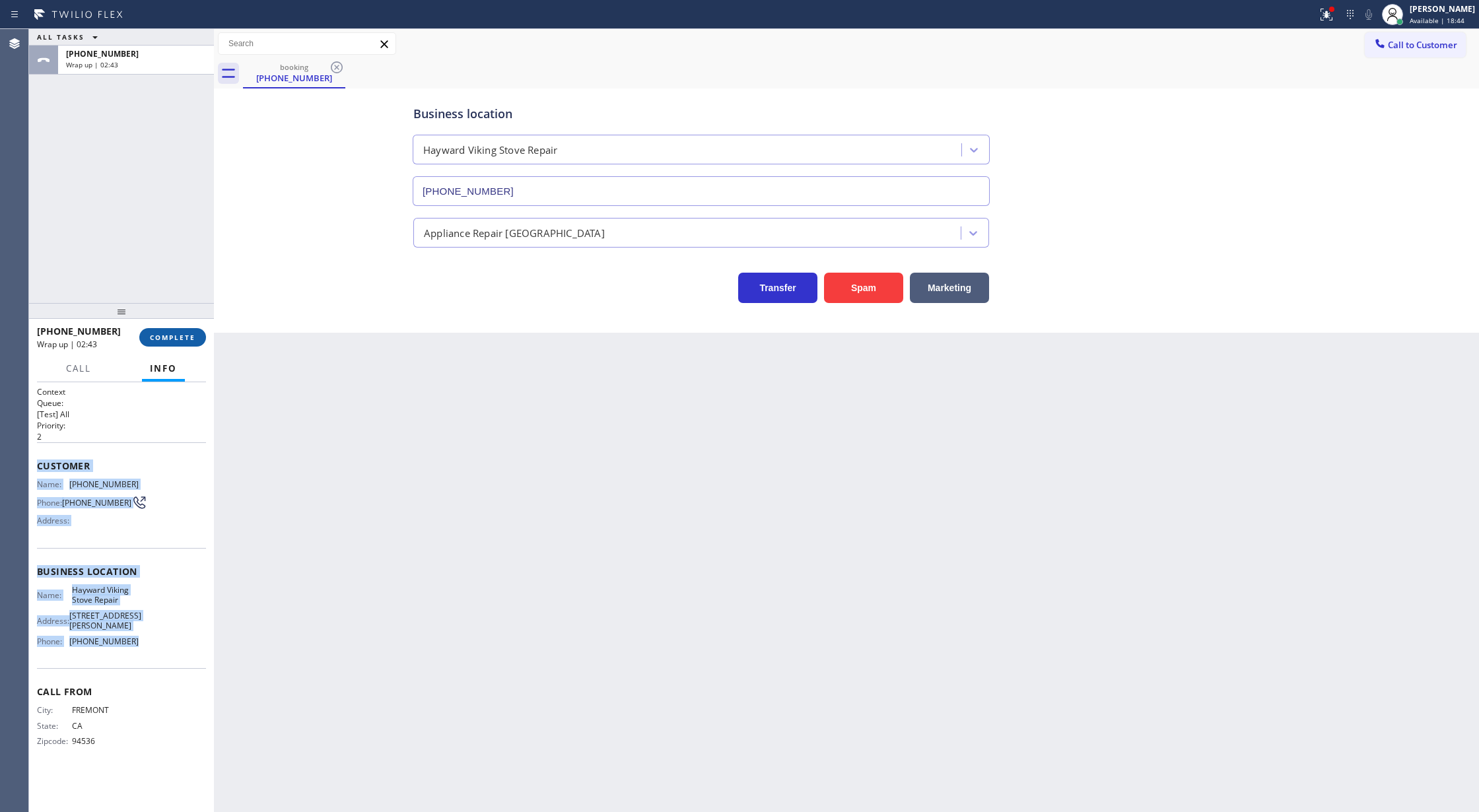
click at [165, 328] on button "COMPLETE" at bounding box center [172, 337] width 66 height 18
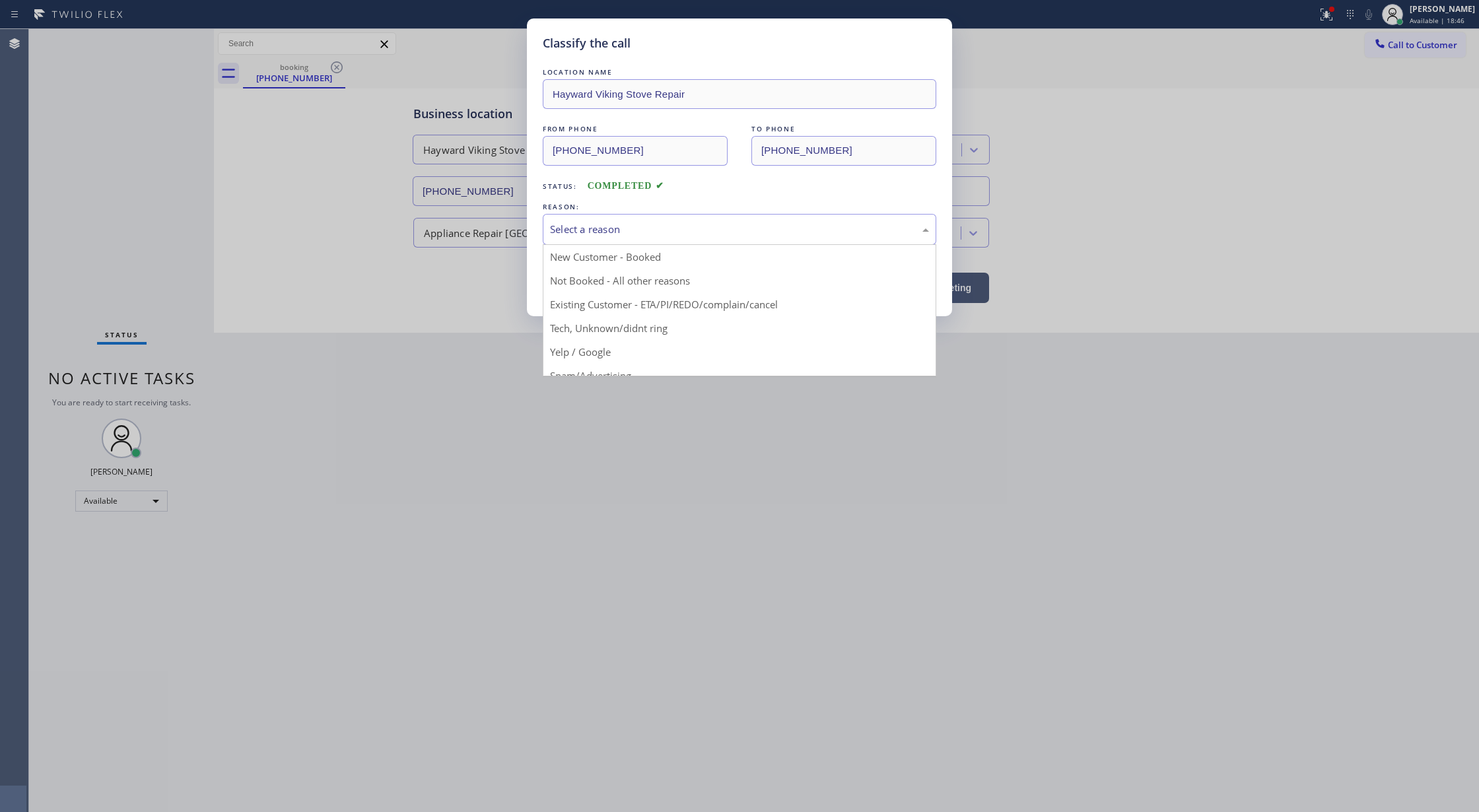
click at [632, 238] on div "Select a reason" at bounding box center [740, 229] width 394 height 31
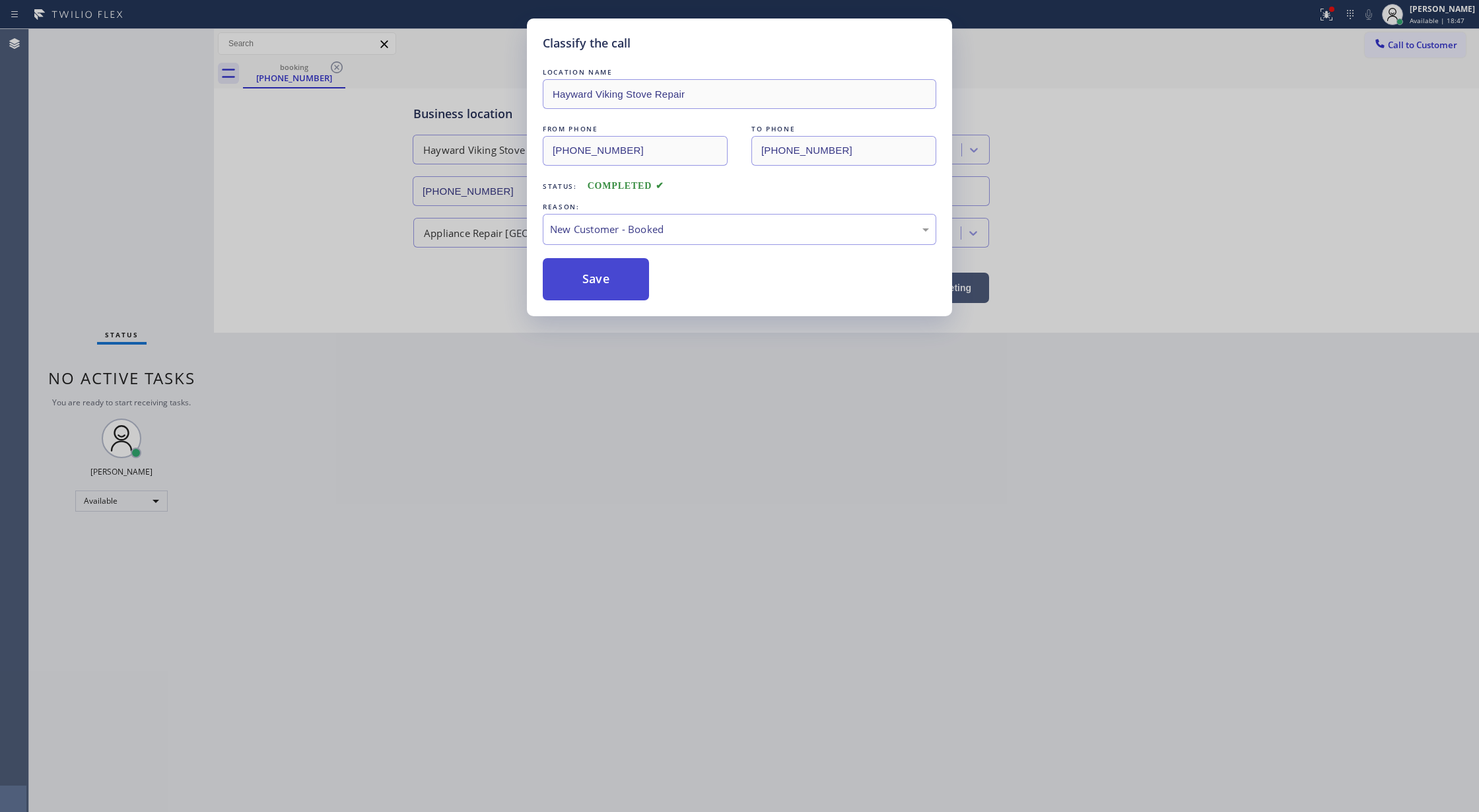
click at [585, 297] on button "Save" at bounding box center [596, 279] width 106 height 42
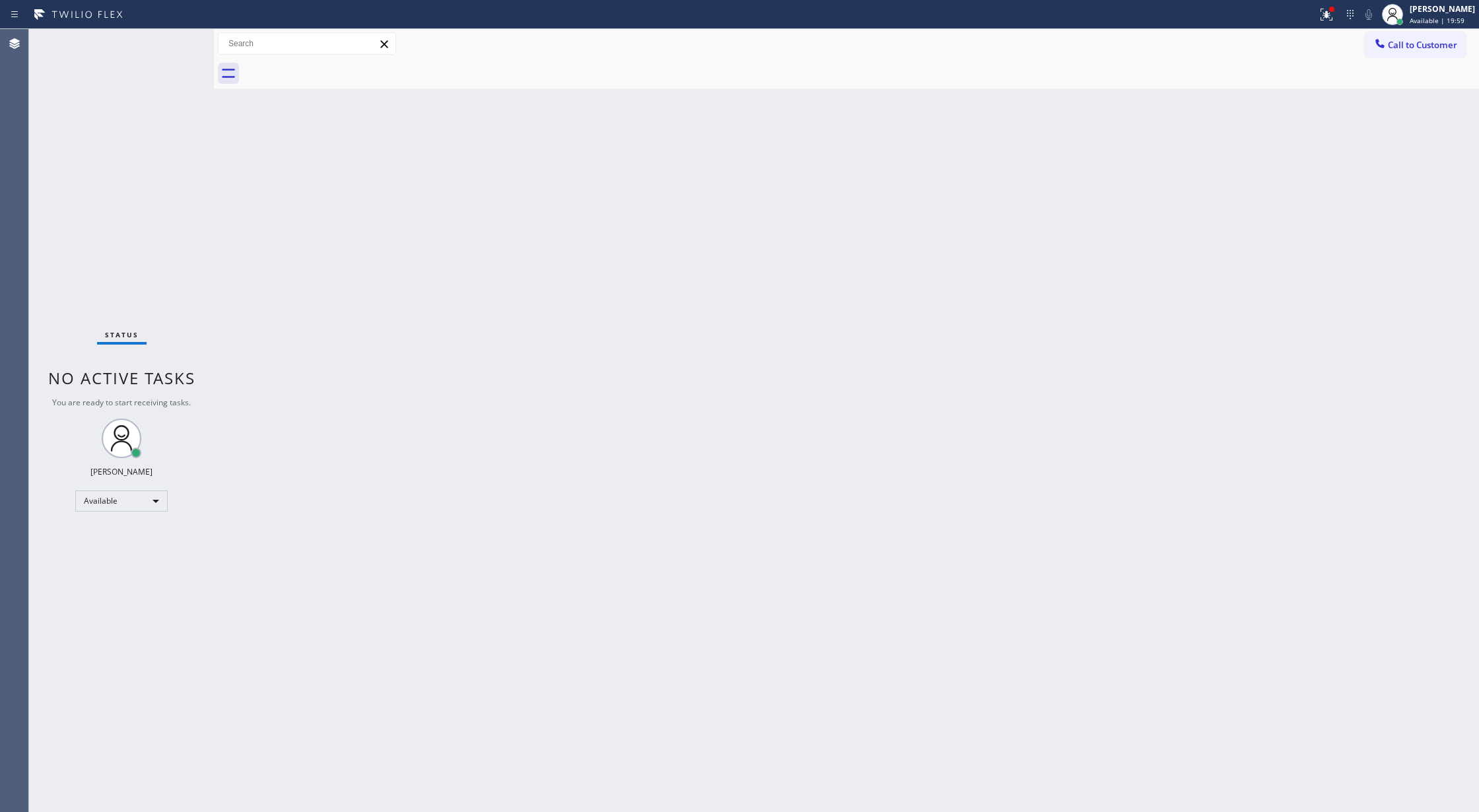
click at [176, 41] on div "Status No active tasks You are ready to start receiving tasks. [PERSON_NAME] Av…" at bounding box center [122, 420] width 185 height 783
click at [173, 48] on div "Status No active tasks You are ready to start receiving tasks. [PERSON_NAME] Av…" at bounding box center [122, 420] width 185 height 783
click at [175, 45] on div "Status No active tasks You are ready to start receiving tasks. [PERSON_NAME] Av…" at bounding box center [122, 420] width 185 height 783
click at [188, 41] on div "Status No active tasks You are ready to start receiving tasks. [PERSON_NAME] Av…" at bounding box center [122, 420] width 185 height 783
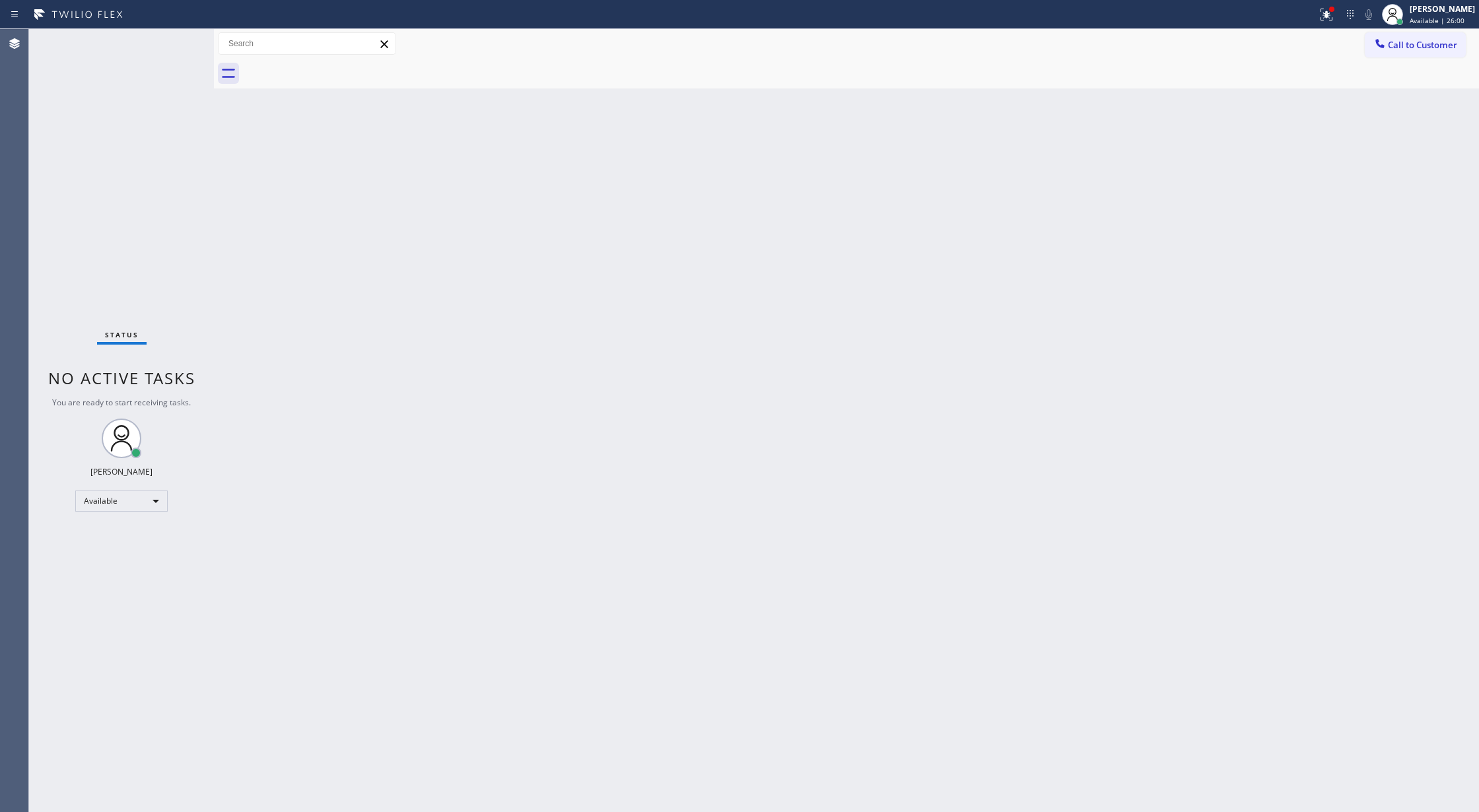
click at [186, 40] on div "Status No active tasks You are ready to start receiving tasks. [PERSON_NAME] Av…" at bounding box center [122, 420] width 185 height 783
click at [183, 44] on div "Status No active tasks You are ready to start receiving tasks. [PERSON_NAME] Av…" at bounding box center [122, 420] width 185 height 783
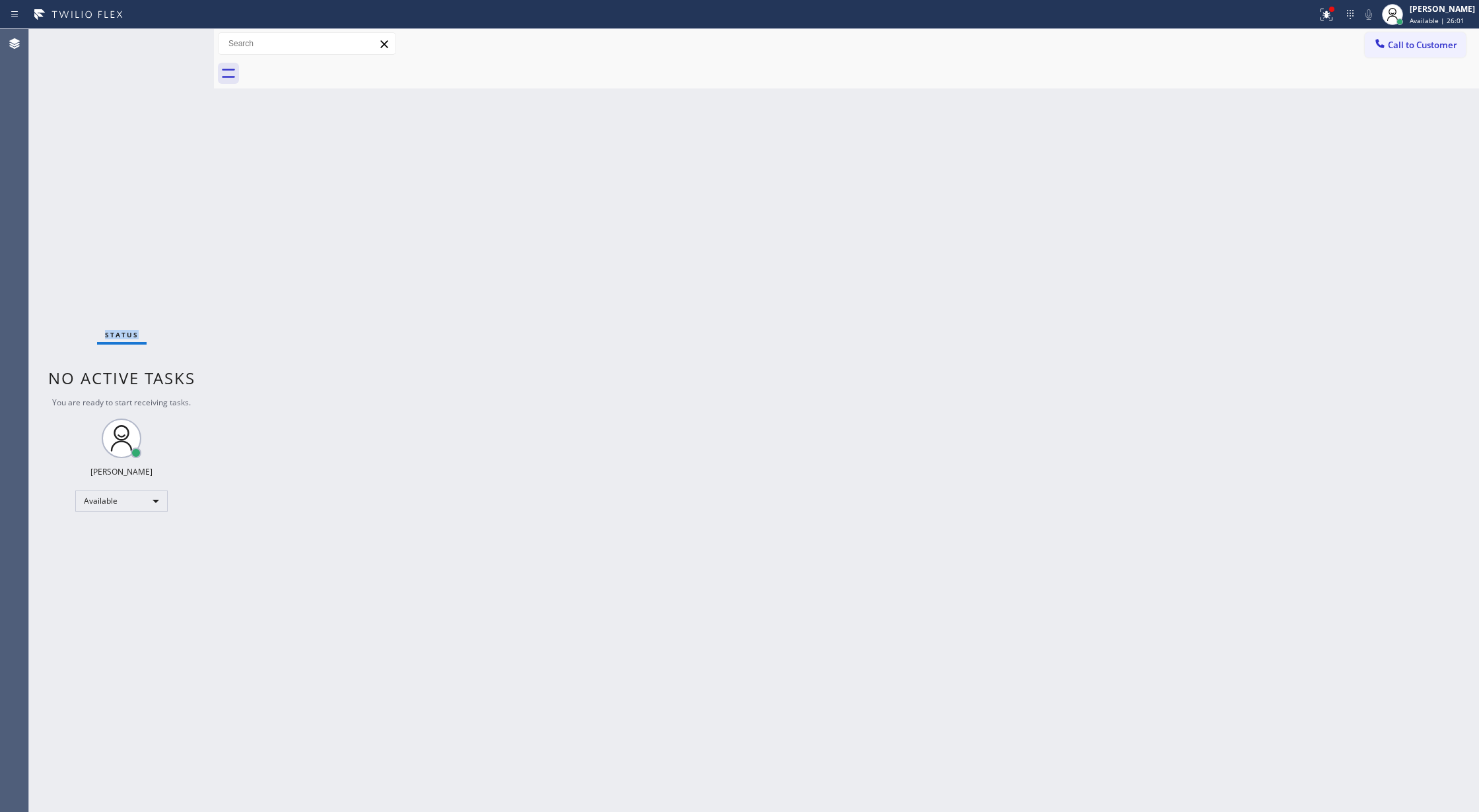
click at [183, 44] on div "Status No active tasks You are ready to start receiving tasks. [PERSON_NAME] Av…" at bounding box center [122, 420] width 185 height 783
click at [177, 37] on div "Status No active tasks You are ready to start receiving tasks. [PERSON_NAME] Av…" at bounding box center [122, 420] width 185 height 783
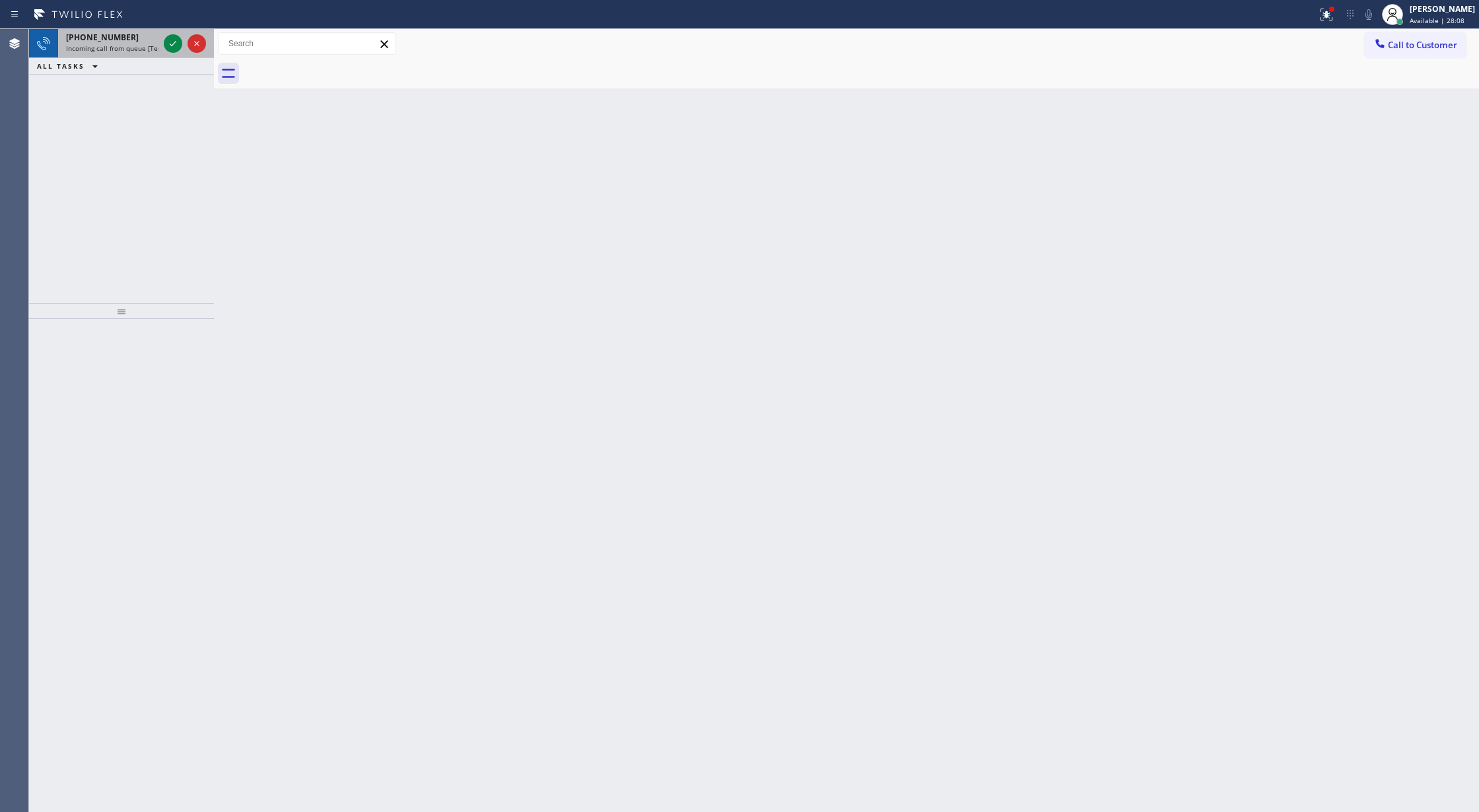
click at [165, 33] on div at bounding box center [185, 44] width 48 height 29
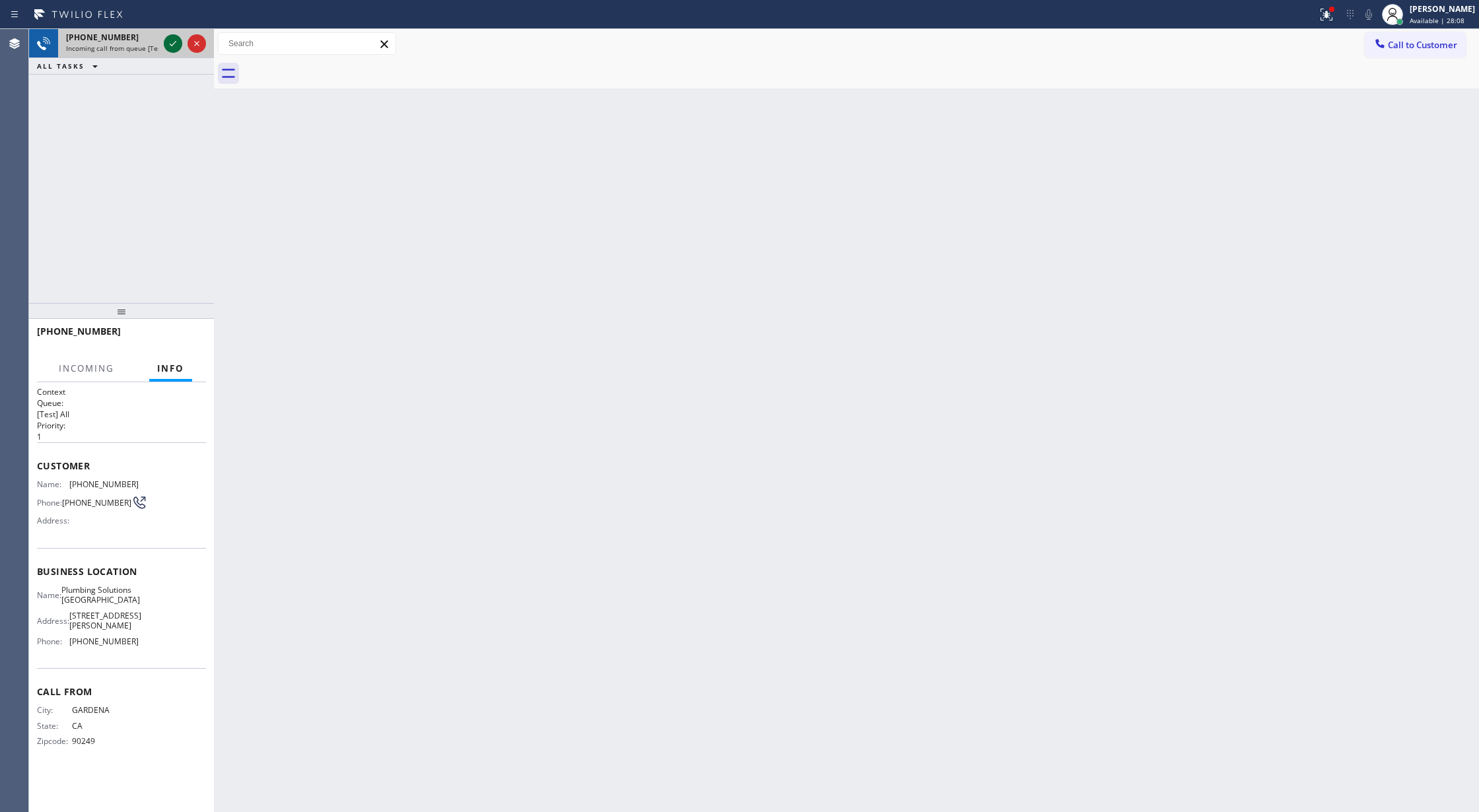
click at [166, 39] on icon at bounding box center [172, 43] width 16 height 16
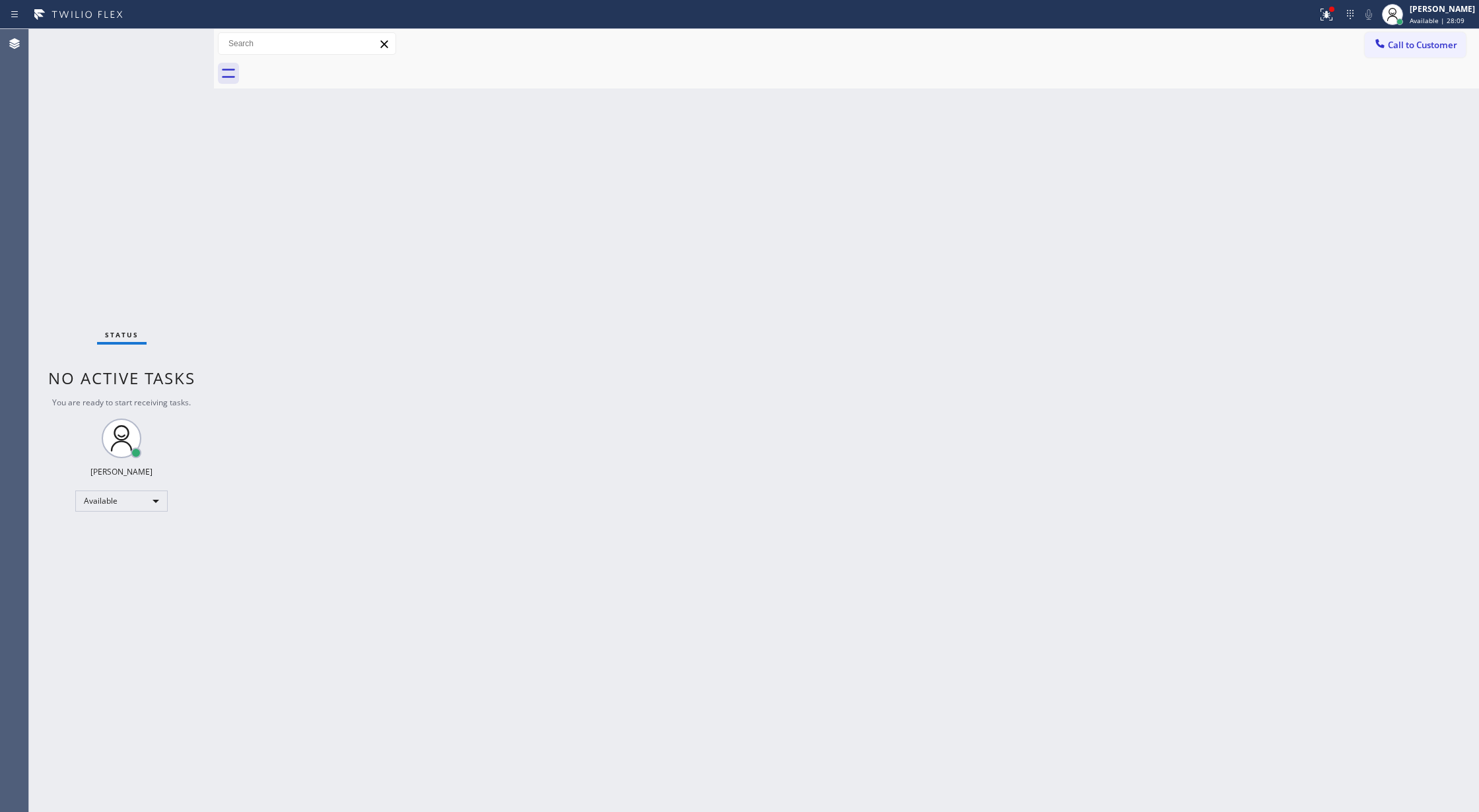
click at [167, 40] on div "Status No active tasks You are ready to start receiving tasks. [PERSON_NAME] Av…" at bounding box center [122, 420] width 185 height 783
click at [169, 39] on div "Status No active tasks You are ready to start receiving tasks. [PERSON_NAME] Av…" at bounding box center [122, 420] width 185 height 783
click at [171, 39] on div "Status No active tasks You are ready to start receiving tasks. [PERSON_NAME] Av…" at bounding box center [122, 420] width 185 height 783
click at [173, 46] on div "Status No active tasks You are ready to start receiving tasks. [PERSON_NAME] Av…" at bounding box center [122, 420] width 185 height 783
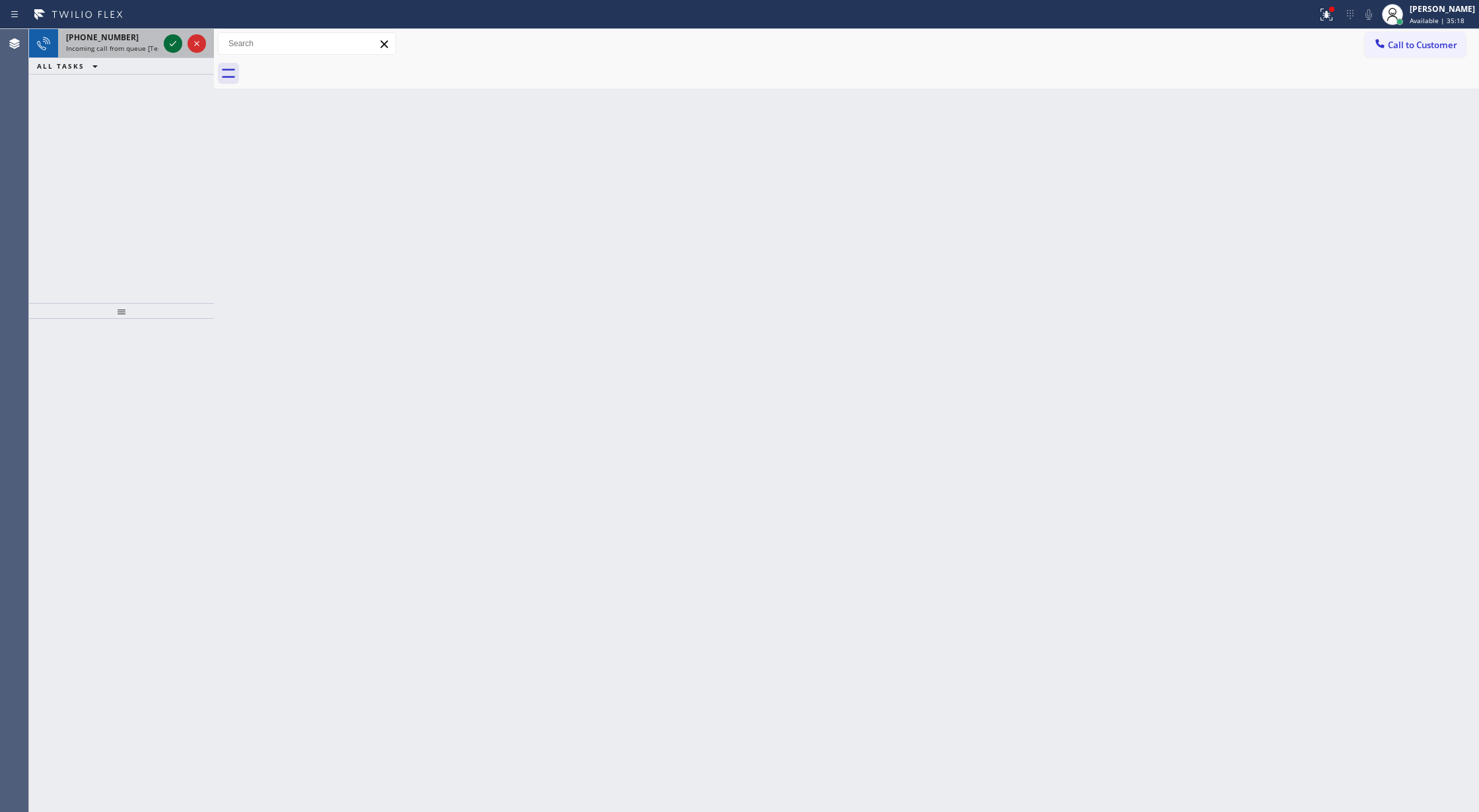
click at [174, 48] on icon at bounding box center [172, 43] width 16 height 16
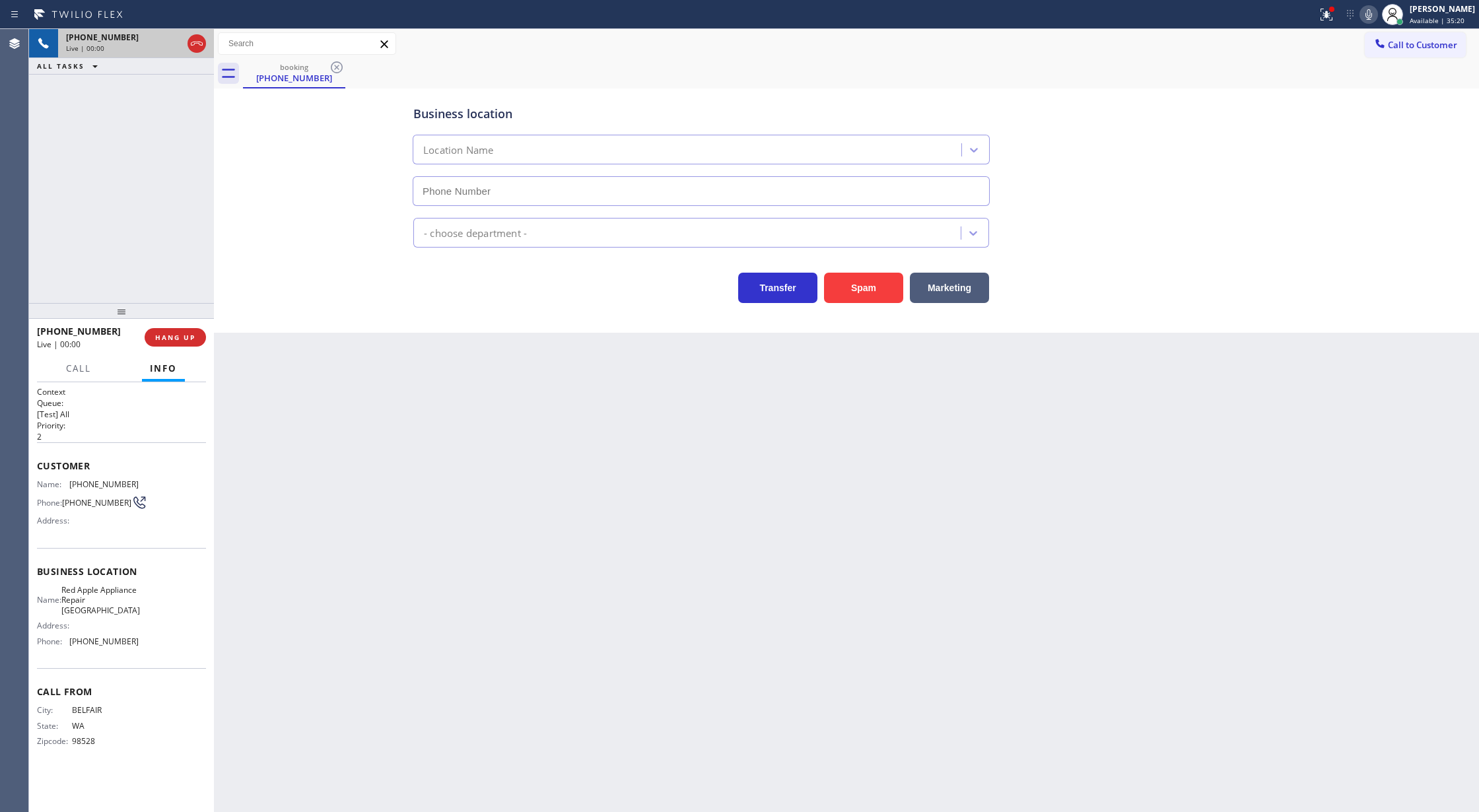
type input "[PHONE_NUMBER]"
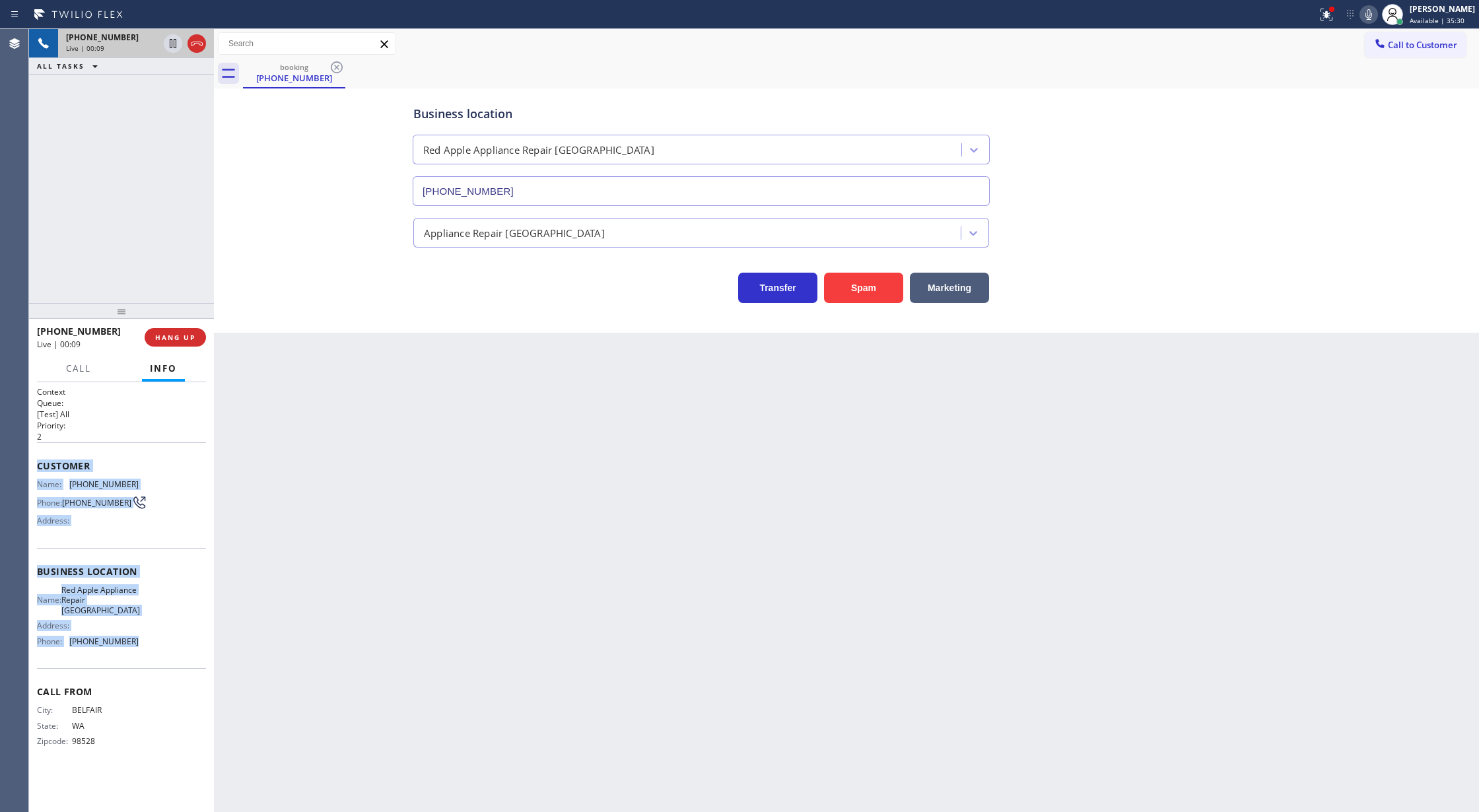
copy div "Customer Name: [PHONE_NUMBER] Phone: [PHONE_NUMBER] Address: Business location …"
drag, startPoint x: 39, startPoint y: 467, endPoint x: 178, endPoint y: 652, distance: 231.4
click at [178, 652] on div "Context Queue: [Test] All Priority: 2 Customer Name: [PHONE_NUMBER] Phone: [PHO…" at bounding box center [121, 577] width 169 height 382
click at [198, 43] on icon at bounding box center [197, 43] width 12 height 4
click at [171, 342] on button "COMPLETE" at bounding box center [172, 337] width 66 height 18
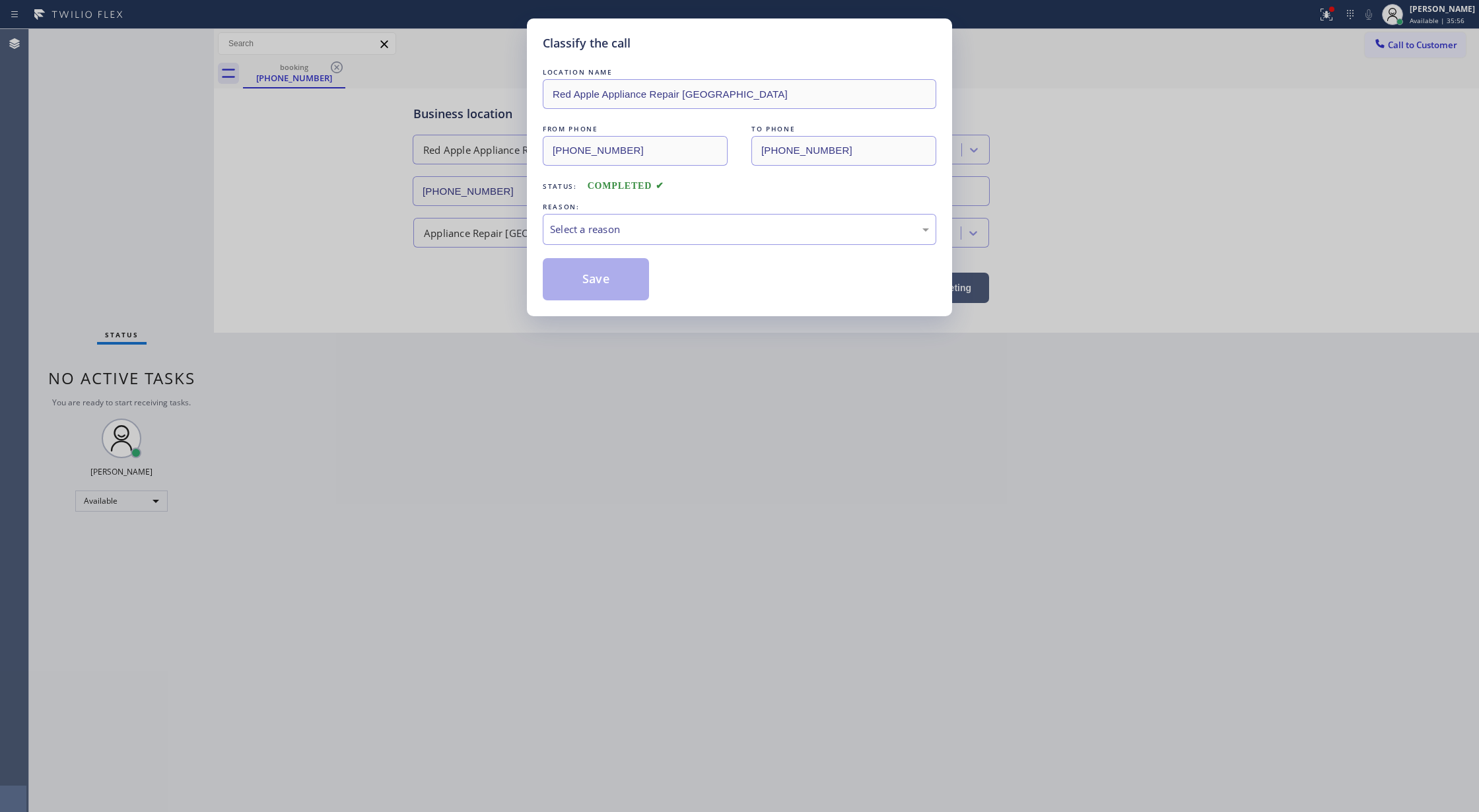
click at [561, 233] on div "Select a reason" at bounding box center [739, 229] width 379 height 15
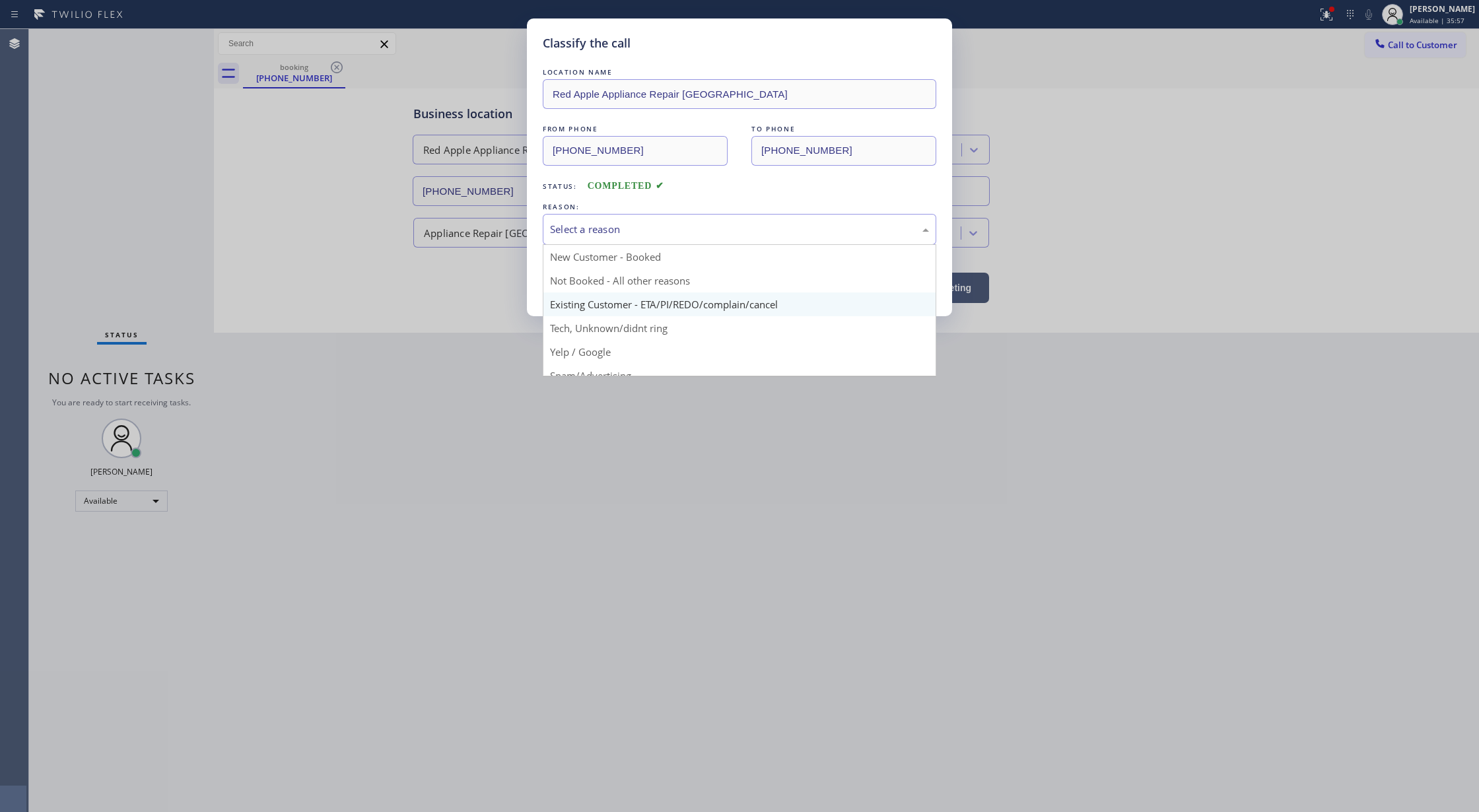
scroll to position [83, 0]
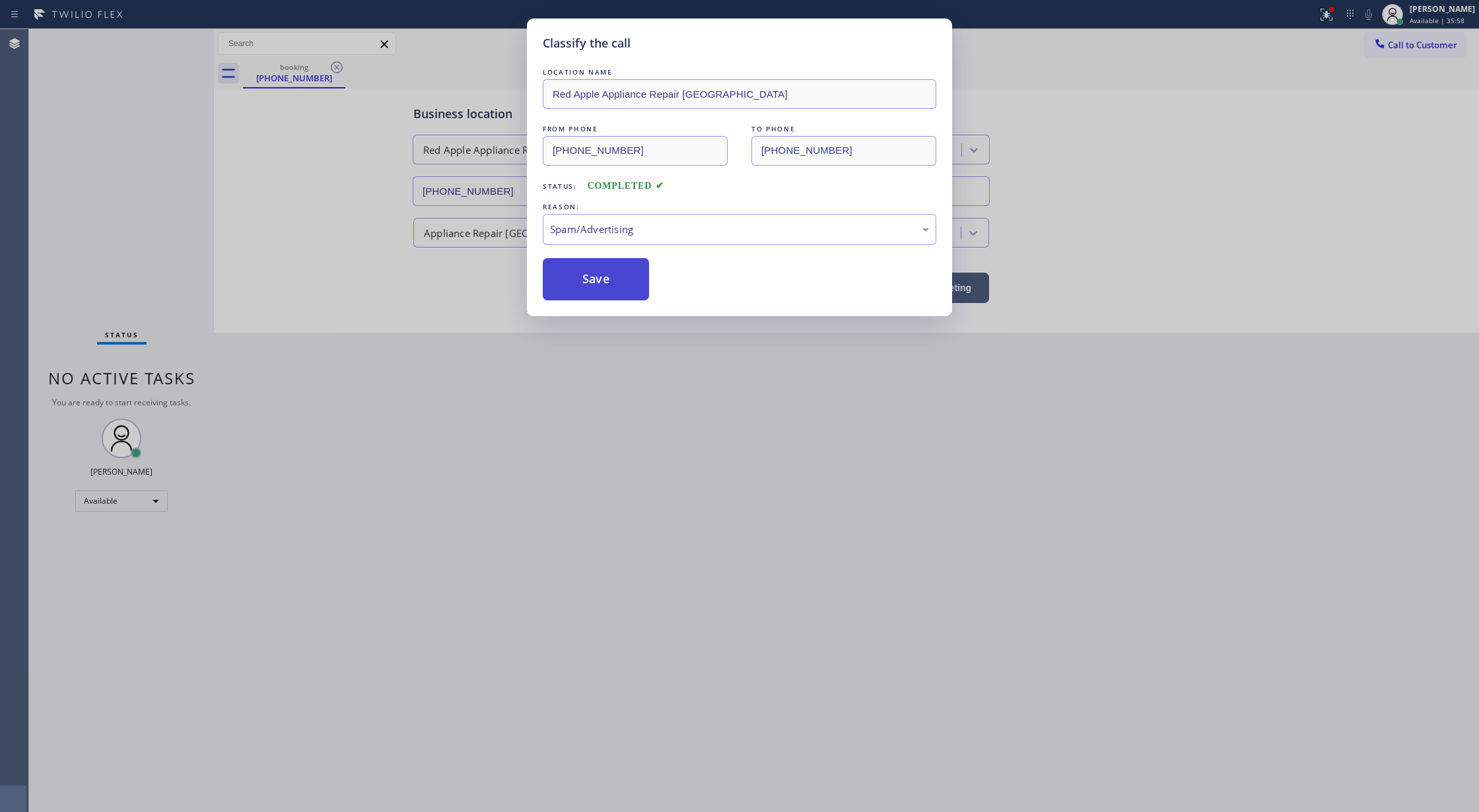
click at [583, 284] on button "Save" at bounding box center [596, 279] width 106 height 42
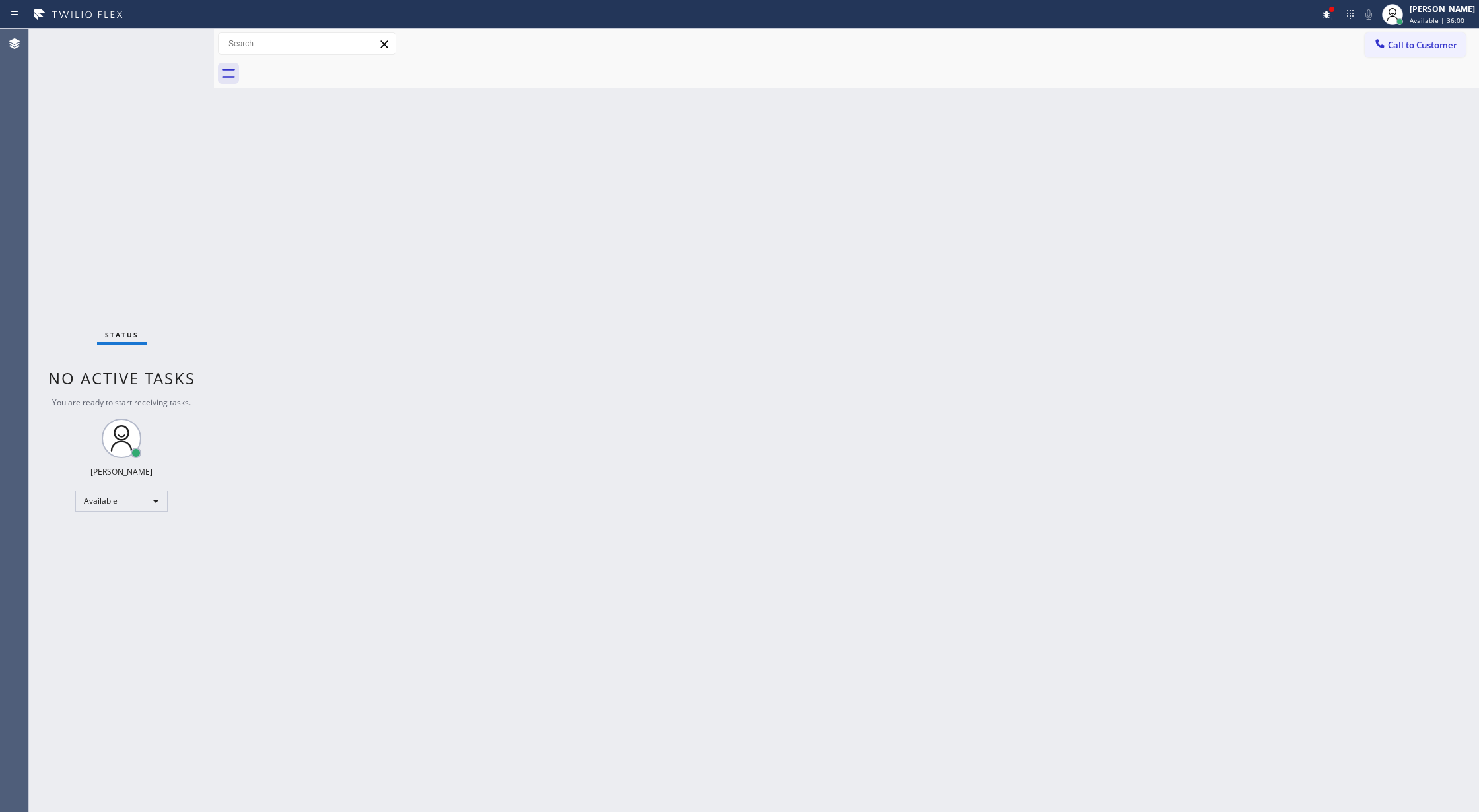
click at [177, 39] on div "Status No active tasks You are ready to start receiving tasks. [PERSON_NAME] Av…" at bounding box center [122, 420] width 185 height 783
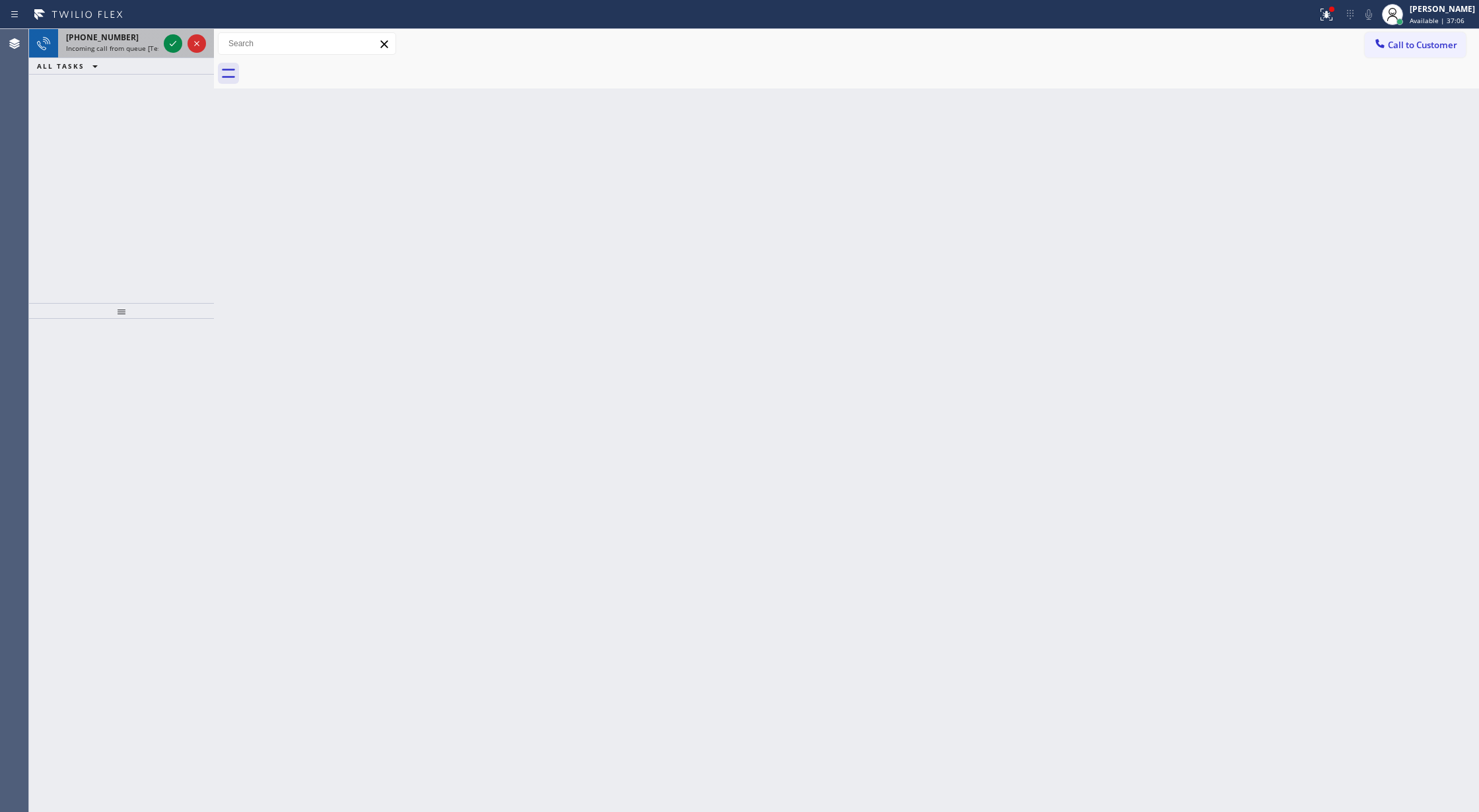
drag, startPoint x: 177, startPoint y: 39, endPoint x: 182, endPoint y: 55, distance: 16.8
click at [177, 39] on icon at bounding box center [172, 43] width 16 height 16
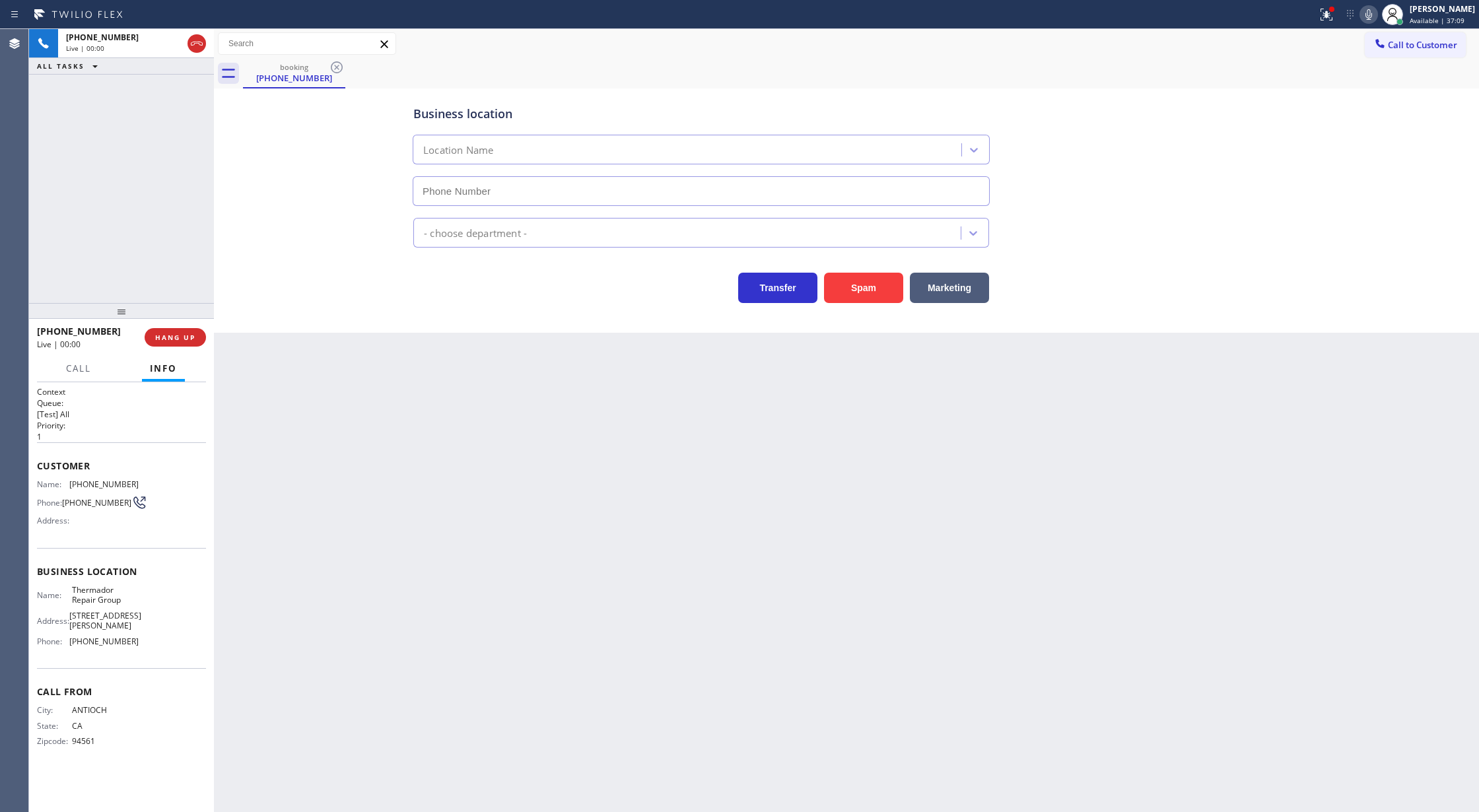
type input "[PHONE_NUMBER]"
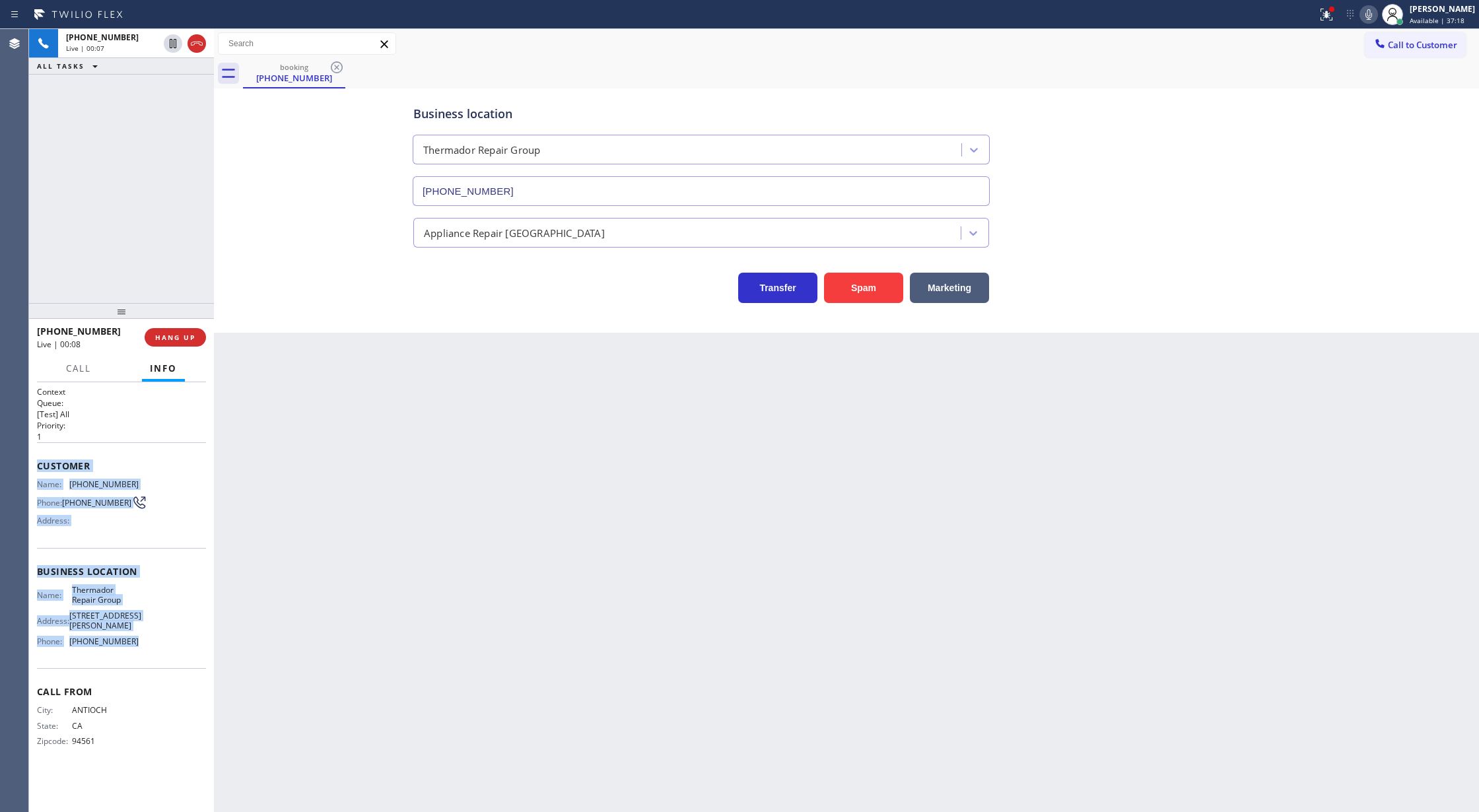
copy div "Customer Name: [PHONE_NUMBER] Phone: [PHONE_NUMBER] Address: Business location …"
drag, startPoint x: 39, startPoint y: 468, endPoint x: 143, endPoint y: 651, distance: 210.5
click at [143, 651] on div "Context Queue: [Test] All Priority: 1 Customer Name: [PHONE_NUMBER] Phone: [PHO…" at bounding box center [121, 577] width 169 height 382
click at [156, 334] on span "COMPLETE" at bounding box center [172, 337] width 45 height 9
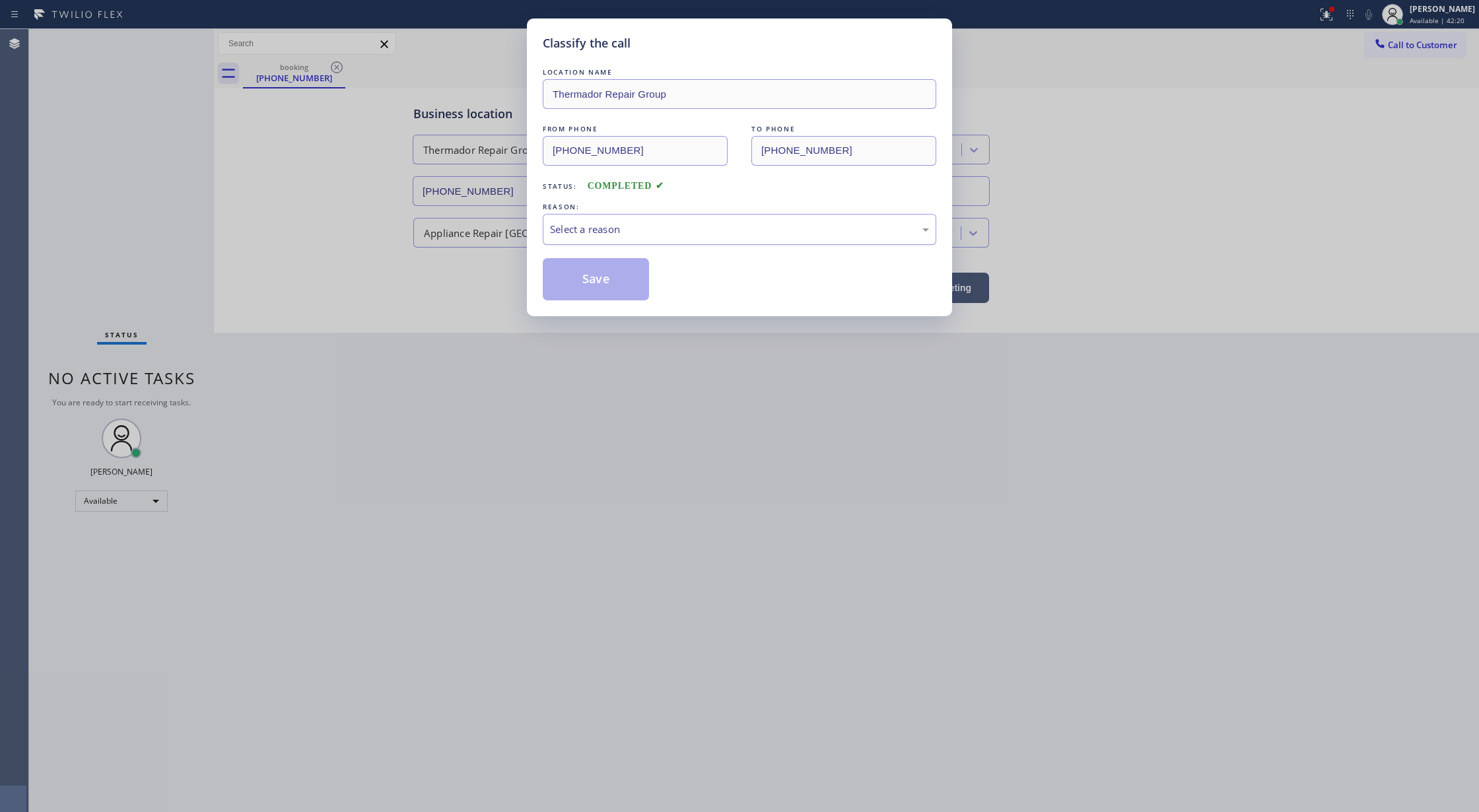
click at [571, 233] on div "Select a reason" at bounding box center [739, 229] width 379 height 15
click at [588, 287] on button "Save" at bounding box center [596, 279] width 106 height 42
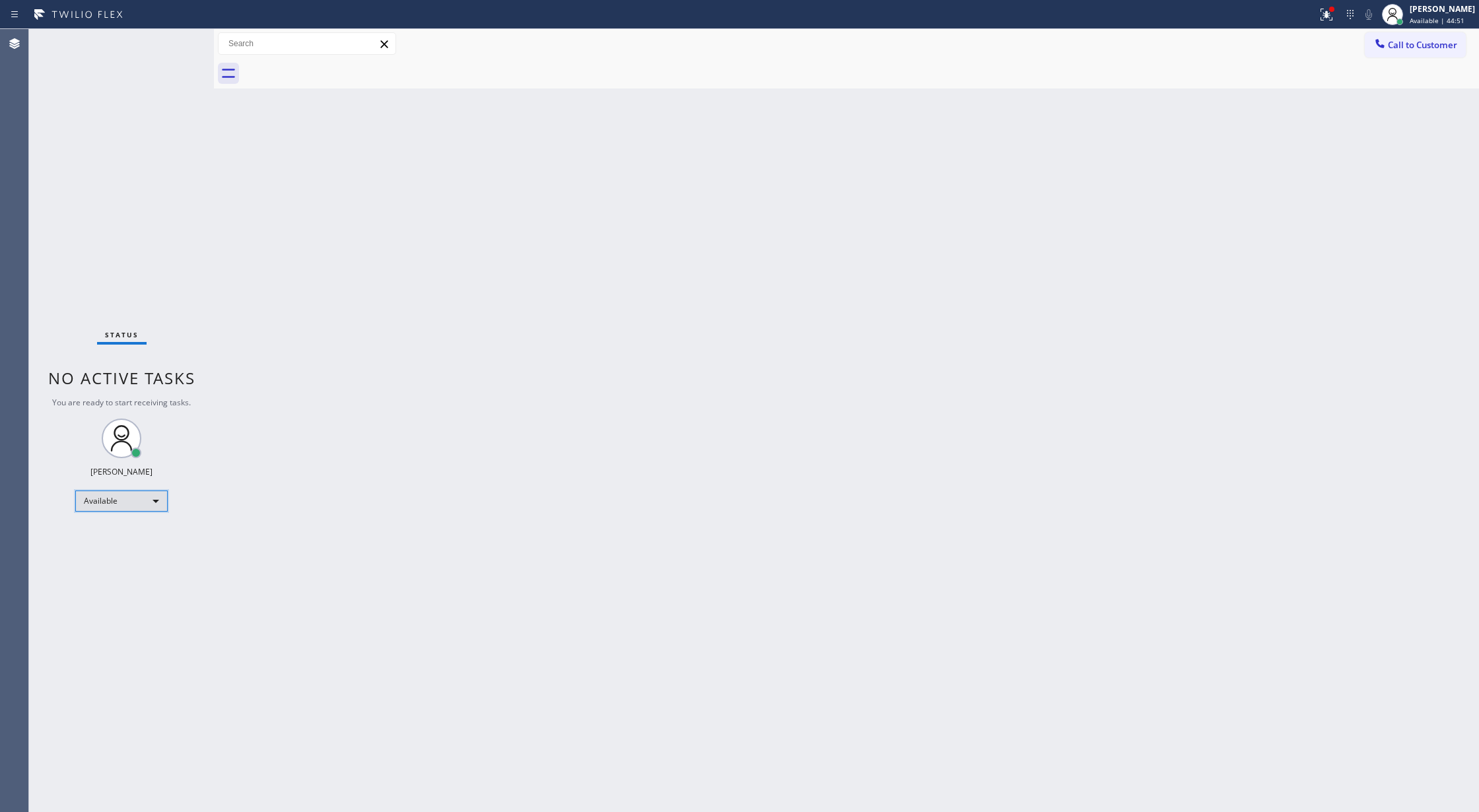
click at [136, 503] on div "Available" at bounding box center [122, 500] width 92 height 21
click at [129, 567] on li "Break" at bounding box center [120, 569] width 89 height 16
click at [120, 505] on div "Break" at bounding box center [122, 506] width 92 height 21
click at [123, 546] on li "Available" at bounding box center [120, 541] width 89 height 16
click at [178, 42] on div "Status No active tasks You are ready to start receiving tasks. [PERSON_NAME] Av…" at bounding box center [122, 420] width 185 height 783
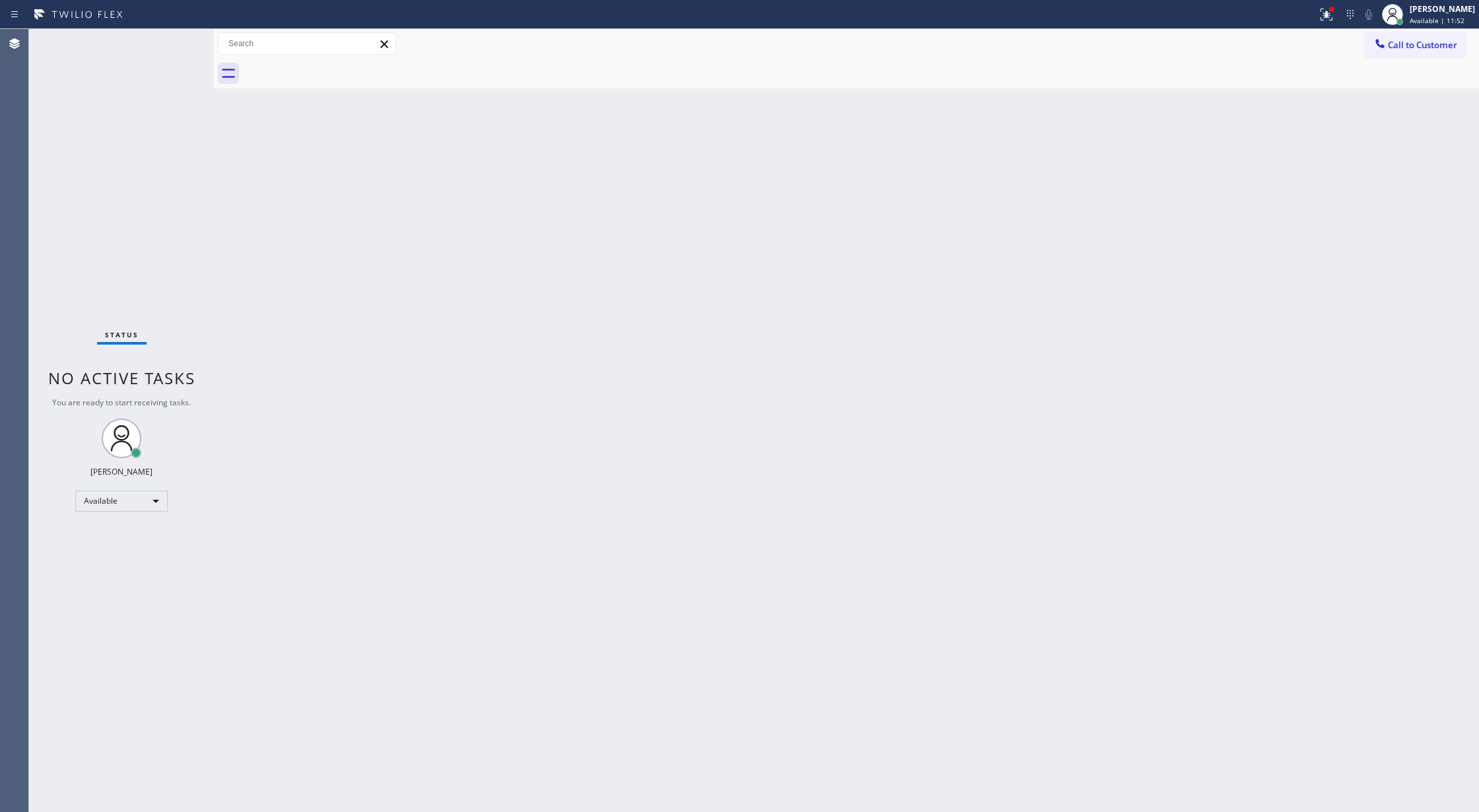
click at [181, 46] on div "Status No active tasks You are ready to start receiving tasks. [PERSON_NAME] Av…" at bounding box center [122, 420] width 185 height 783
click at [181, 43] on div "Status No active tasks You are ready to start receiving tasks. [PERSON_NAME] Av…" at bounding box center [122, 420] width 185 height 783
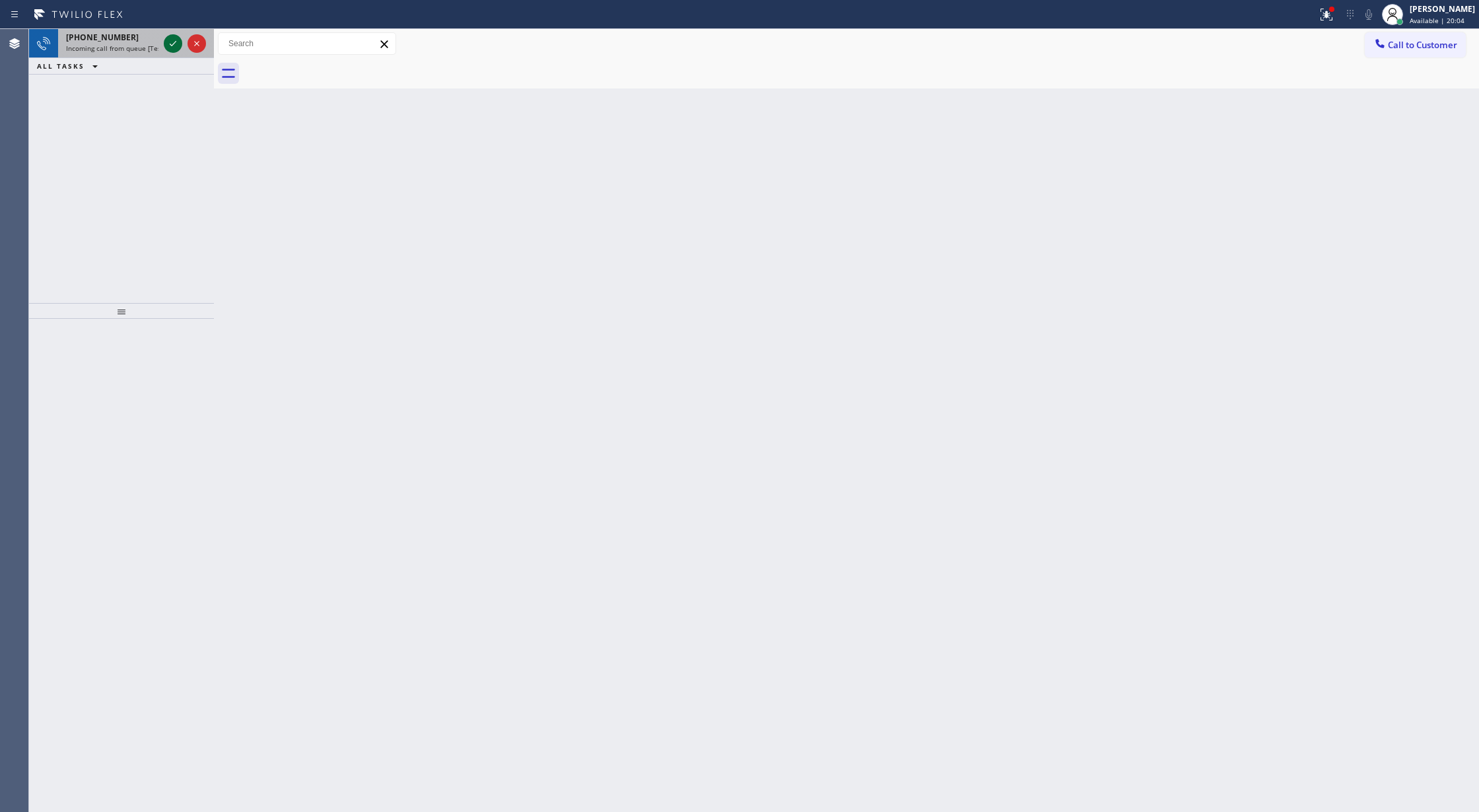
drag, startPoint x: 165, startPoint y: 43, endPoint x: 171, endPoint y: 48, distance: 7.8
click at [166, 42] on icon at bounding box center [172, 43] width 16 height 16
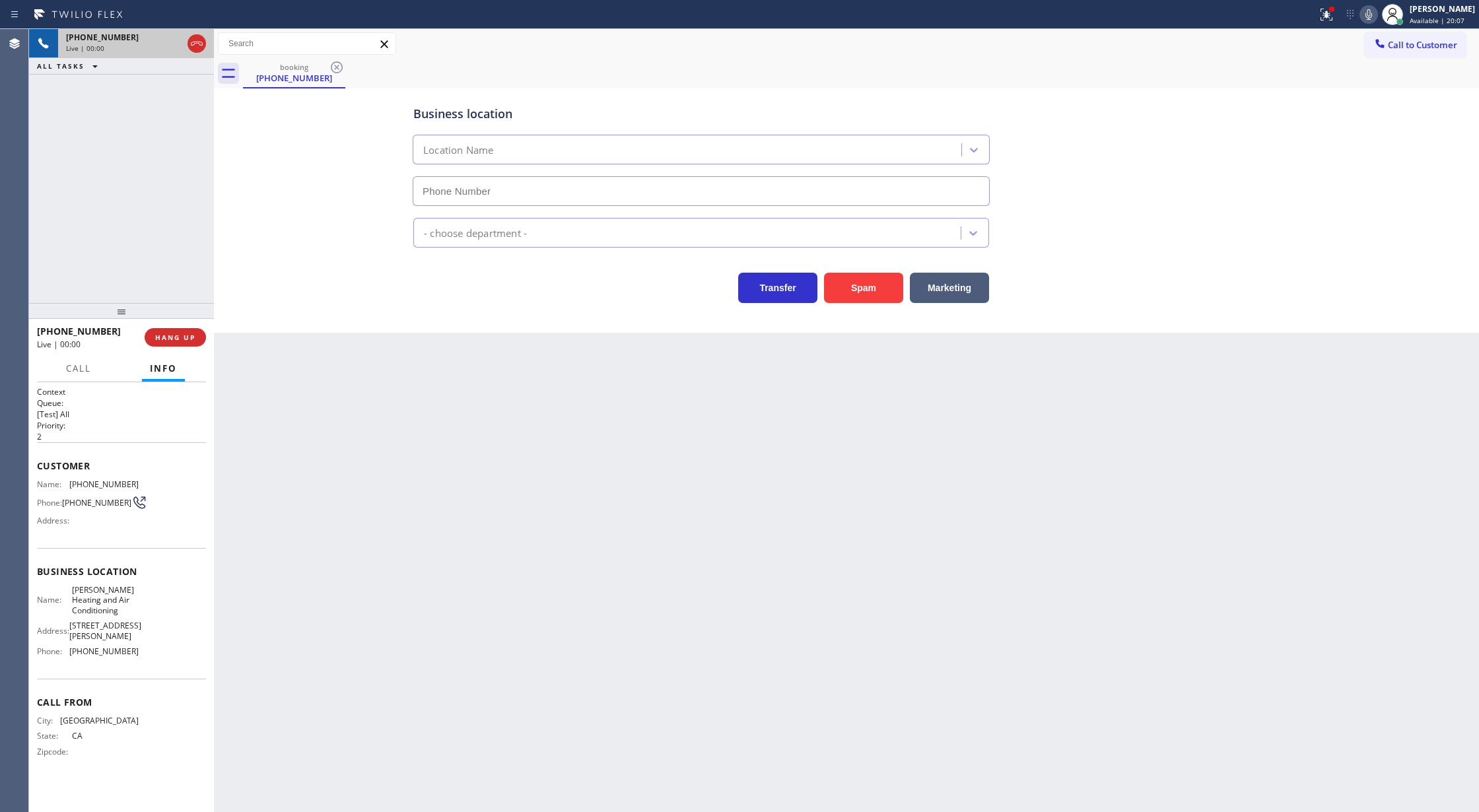
type input "[PHONE_NUMBER]"
click at [849, 285] on button "Spam" at bounding box center [864, 287] width 79 height 30
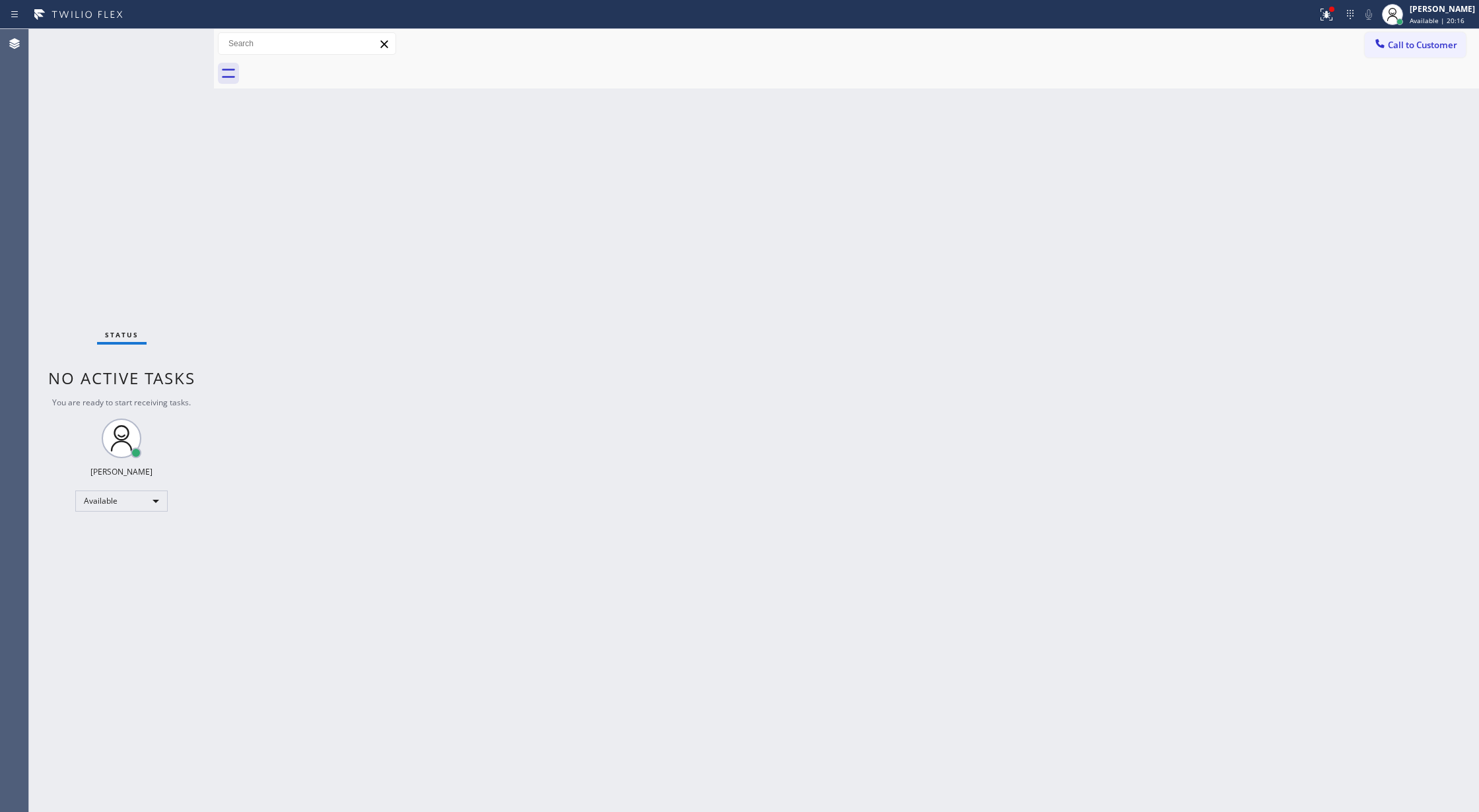
click at [183, 45] on div "Status No active tasks You are ready to start receiving tasks. [PERSON_NAME] Av…" at bounding box center [122, 420] width 185 height 783
click at [180, 45] on div "Status No active tasks You are ready to start receiving tasks. [PERSON_NAME] Av…" at bounding box center [122, 420] width 185 height 783
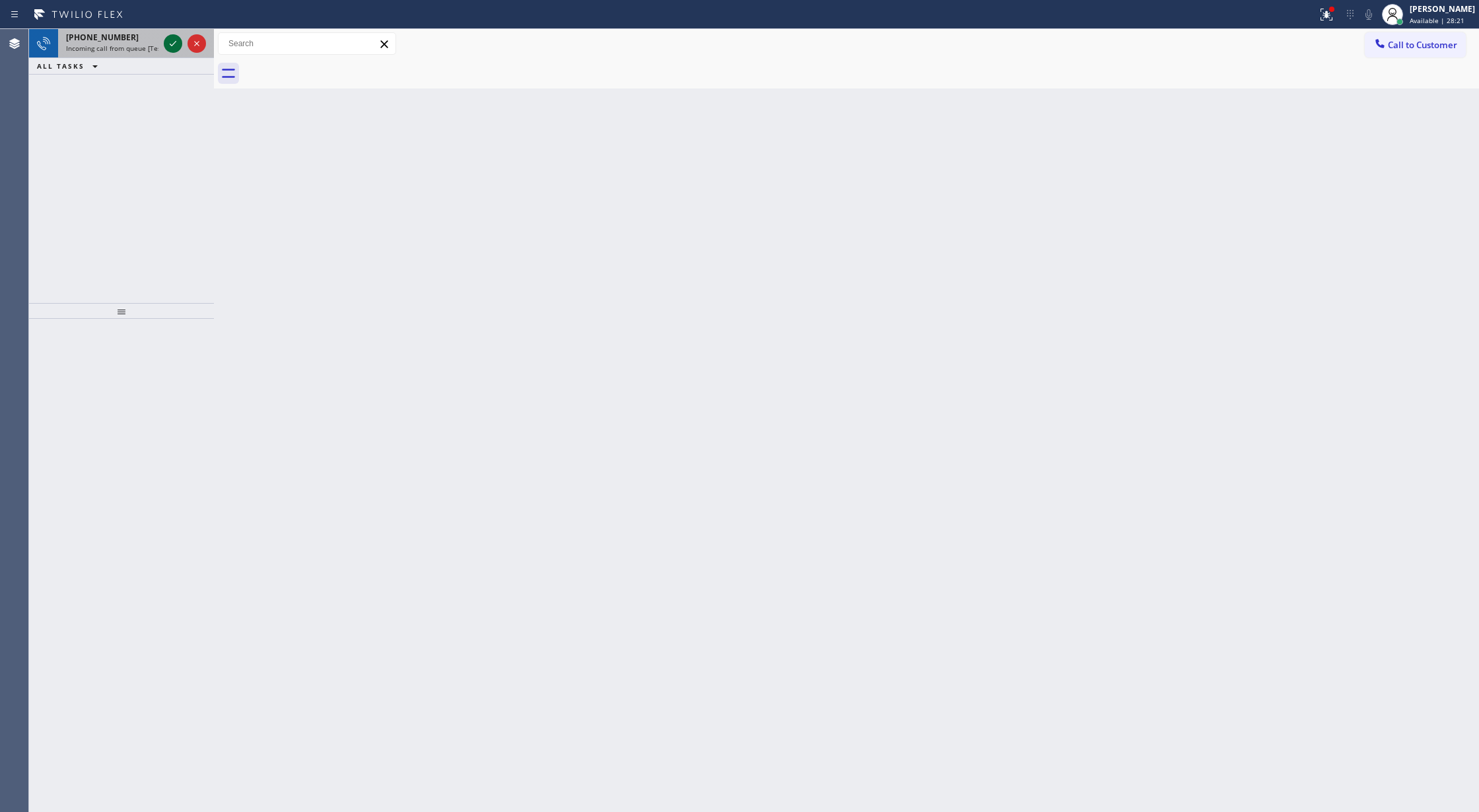
click at [174, 44] on icon at bounding box center [172, 43] width 16 height 16
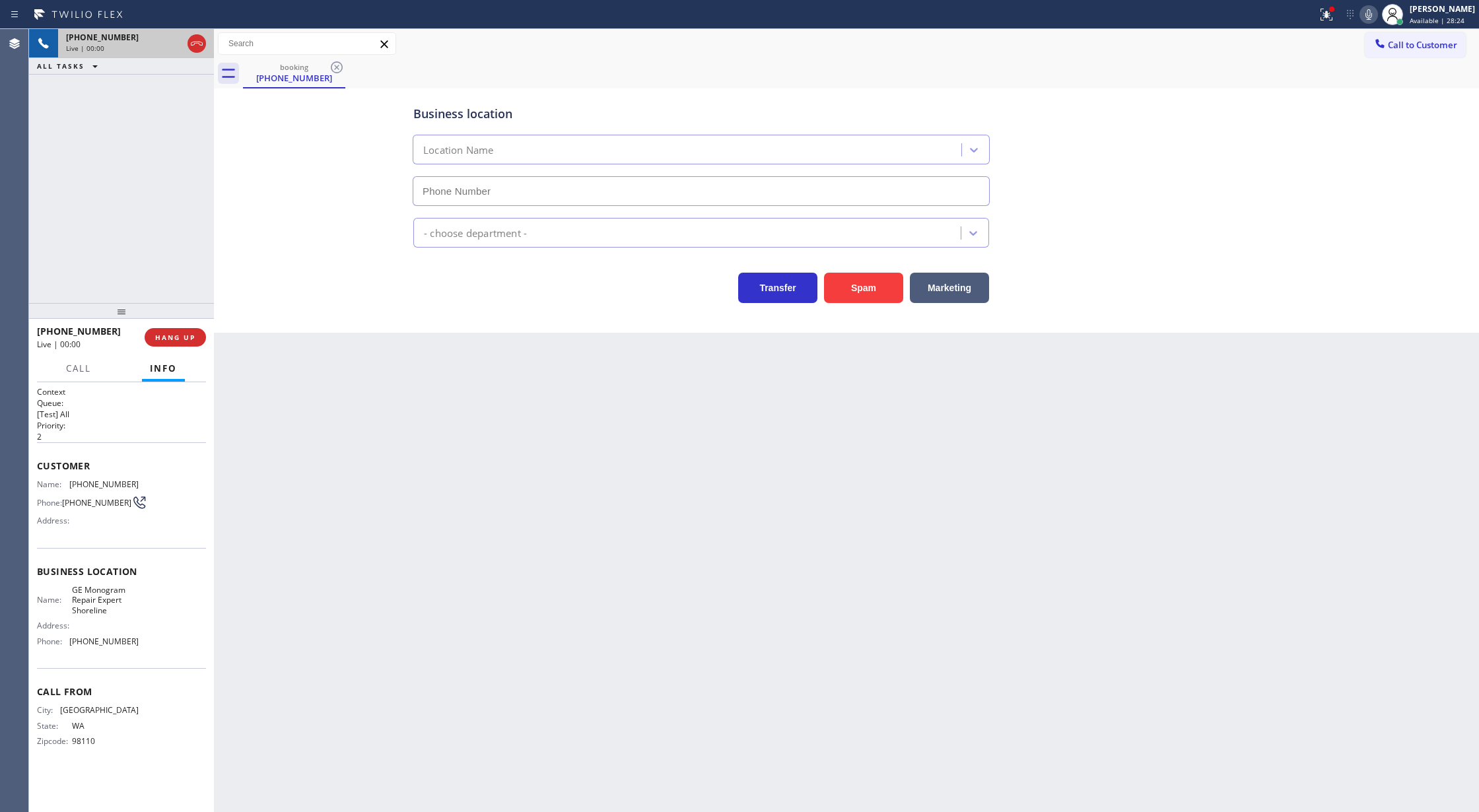
type input "[PHONE_NUMBER]"
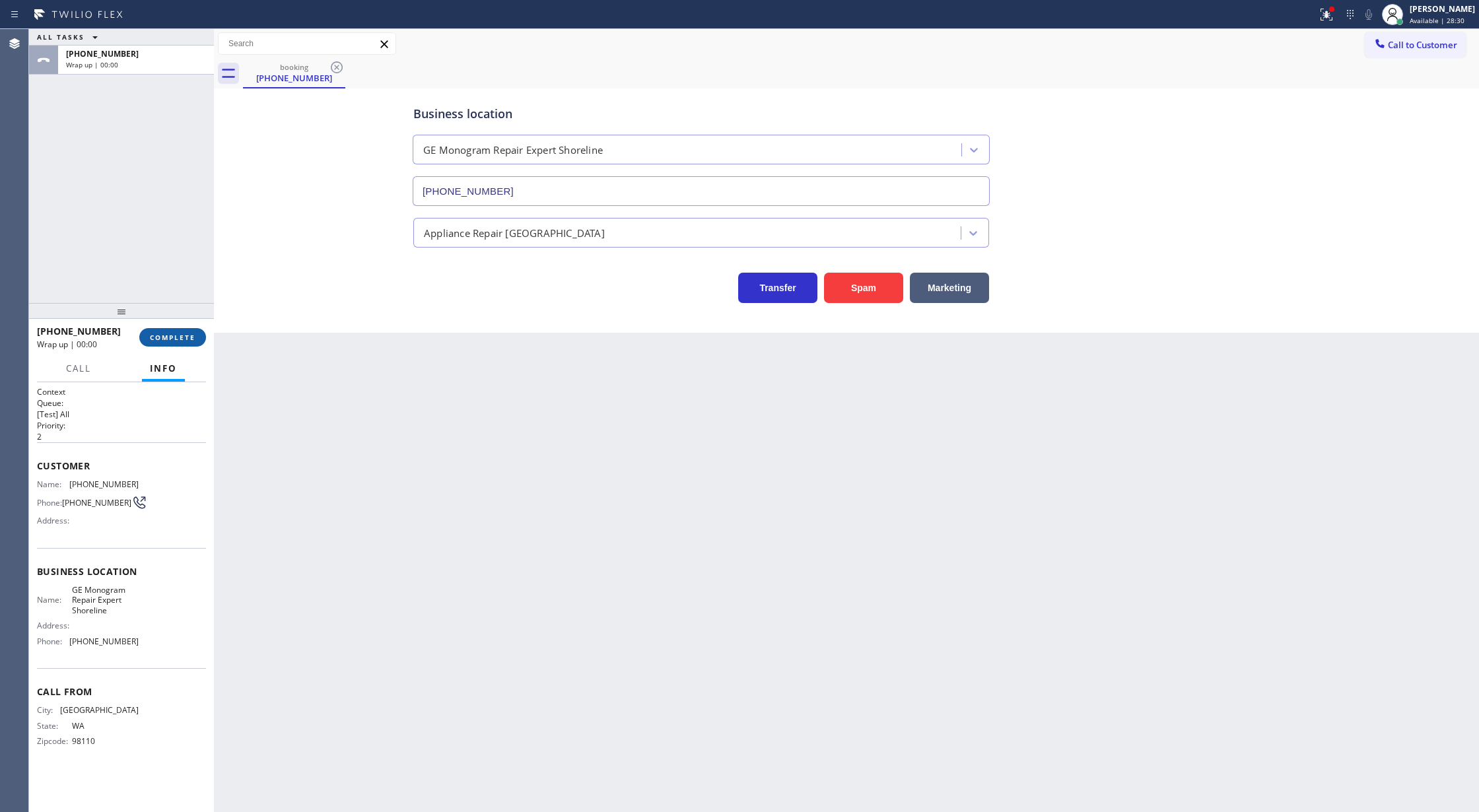
click at [160, 330] on button "COMPLETE" at bounding box center [172, 337] width 66 height 18
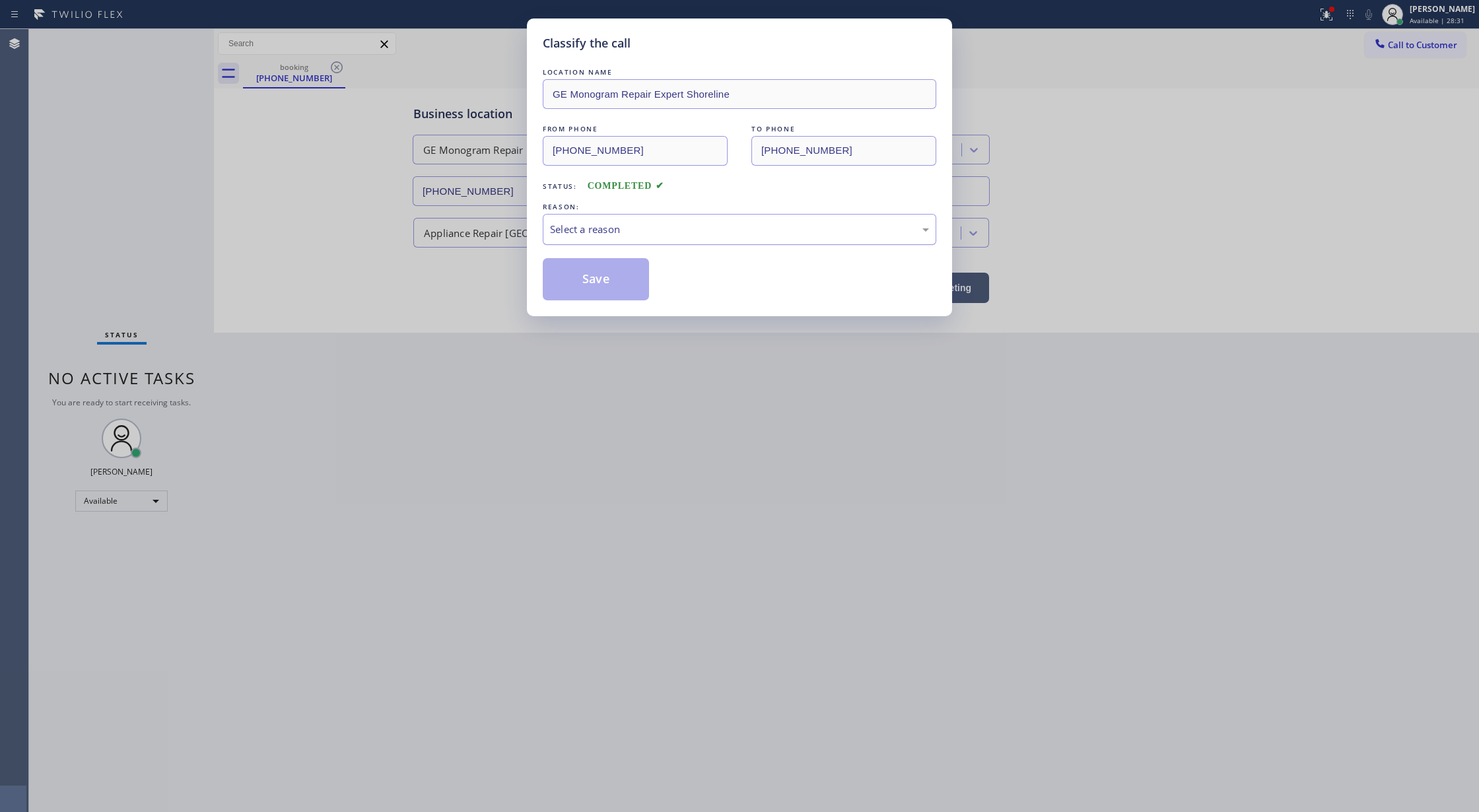
click at [614, 231] on div "Select a reason" at bounding box center [739, 229] width 379 height 15
click at [605, 277] on button "Save" at bounding box center [596, 279] width 106 height 42
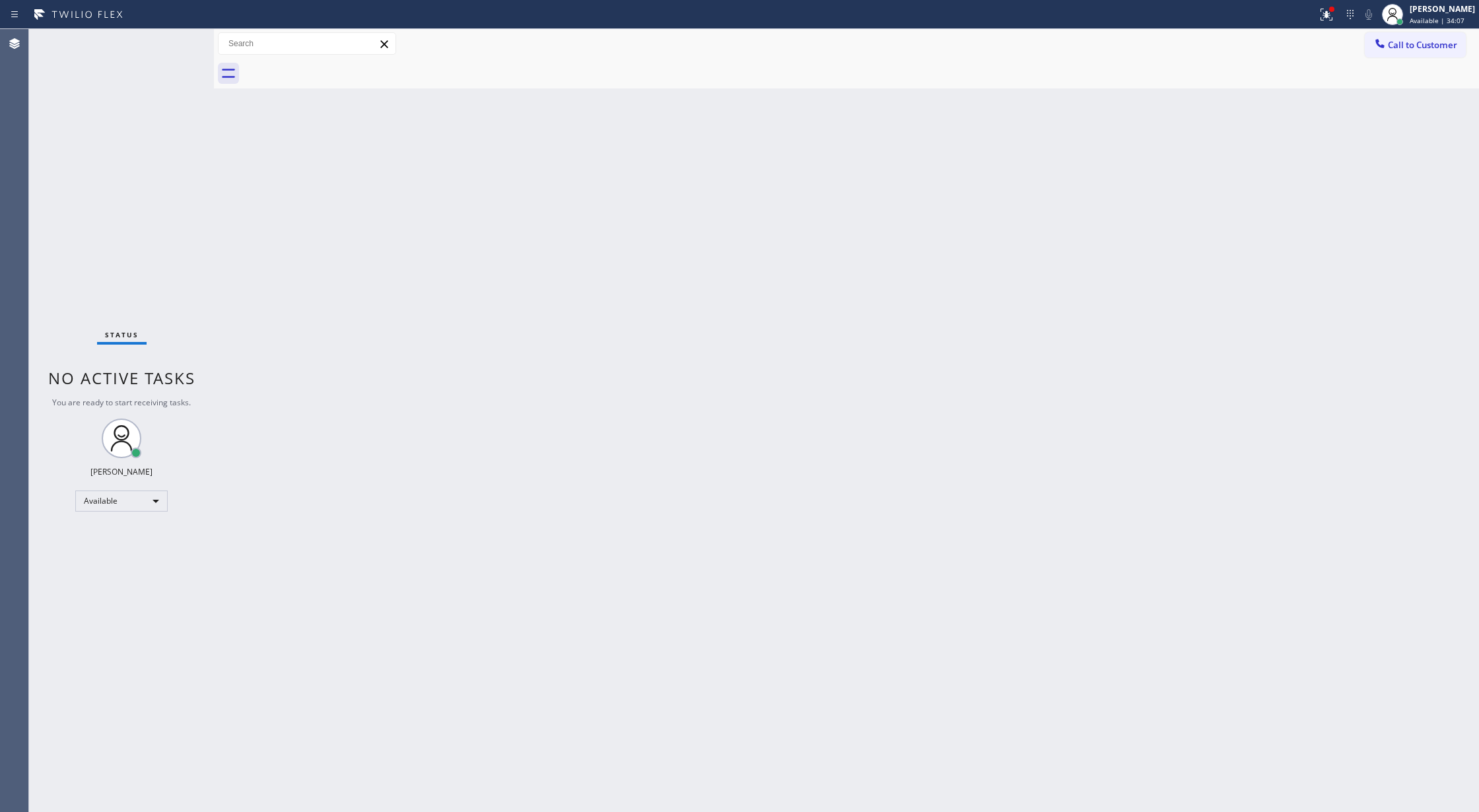
click at [186, 39] on div "Status No active tasks You are ready to start receiving tasks. [PERSON_NAME] Av…" at bounding box center [122, 420] width 185 height 783
click at [173, 37] on div "Status No active tasks You are ready to start receiving tasks. [PERSON_NAME] Av…" at bounding box center [122, 420] width 185 height 783
click at [869, 476] on div "Back to Dashboard Change Sender ID Customers Technicians Select a contact Outbo…" at bounding box center [846, 420] width 1265 height 783
click at [1424, 17] on span "Available | 42:53" at bounding box center [1437, 20] width 55 height 9
click at [1395, 51] on button "Offline" at bounding box center [1413, 53] width 132 height 17
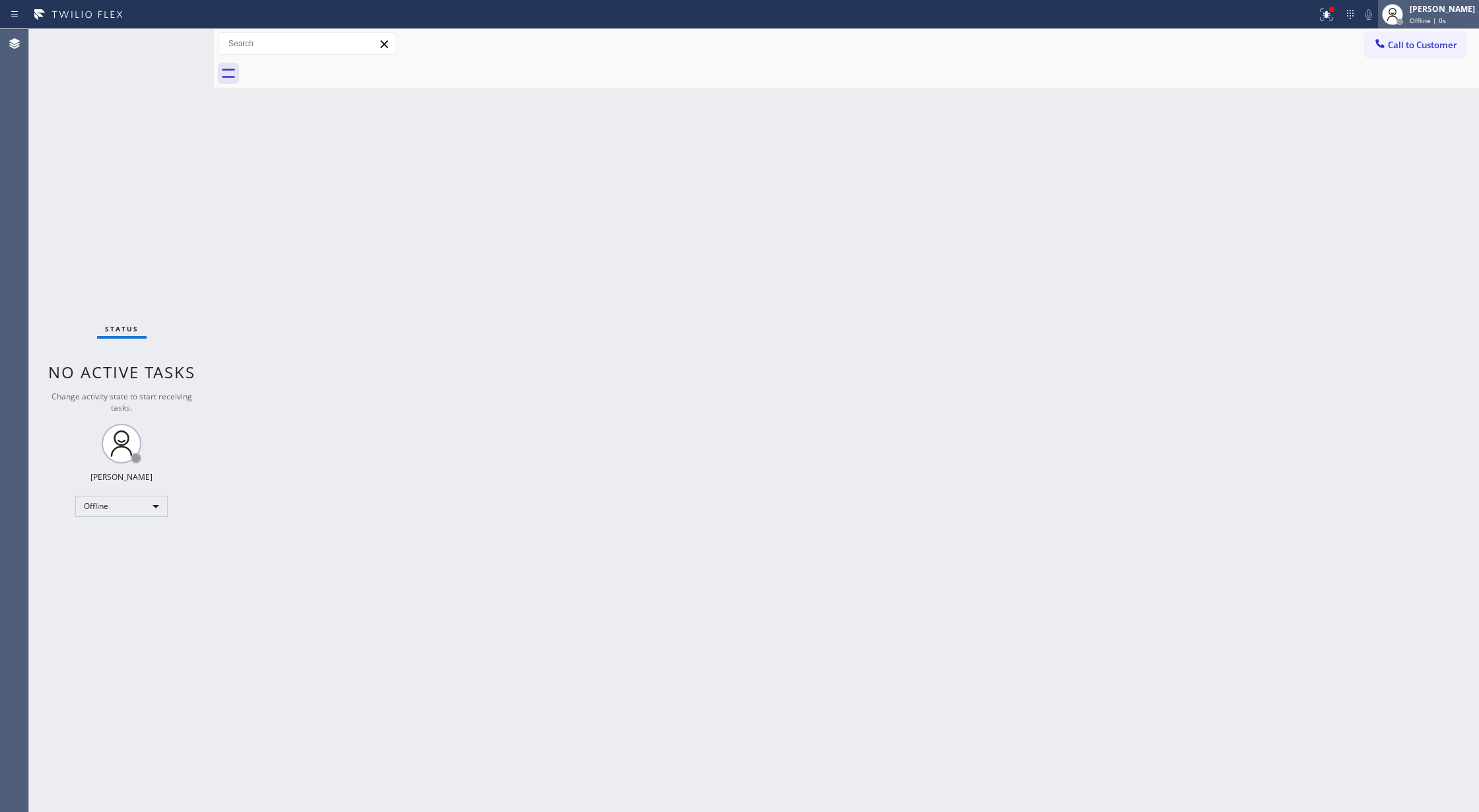
click at [1433, 22] on span "Offline | 0s" at bounding box center [1428, 20] width 36 height 9
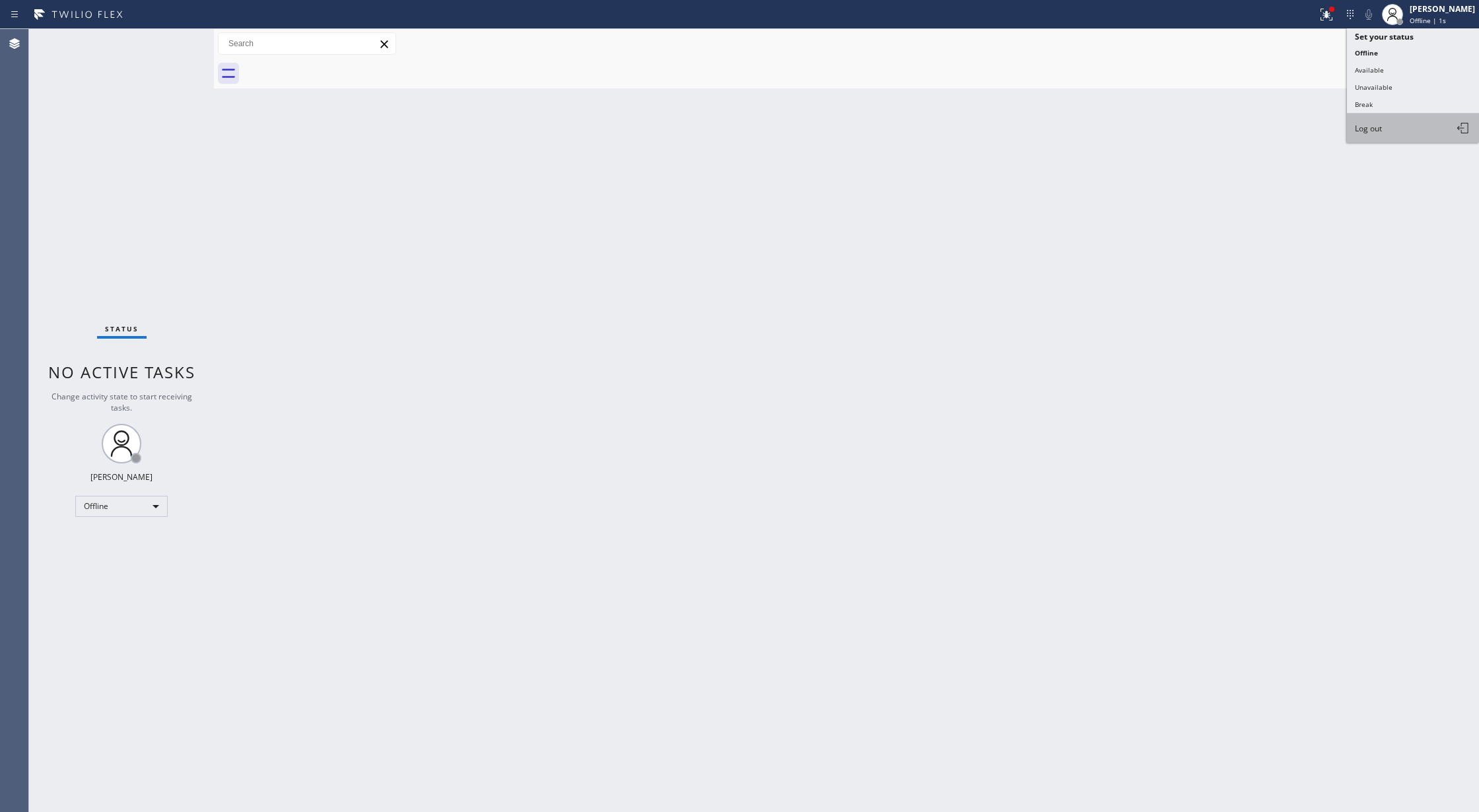
click at [1387, 127] on button "Log out" at bounding box center [1413, 128] width 132 height 29
